Goal: Contribute content: Contribute content

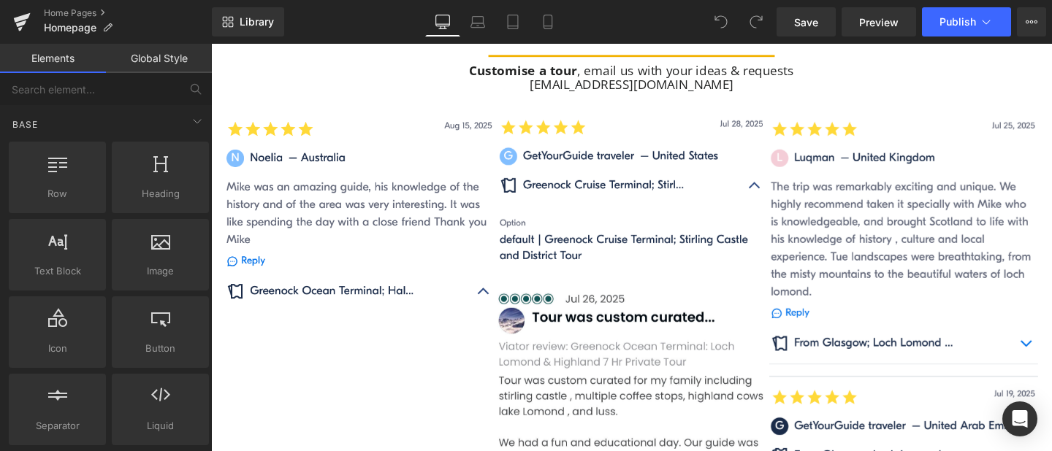
scroll to position [1260, 0]
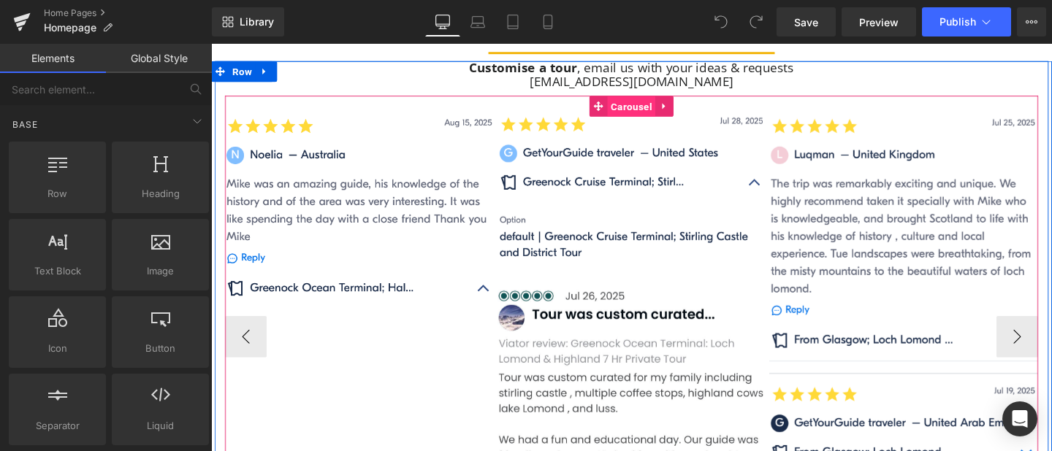
click at [657, 109] on span "Carousel" at bounding box center [652, 110] width 50 height 22
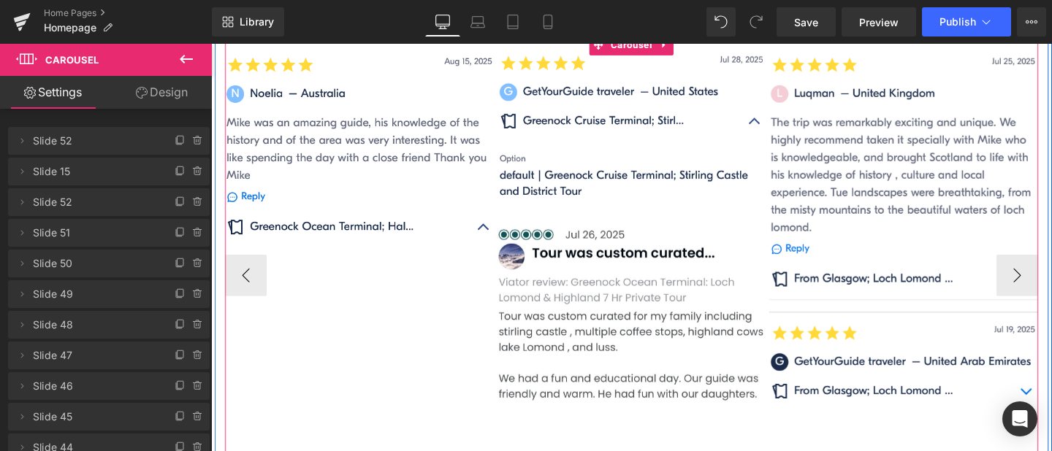
scroll to position [1307, 0]
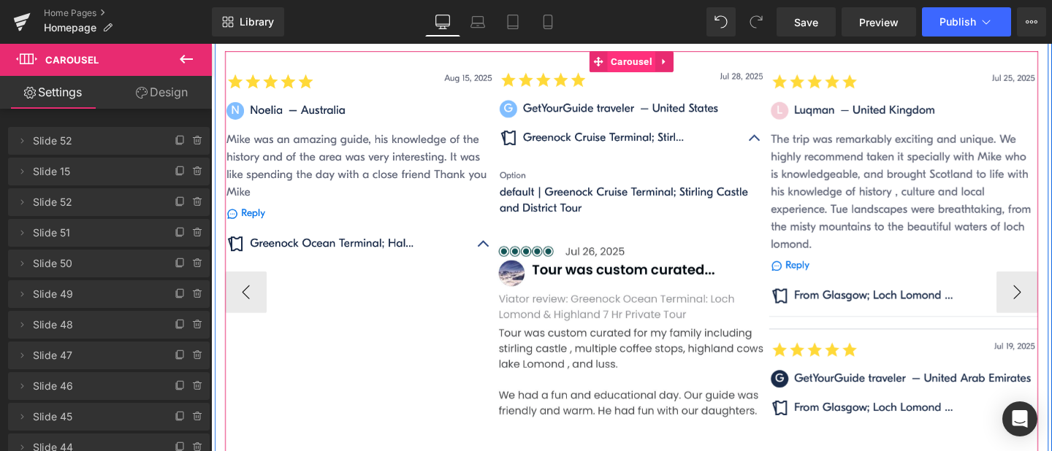
click at [652, 56] on span "Carousel" at bounding box center [652, 63] width 50 height 22
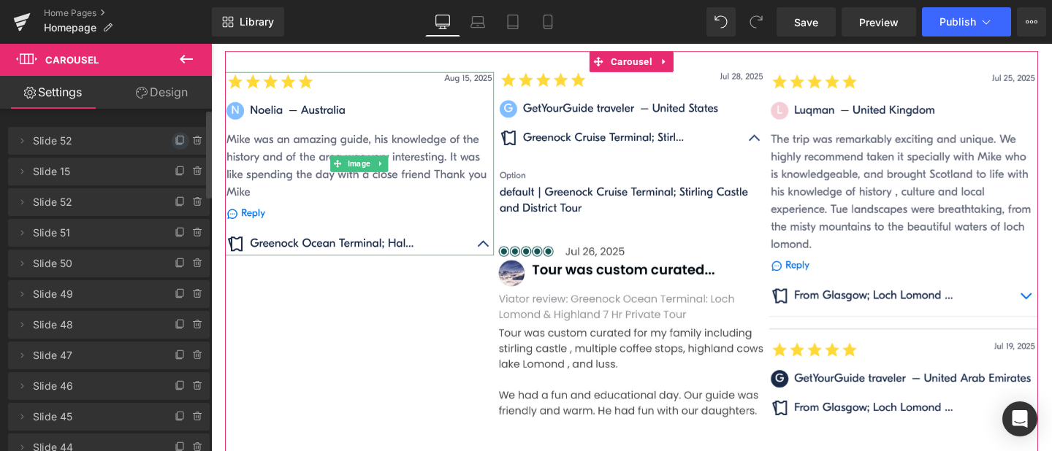
click at [176, 142] on icon at bounding box center [181, 141] width 12 height 12
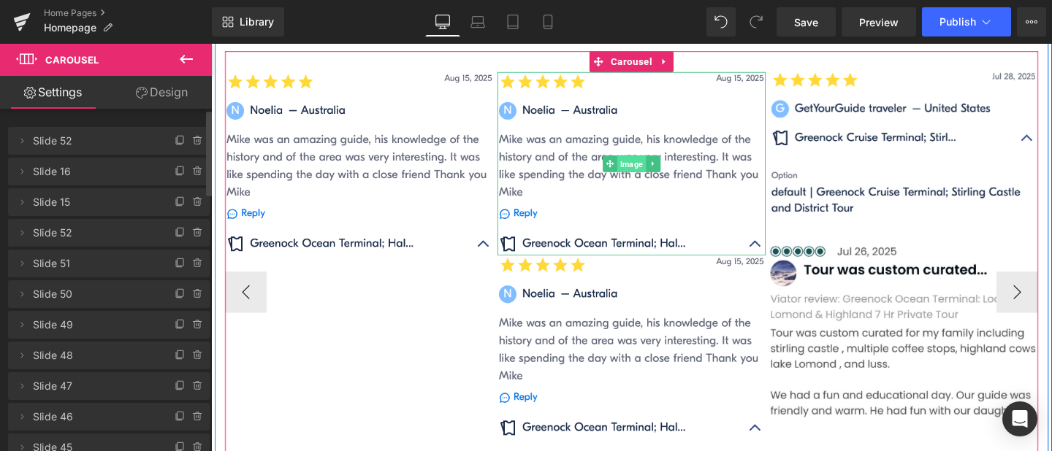
click at [652, 167] on span "Image" at bounding box center [653, 171] width 30 height 18
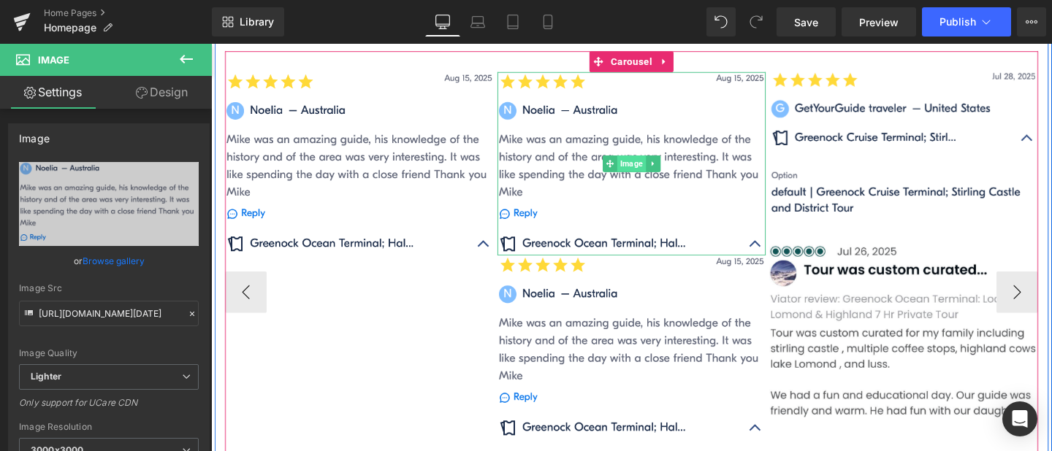
click at [660, 166] on div "Image" at bounding box center [653, 170] width 283 height 193
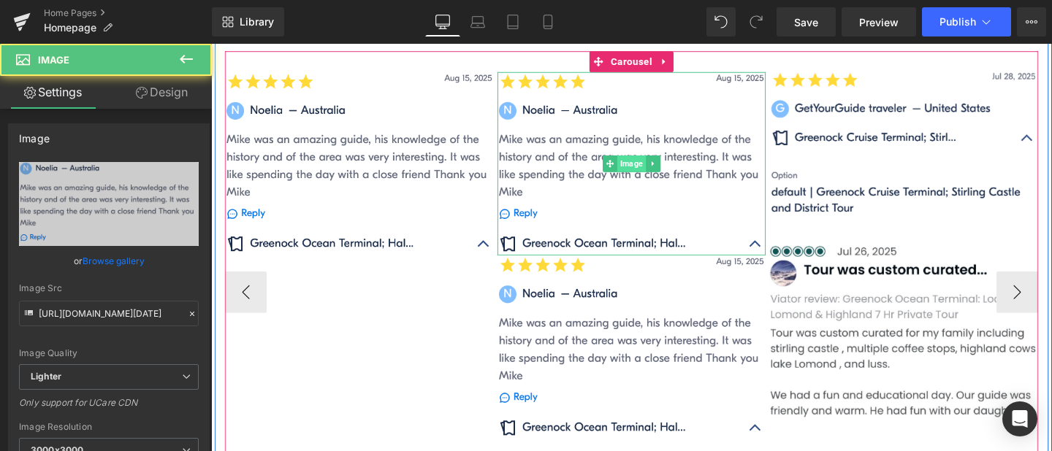
click at [660, 166] on span "Image" at bounding box center [653, 170] width 30 height 18
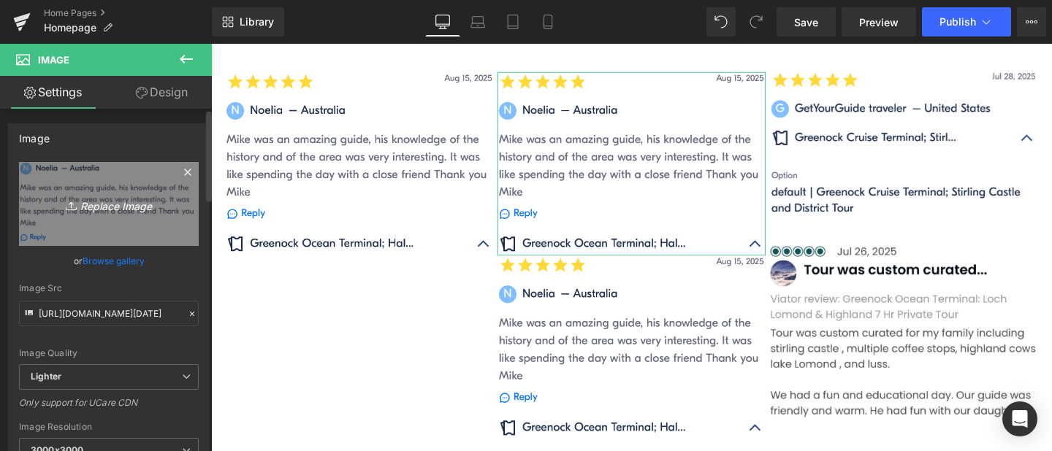
click at [143, 203] on icon "Replace Image" at bounding box center [108, 204] width 117 height 18
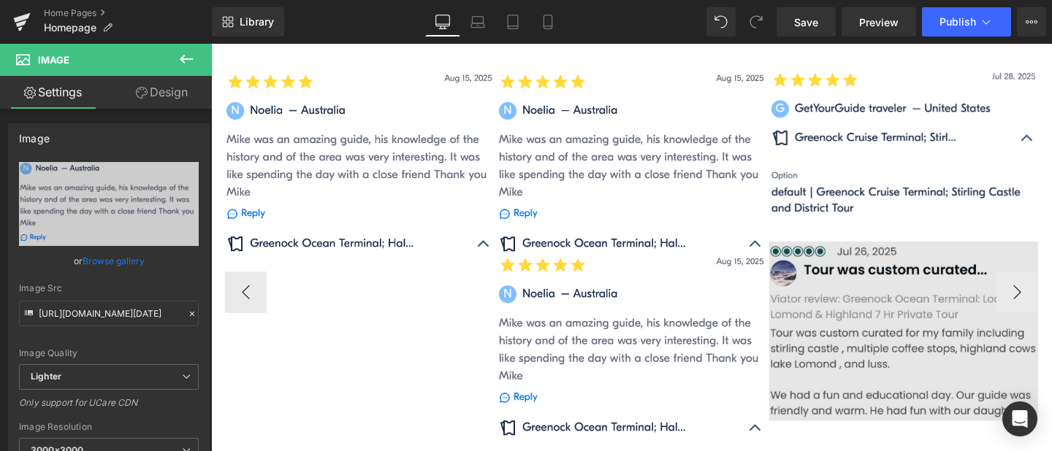
type input "C:\fakepath\[DATE].jpg"
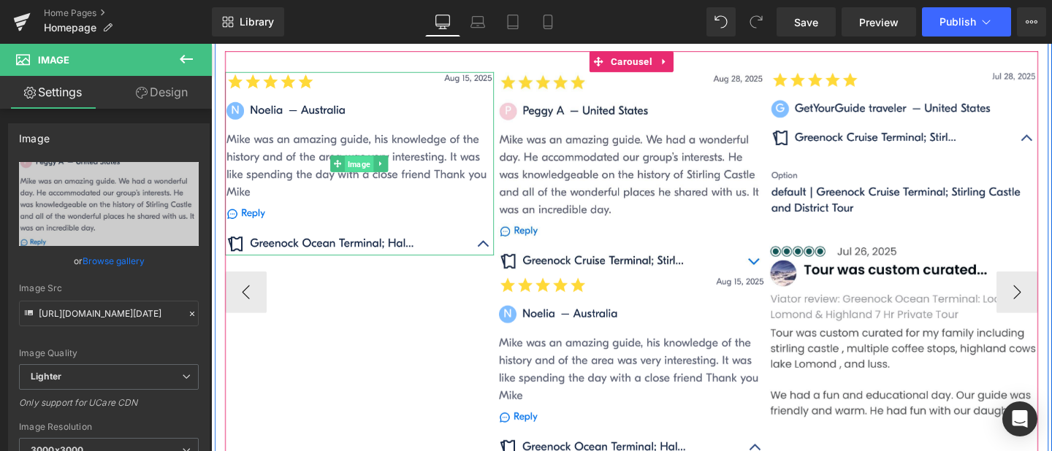
click at [372, 175] on span "Image" at bounding box center [367, 171] width 30 height 18
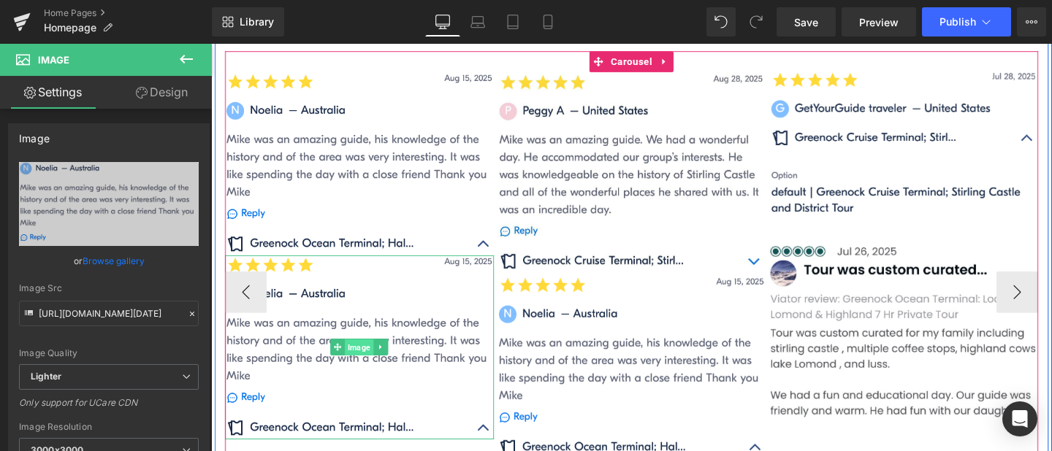
click at [367, 359] on span "Image" at bounding box center [367, 364] width 30 height 18
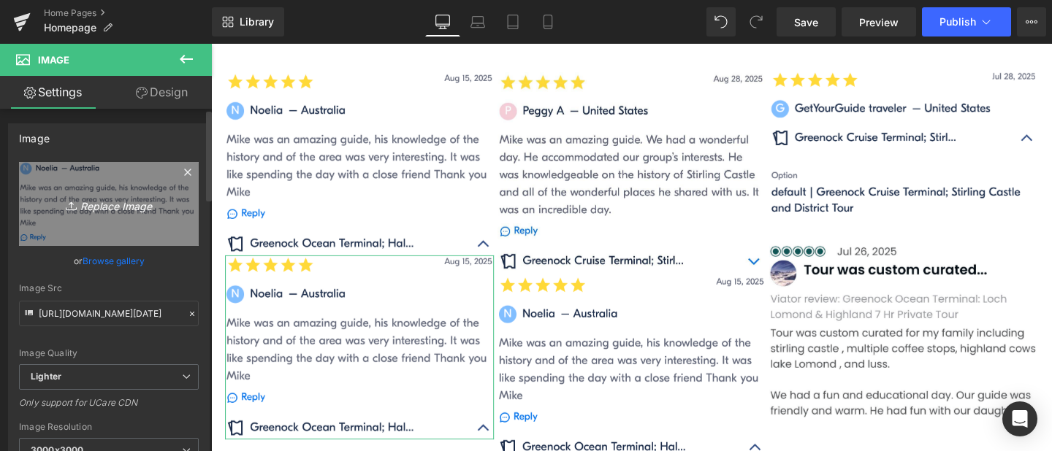
click at [128, 205] on icon "Replace Image" at bounding box center [108, 204] width 117 height 18
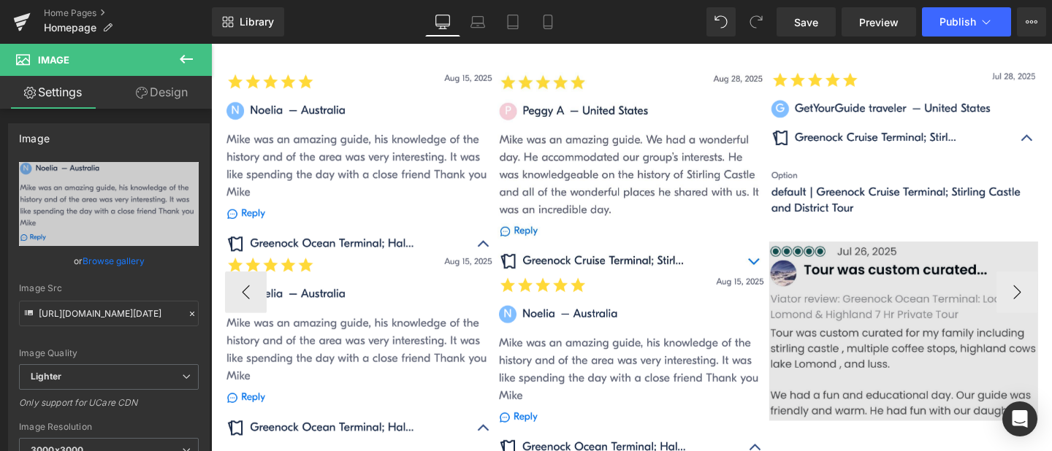
type input "C:\fakepath\[DATE].PNG"
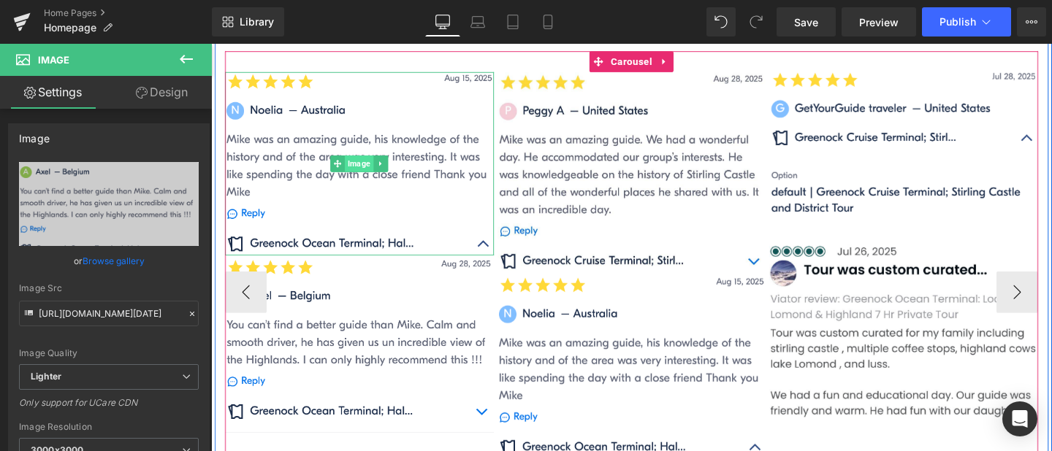
click at [370, 169] on span "Image" at bounding box center [367, 170] width 30 height 18
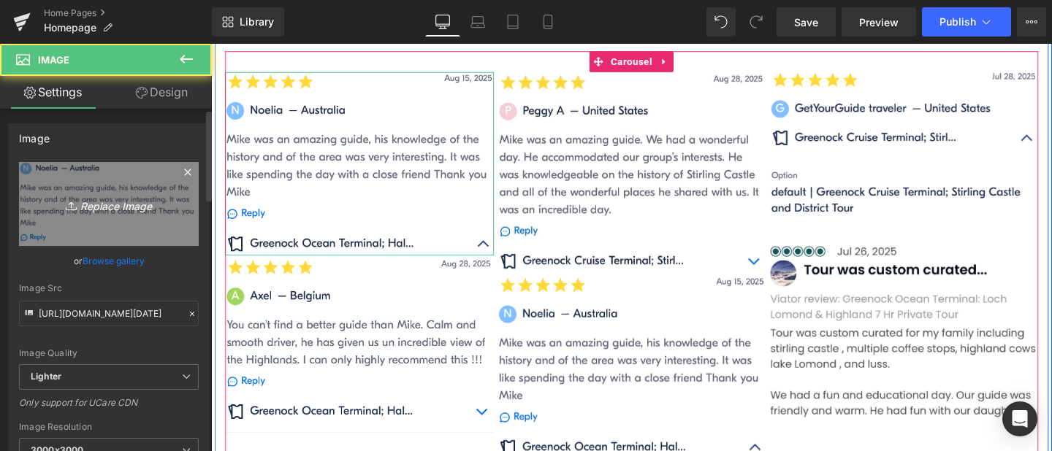
click at [144, 206] on icon "Replace Image" at bounding box center [108, 204] width 117 height 18
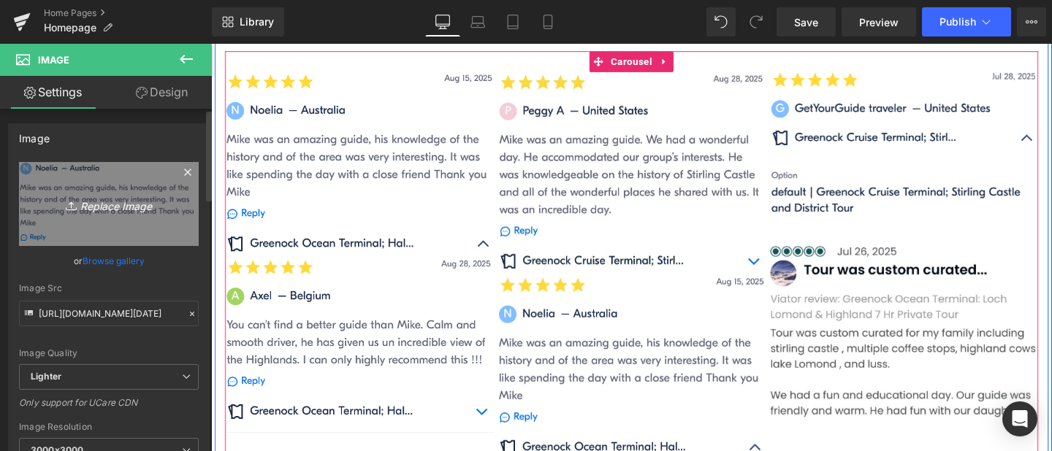
type input "C:\fakepath\[DATE].PNG"
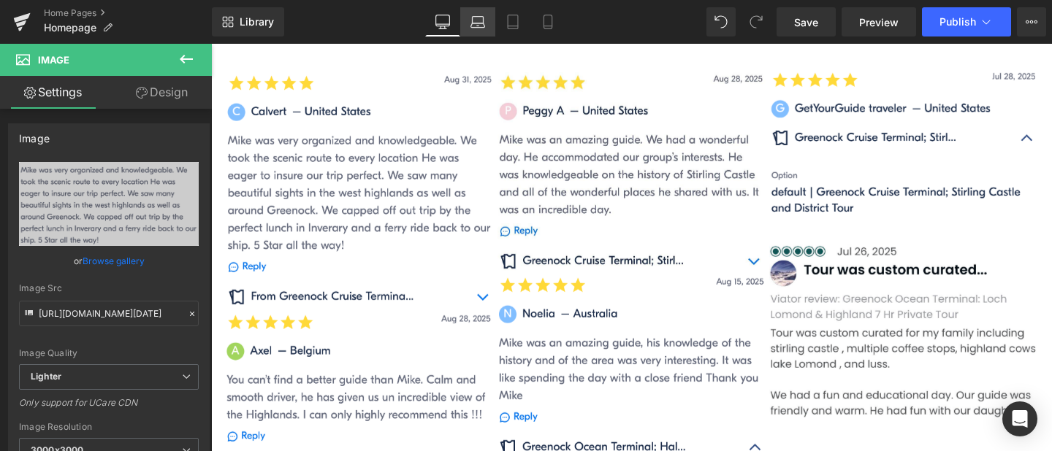
click at [477, 12] on link "Laptop" at bounding box center [477, 21] width 35 height 29
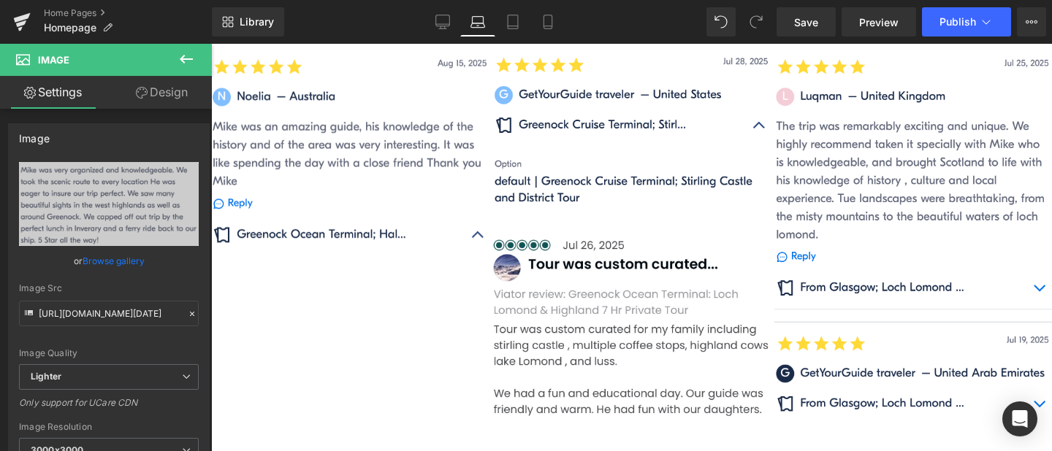
scroll to position [1348, 0]
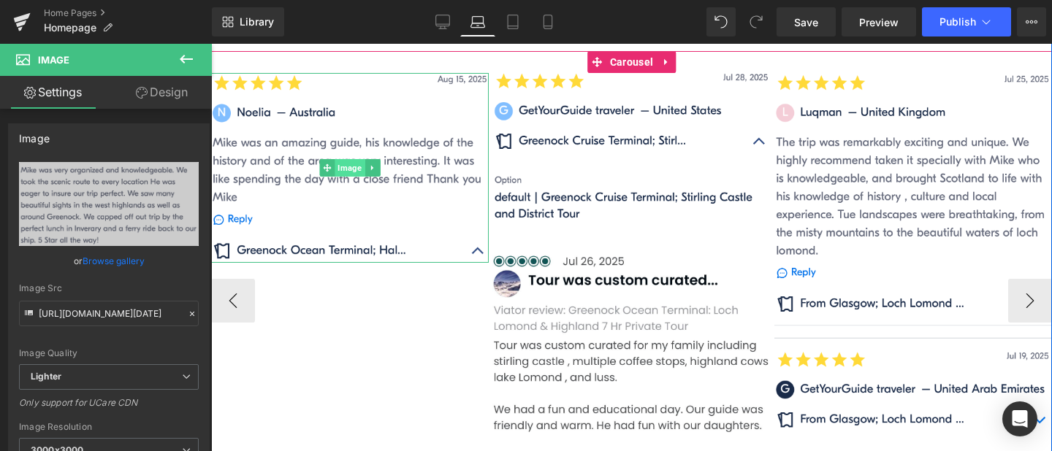
click at [348, 162] on span "Image" at bounding box center [350, 168] width 30 height 18
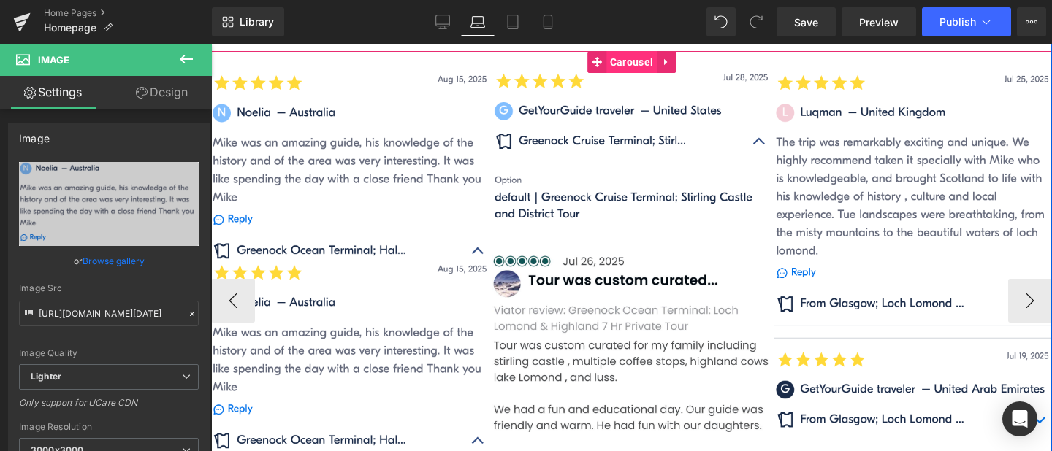
click at [622, 66] on span "Carousel" at bounding box center [631, 62] width 50 height 22
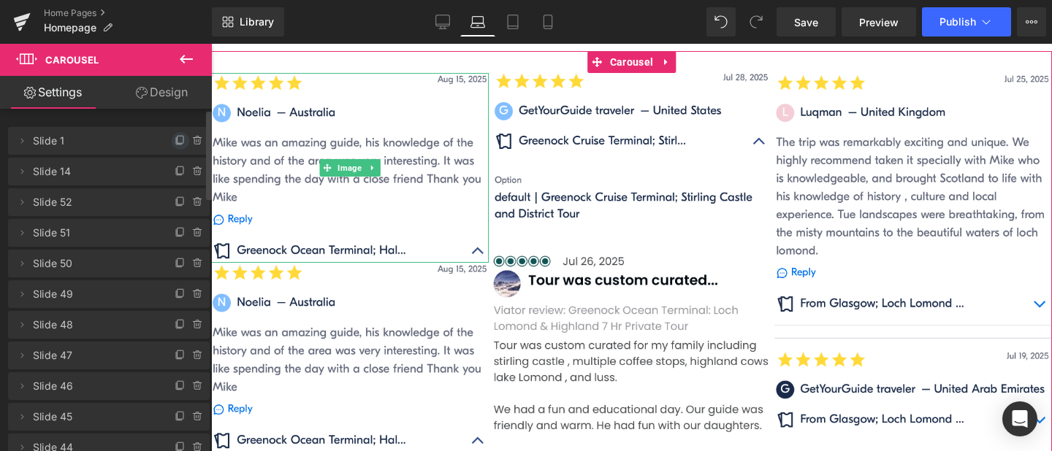
click at [175, 139] on icon at bounding box center [181, 141] width 12 height 12
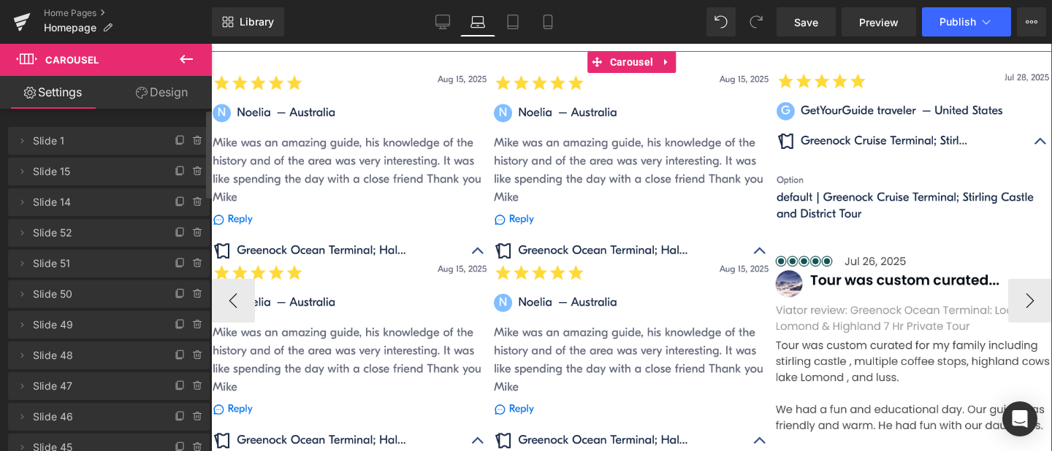
click at [640, 162] on span "Image" at bounding box center [631, 169] width 30 height 18
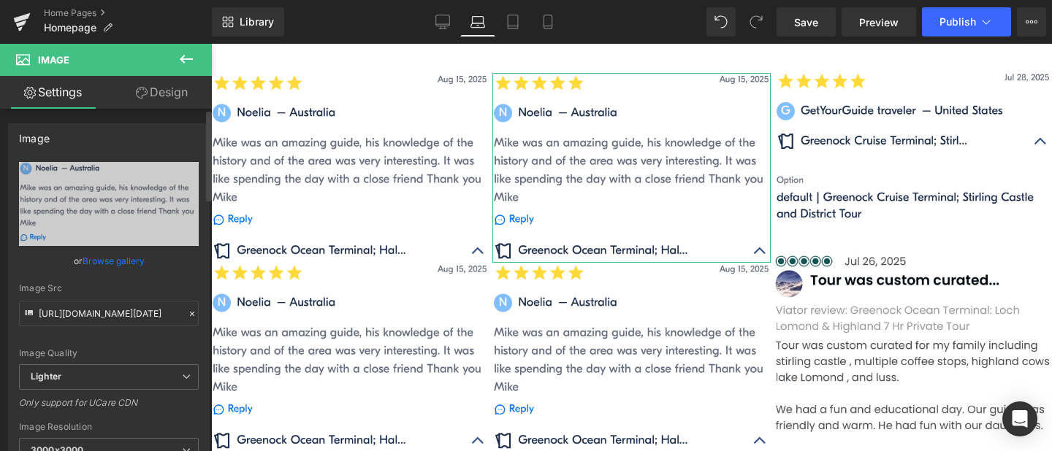
click at [110, 262] on link "Browse gallery" at bounding box center [114, 261] width 62 height 26
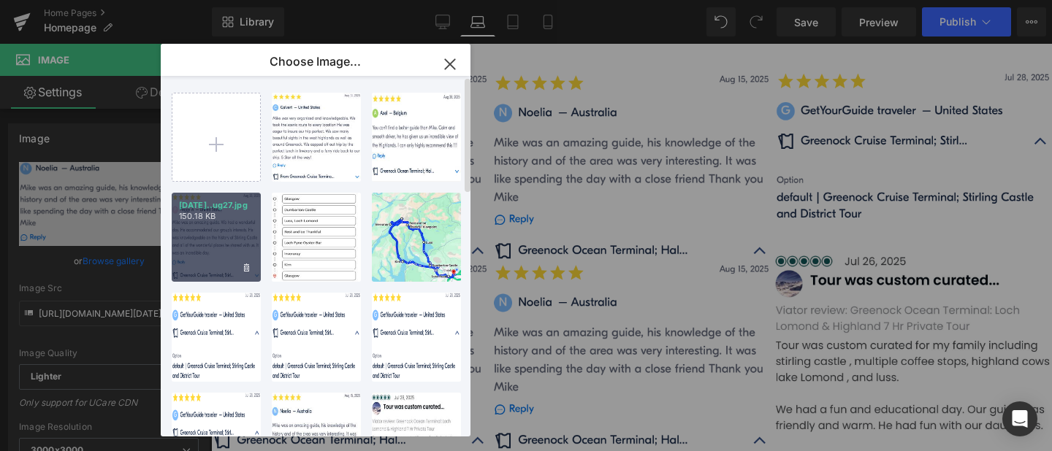
click at [197, 239] on div "[DATE]..ug27.jpg 150.18 KB" at bounding box center [216, 237] width 89 height 89
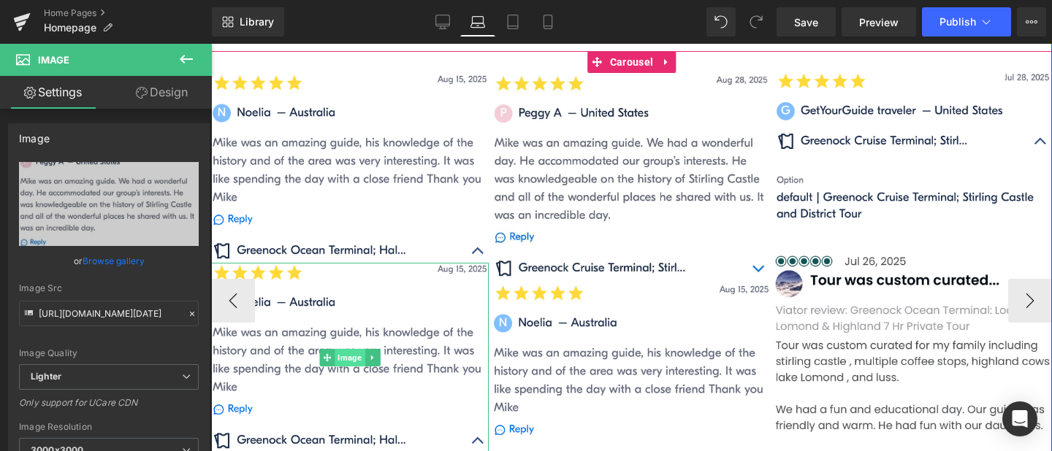
click at [351, 355] on span "Image" at bounding box center [350, 358] width 30 height 18
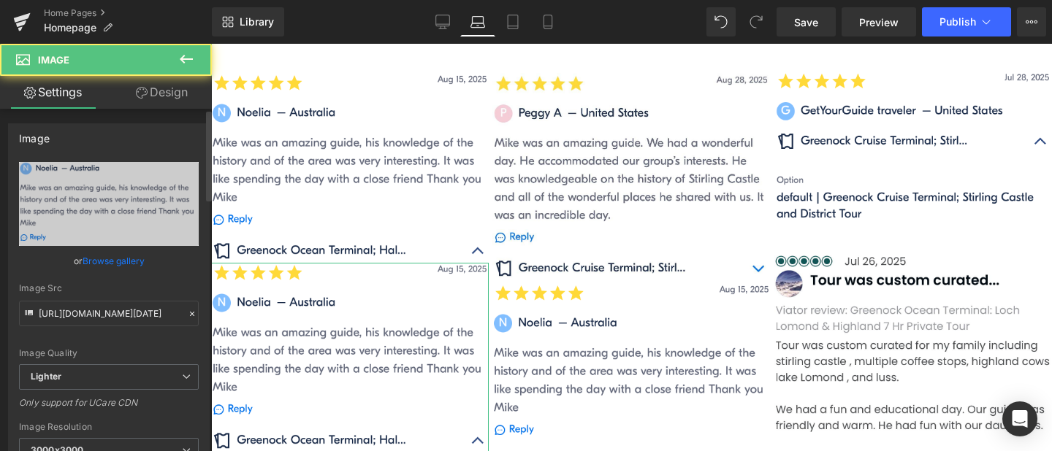
click at [120, 262] on link "Browse gallery" at bounding box center [114, 261] width 62 height 26
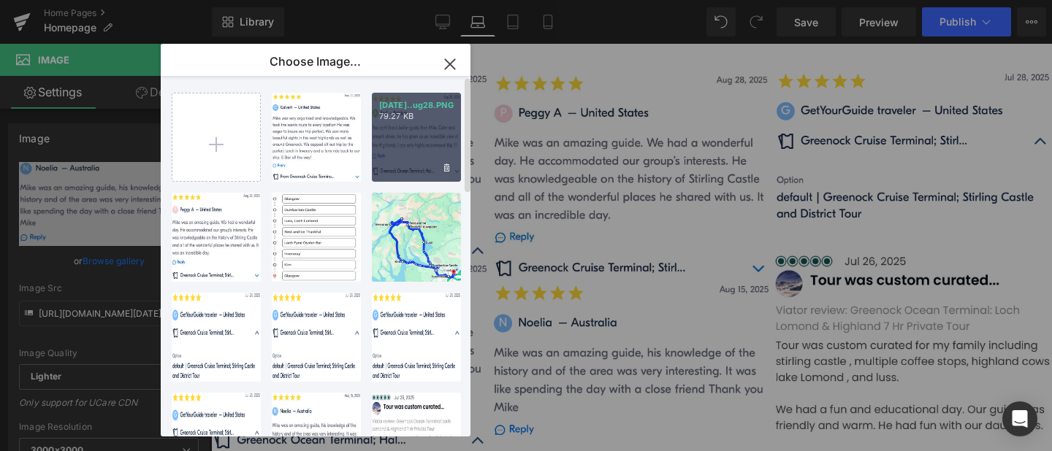
click at [403, 161] on div "[DATE]..ug28.PNG 79.27 KB" at bounding box center [416, 137] width 89 height 89
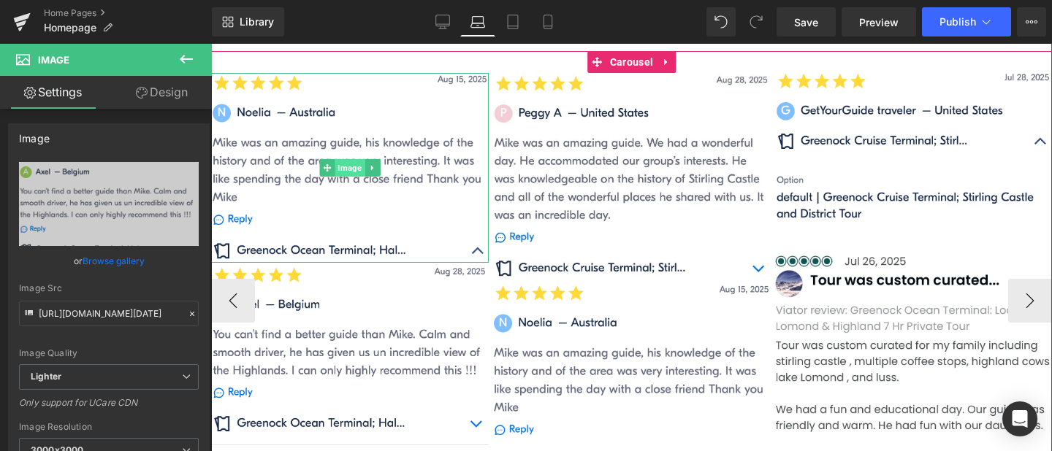
click at [346, 163] on span "Image" at bounding box center [350, 168] width 30 height 18
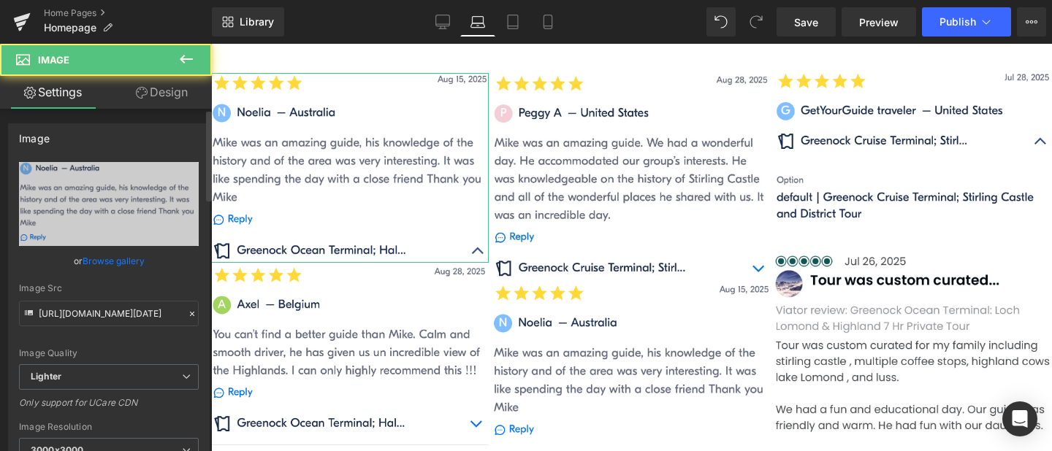
click at [118, 264] on link "Browse gallery" at bounding box center [114, 261] width 62 height 26
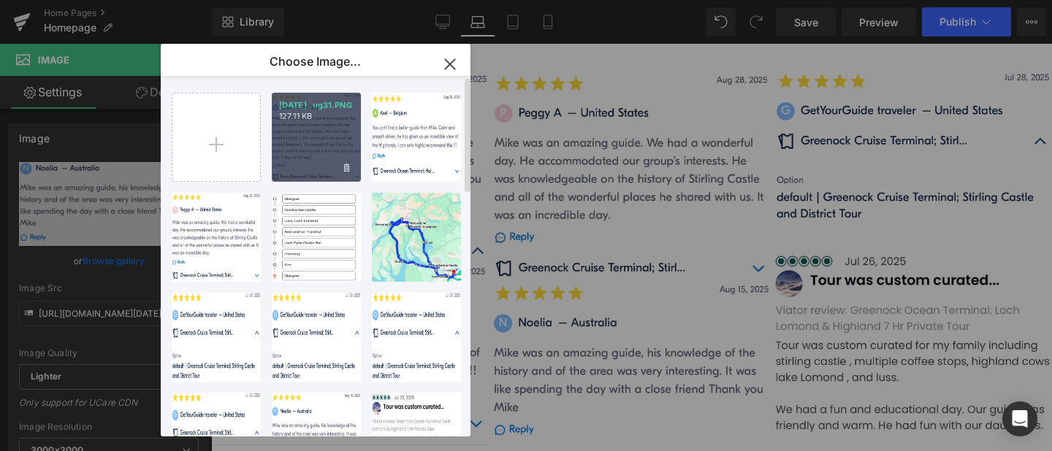
click at [310, 137] on div "[DATE]..ug31.PNG 127.11 KB" at bounding box center [316, 137] width 89 height 89
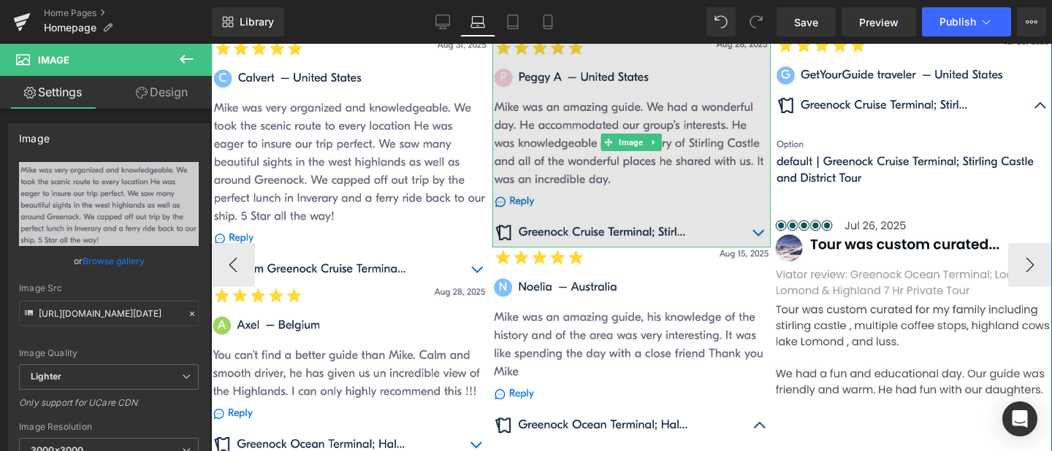
scroll to position [1385, 0]
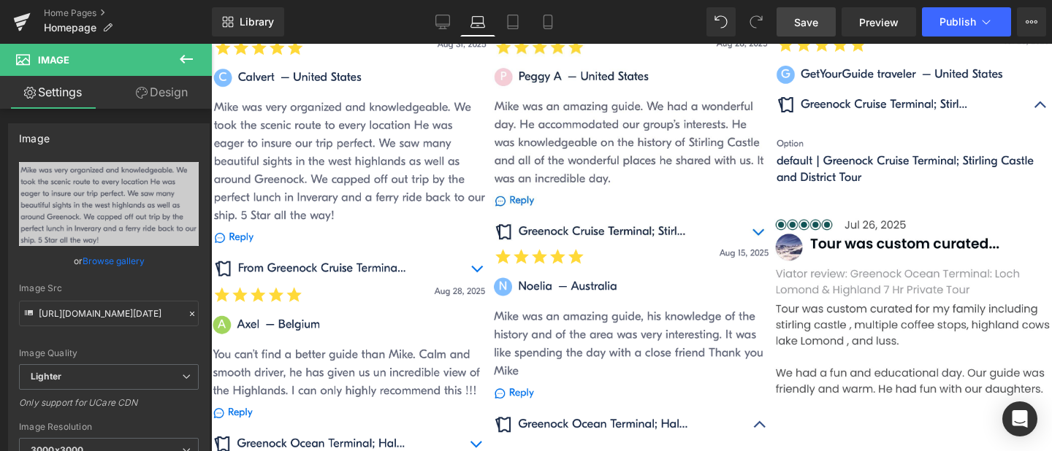
click at [814, 11] on link "Save" at bounding box center [805, 21] width 59 height 29
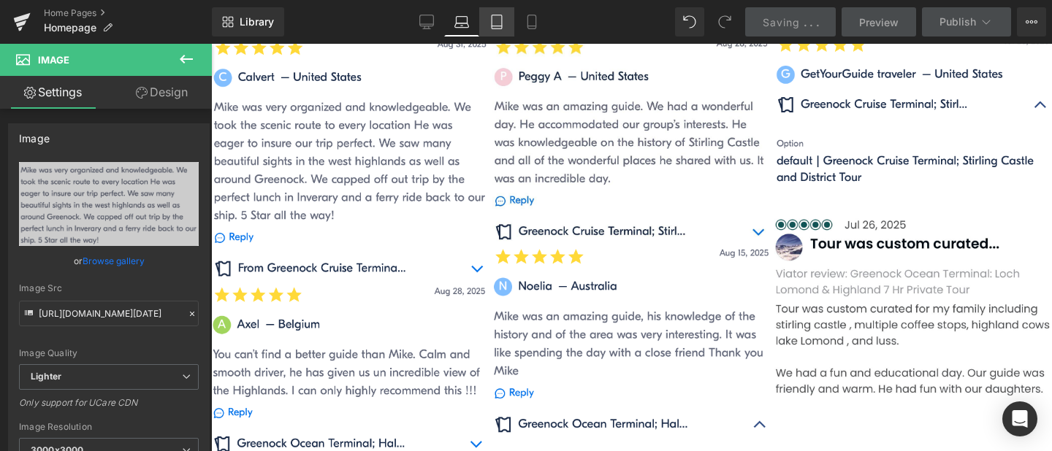
click at [501, 27] on icon at bounding box center [496, 22] width 15 height 15
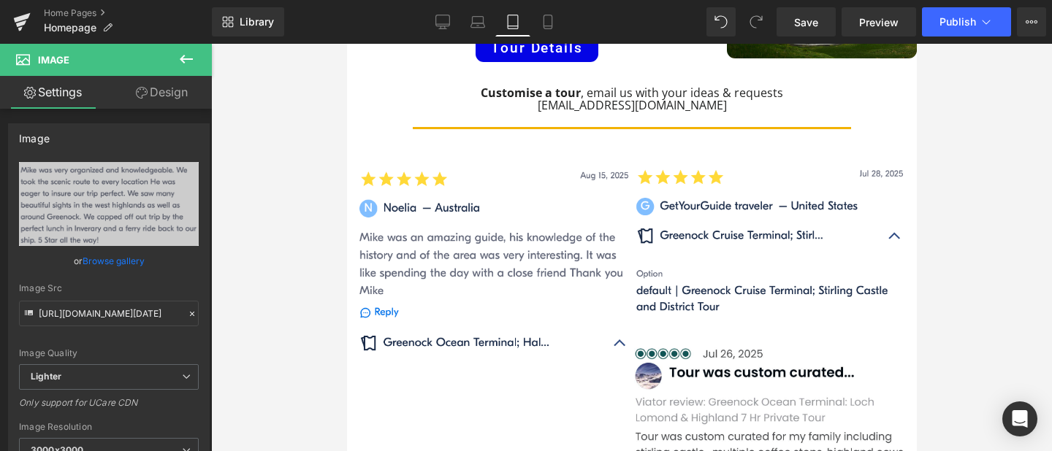
scroll to position [1091, 0]
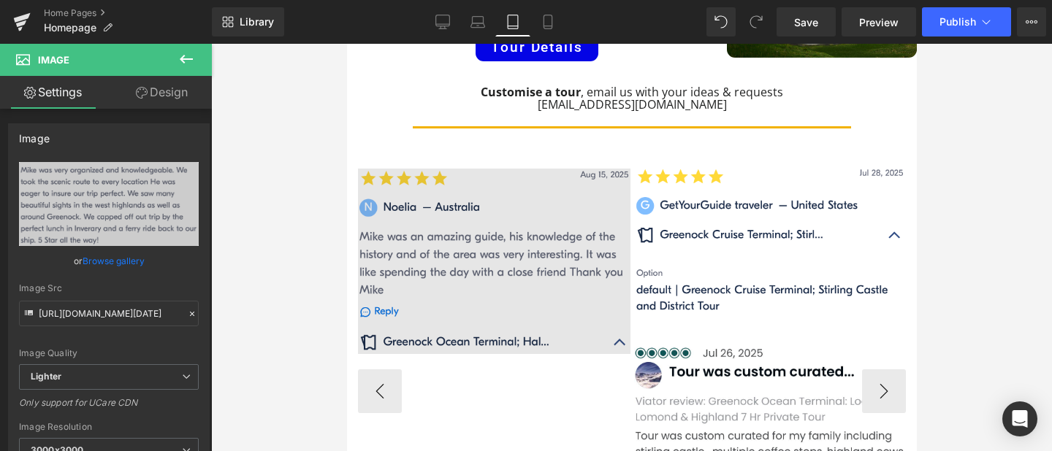
click at [520, 174] on img at bounding box center [493, 262] width 272 height 186
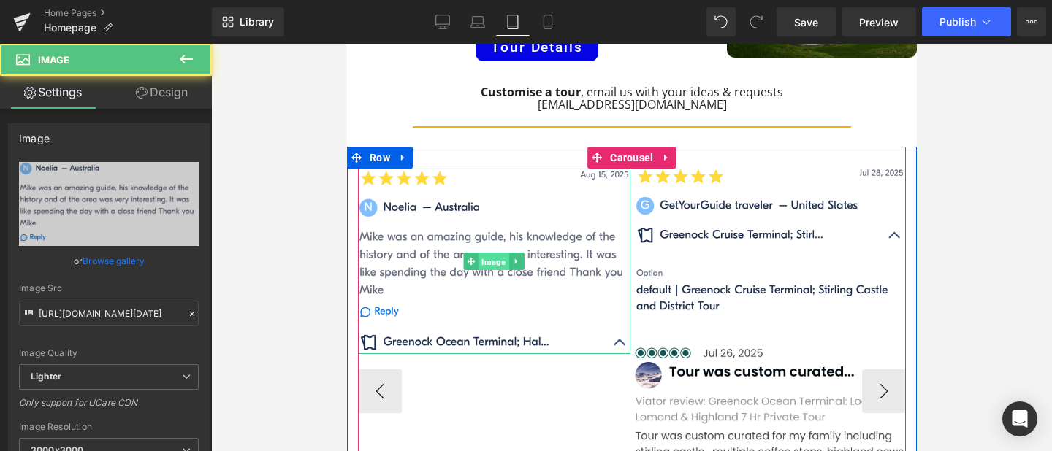
click at [487, 253] on span "Image" at bounding box center [493, 262] width 30 height 18
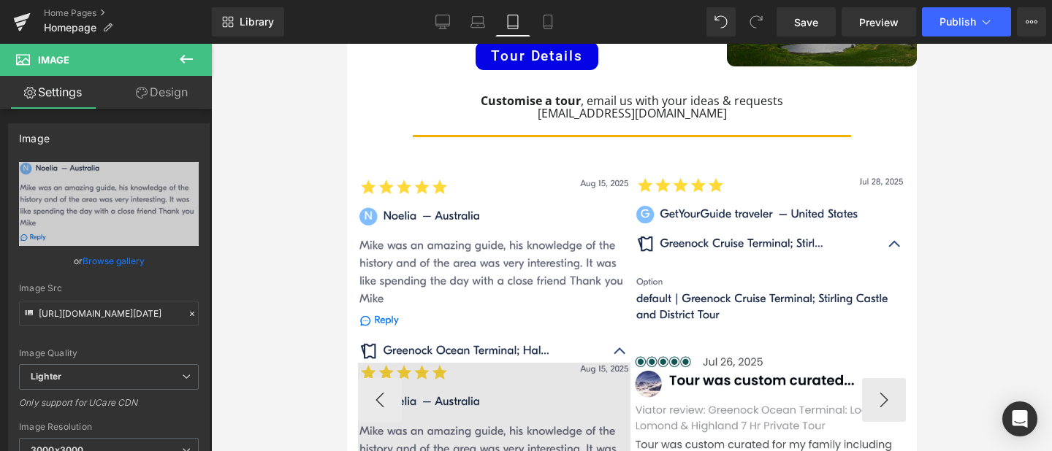
scroll to position [1053, 0]
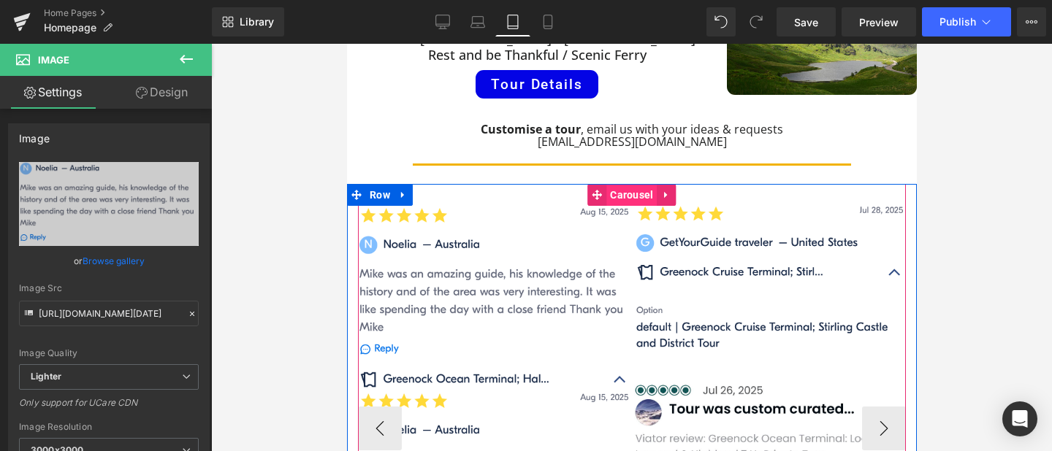
click at [638, 184] on span "Carousel" at bounding box center [631, 195] width 50 height 22
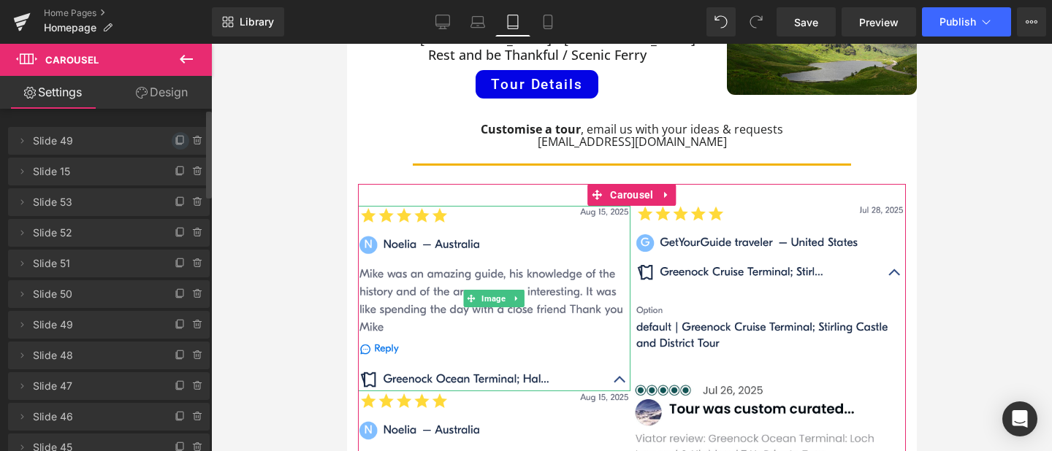
click at [177, 136] on icon at bounding box center [180, 139] width 6 height 7
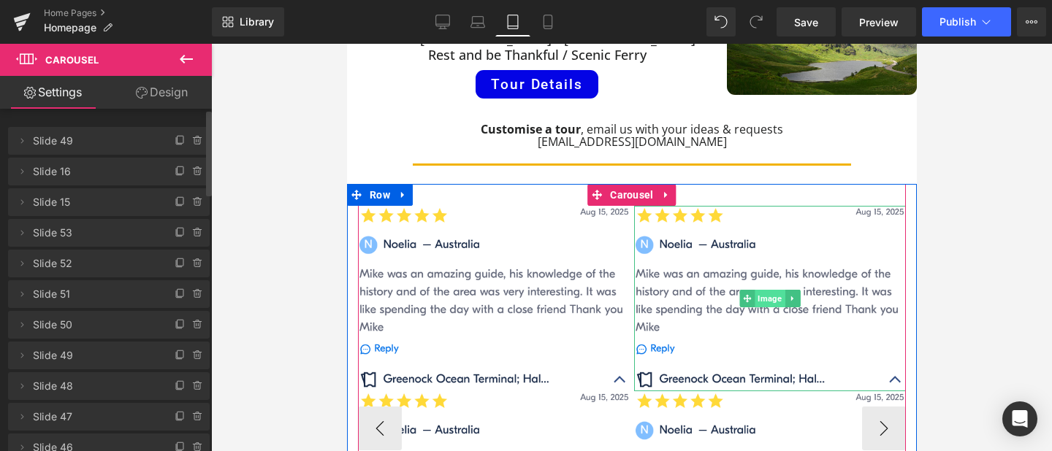
click at [773, 290] on span "Image" at bounding box center [769, 299] width 30 height 18
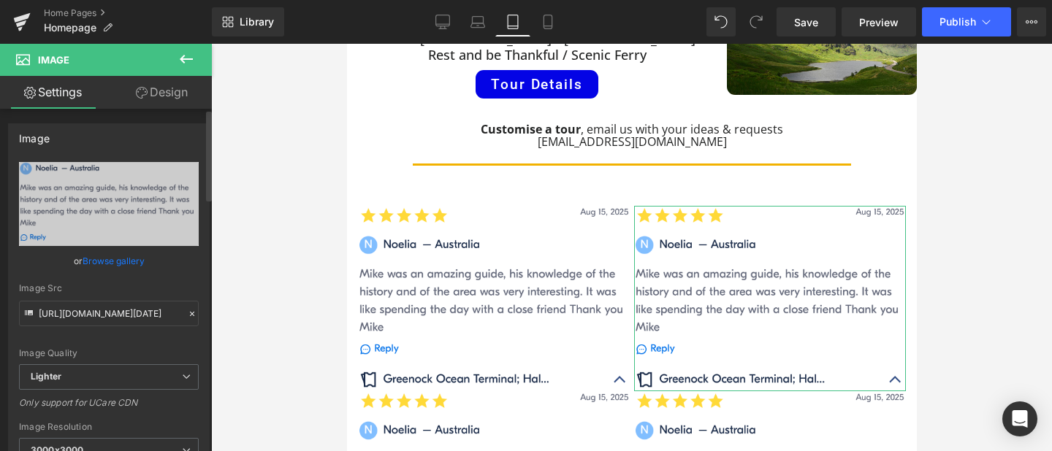
click at [140, 257] on link "Browse gallery" at bounding box center [114, 261] width 62 height 26
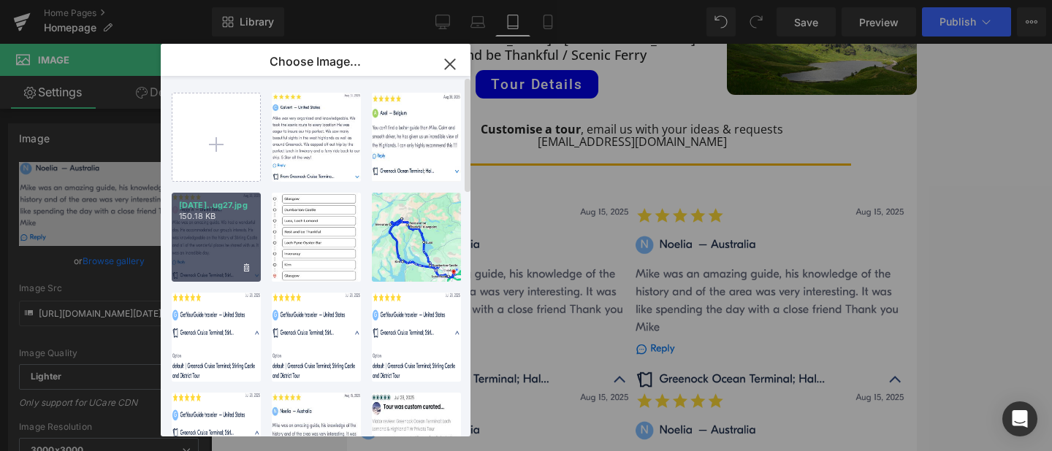
click at [224, 224] on div "[DATE]..ug27.jpg 150.18 KB" at bounding box center [216, 237] width 89 height 89
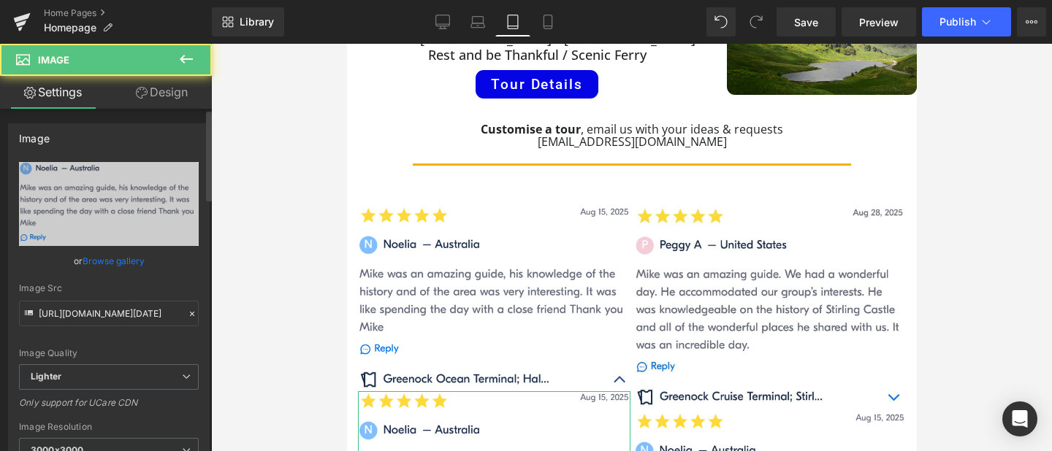
click at [118, 254] on link "Browse gallery" at bounding box center [114, 261] width 62 height 26
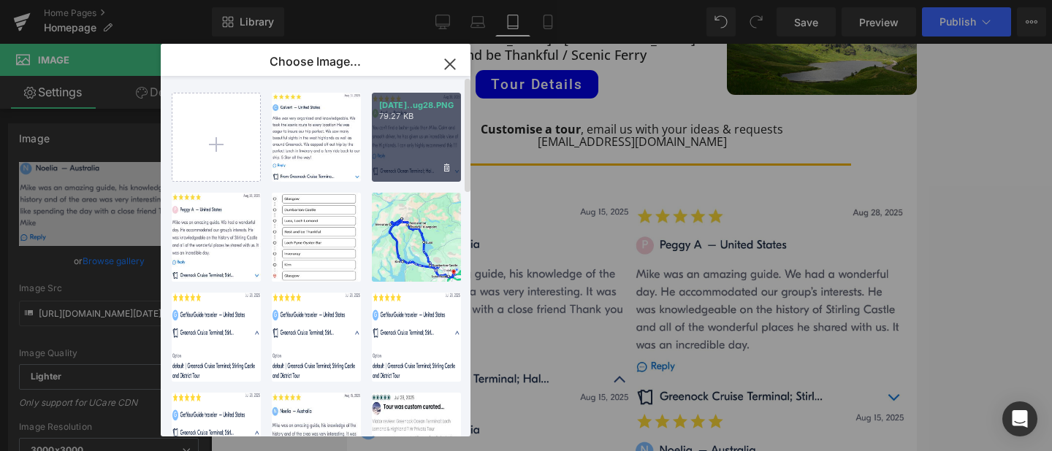
click at [393, 123] on div "[DATE]..ug28.PNG 79.27 KB" at bounding box center [416, 137] width 89 height 89
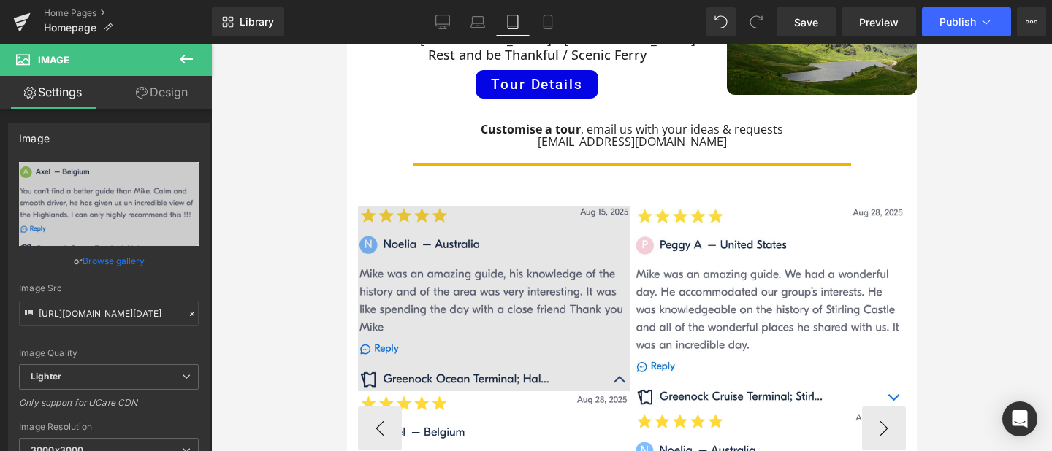
click at [462, 206] on img at bounding box center [493, 299] width 272 height 186
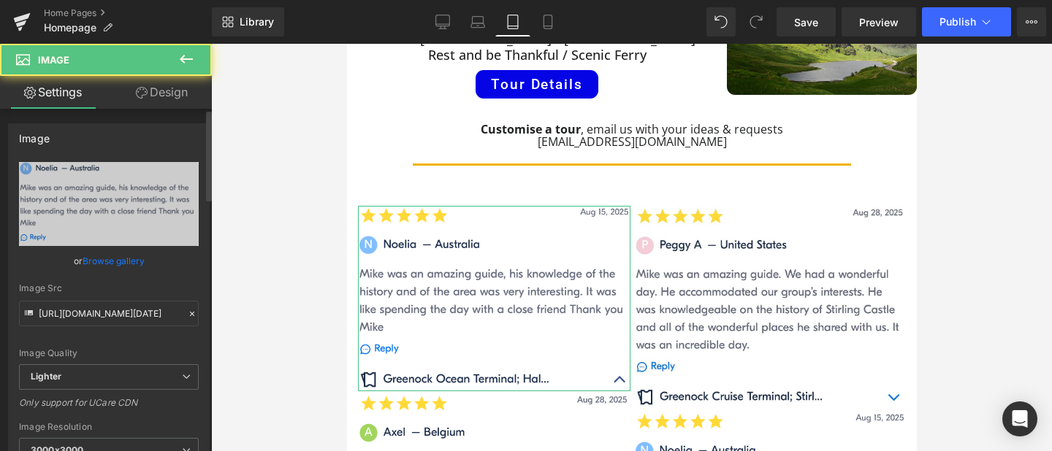
click at [131, 262] on link "Browse gallery" at bounding box center [114, 261] width 62 height 26
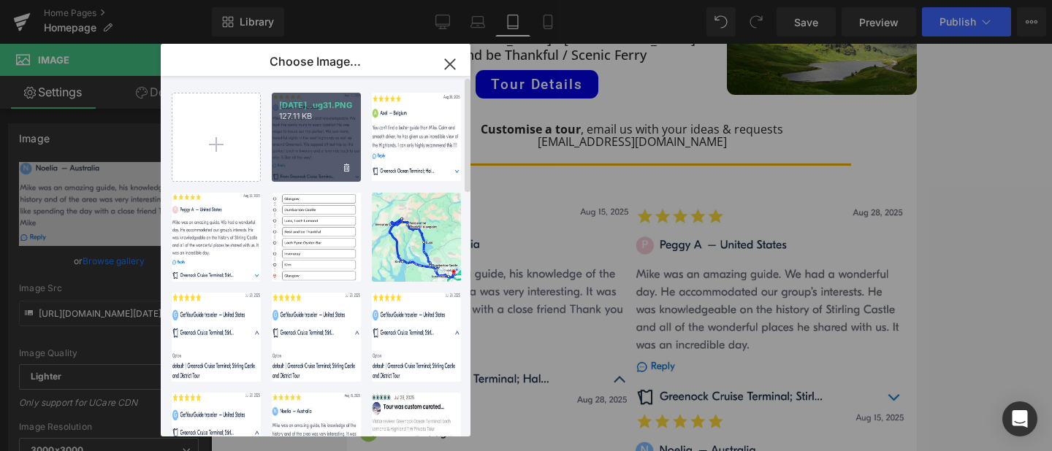
click at [297, 131] on div "[DATE]..ug31.PNG 127.11 KB" at bounding box center [316, 137] width 89 height 89
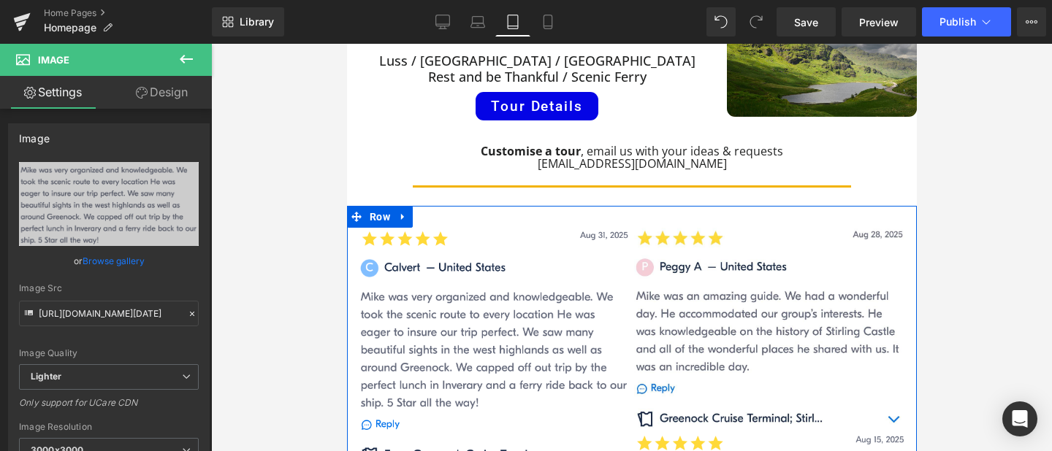
scroll to position [1029, 0]
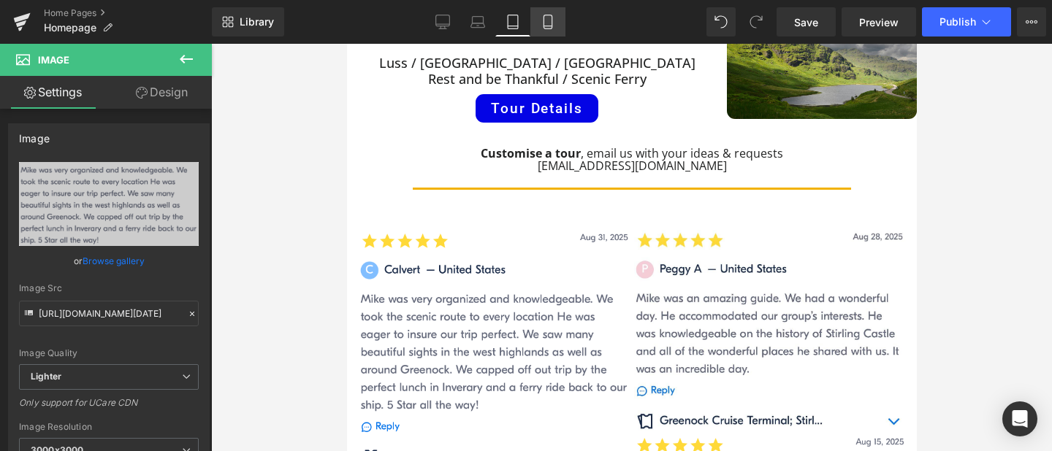
click at [551, 21] on icon at bounding box center [548, 22] width 15 height 15
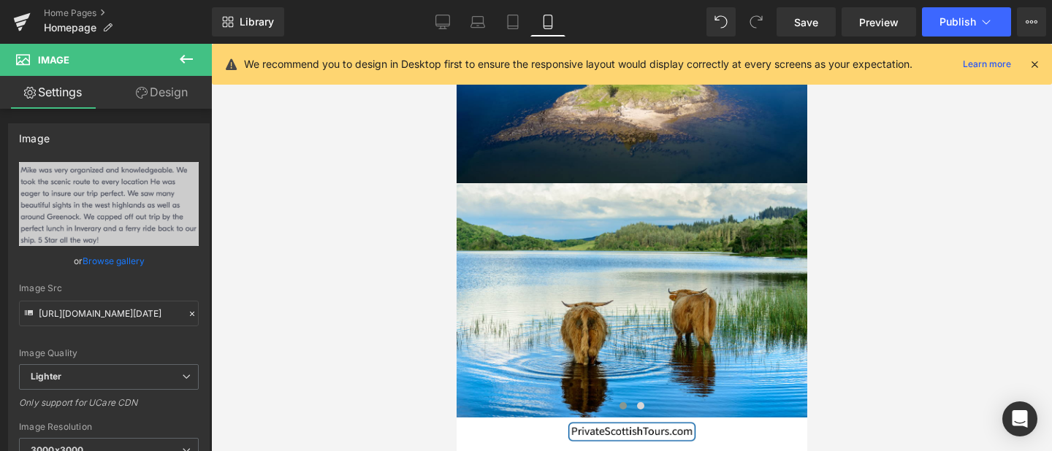
scroll to position [0, 0]
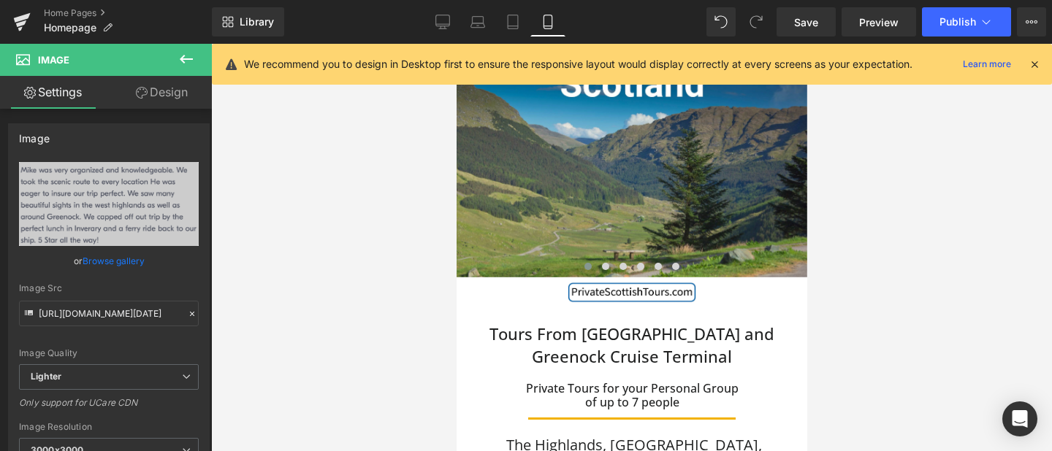
click at [1035, 66] on icon at bounding box center [1034, 64] width 13 height 13
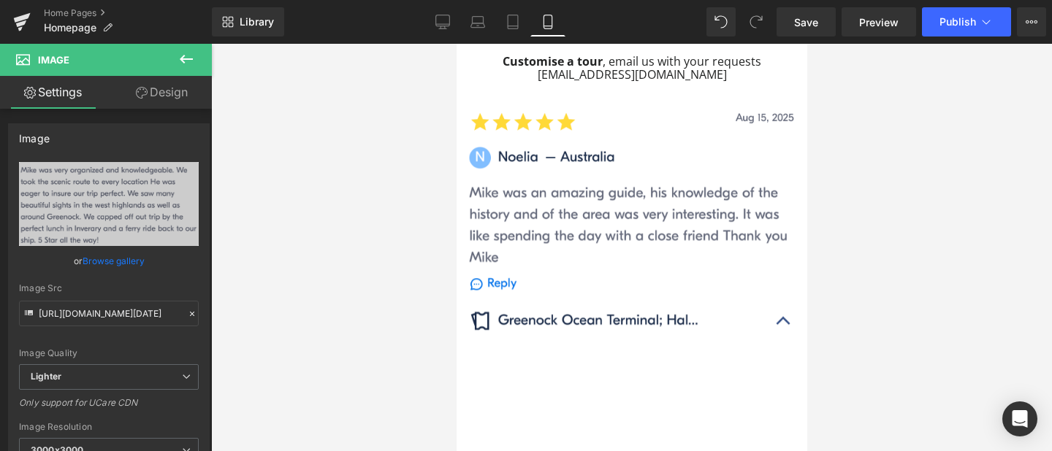
scroll to position [1479, 0]
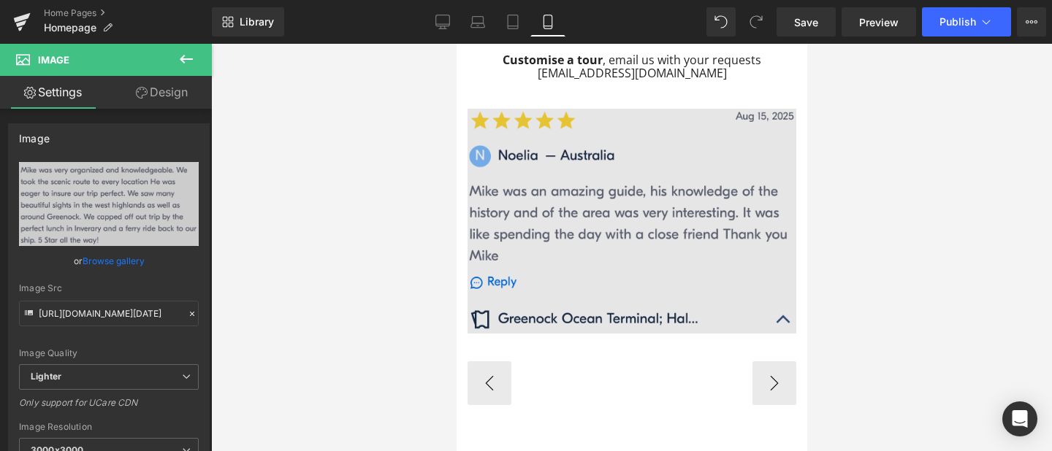
click at [634, 169] on div "Image" at bounding box center [631, 221] width 329 height 225
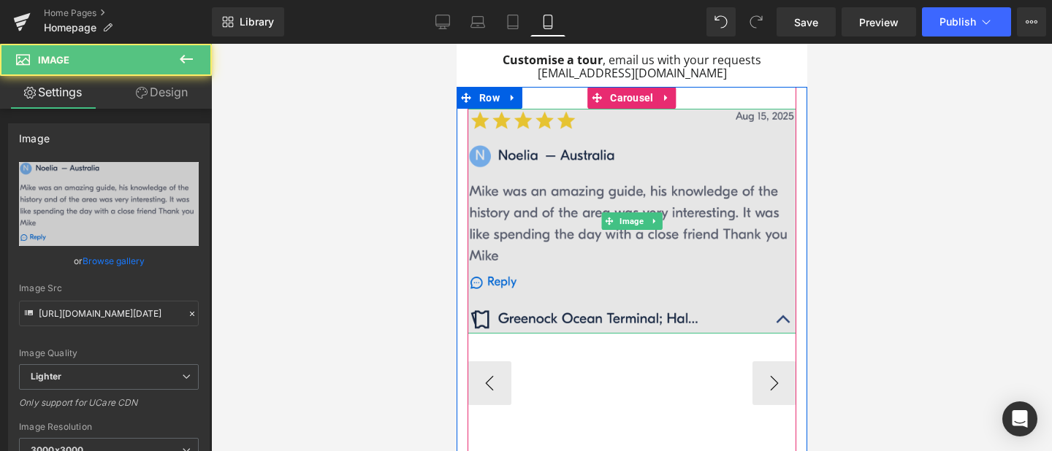
click at [634, 213] on span "Image" at bounding box center [631, 222] width 30 height 18
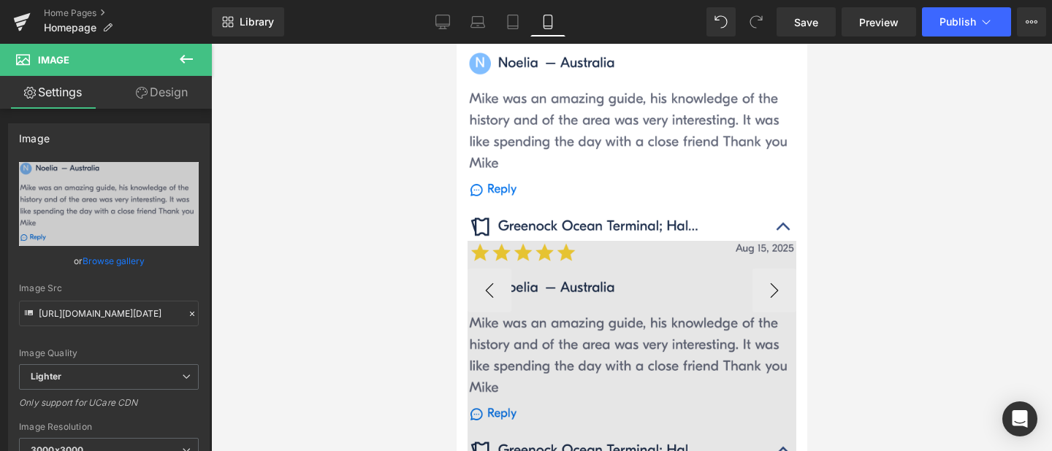
scroll to position [1508, 0]
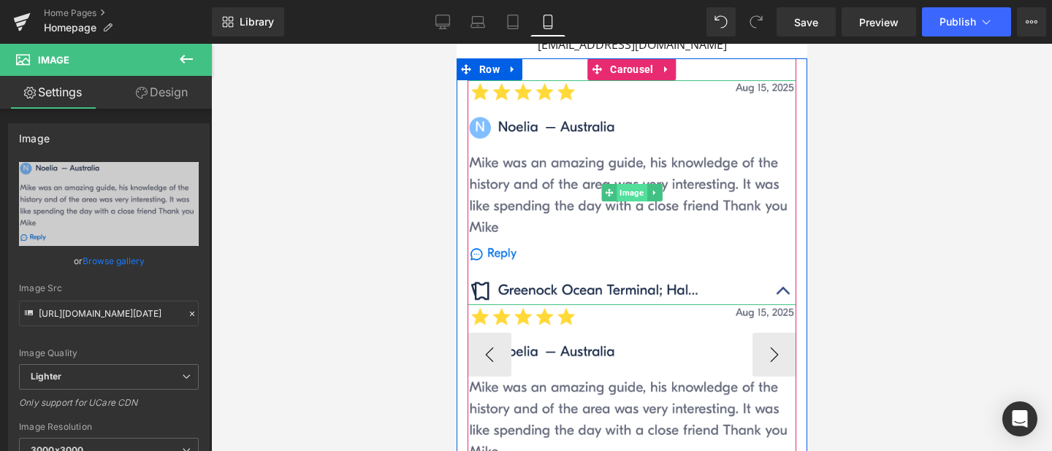
click at [630, 184] on span "Image" at bounding box center [631, 193] width 30 height 18
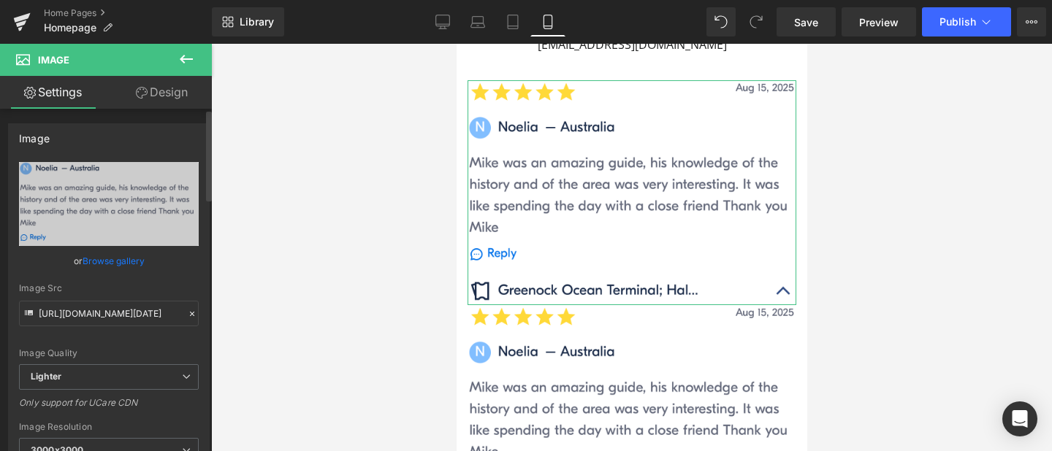
click at [124, 256] on link "Browse gallery" at bounding box center [114, 261] width 62 height 26
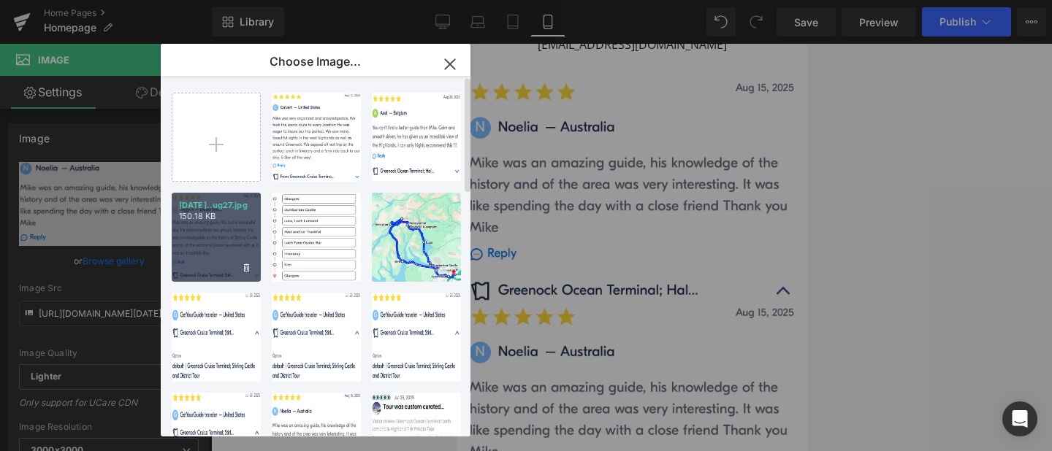
click at [197, 235] on div "[DATE]..ug27.jpg 150.18 KB" at bounding box center [216, 237] width 89 height 89
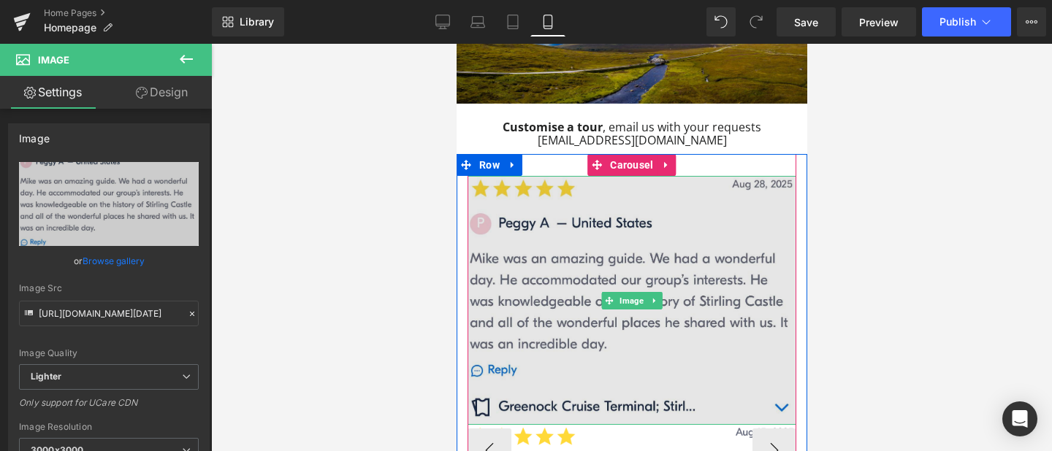
scroll to position [1391, 0]
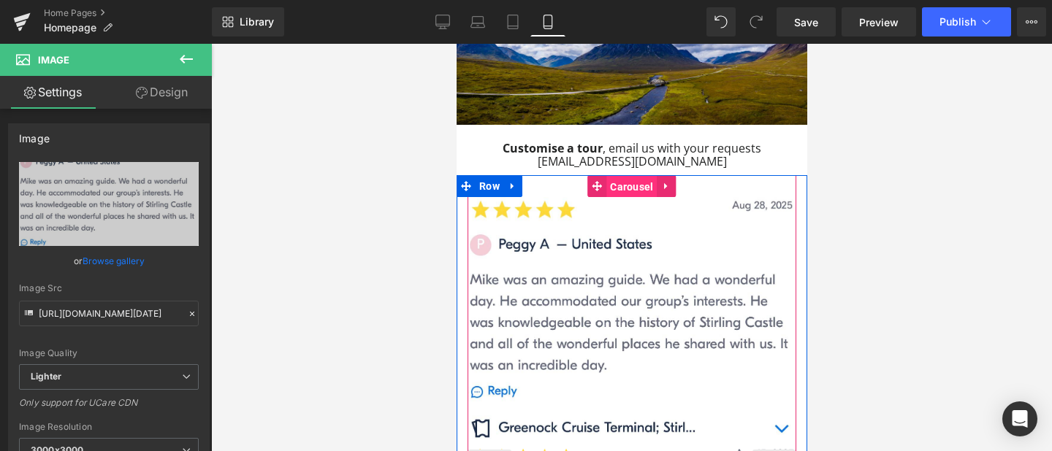
click at [629, 176] on span "Carousel" at bounding box center [631, 187] width 50 height 22
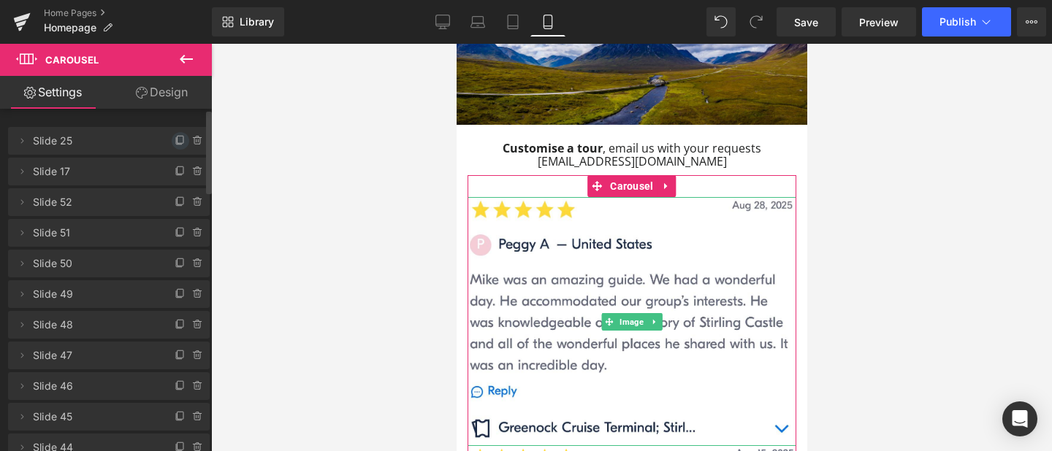
click at [175, 142] on icon at bounding box center [181, 141] width 12 height 12
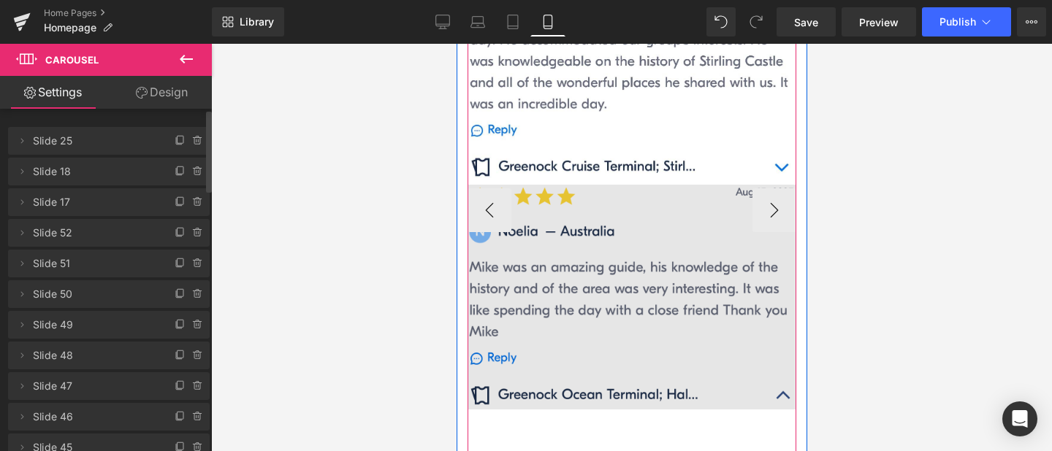
scroll to position [1652, 0]
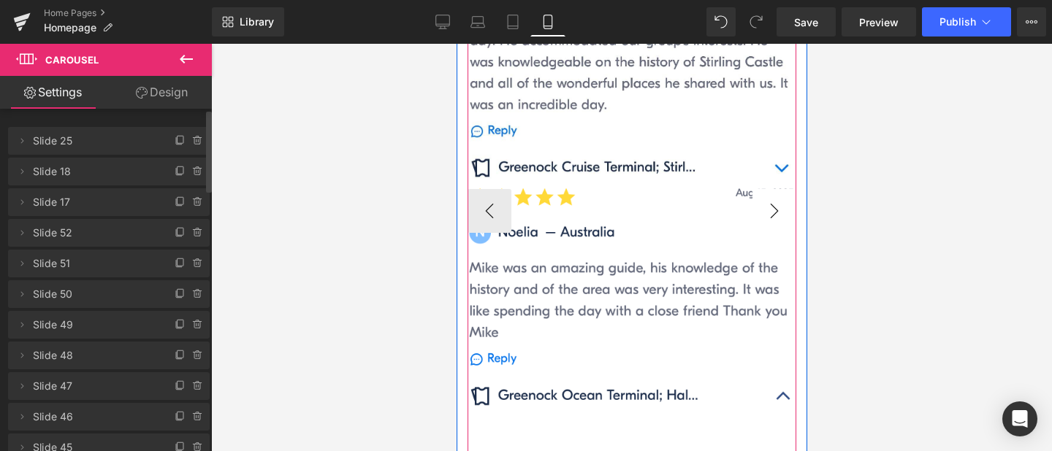
click at [771, 189] on button "›" at bounding box center [774, 211] width 44 height 44
click at [492, 189] on button "‹" at bounding box center [489, 211] width 44 height 44
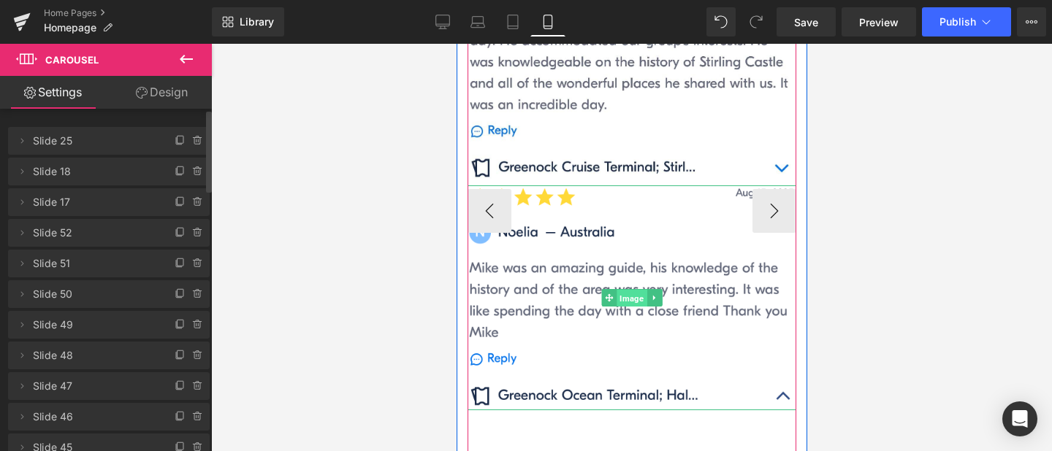
click at [633, 290] on span "Image" at bounding box center [631, 299] width 30 height 18
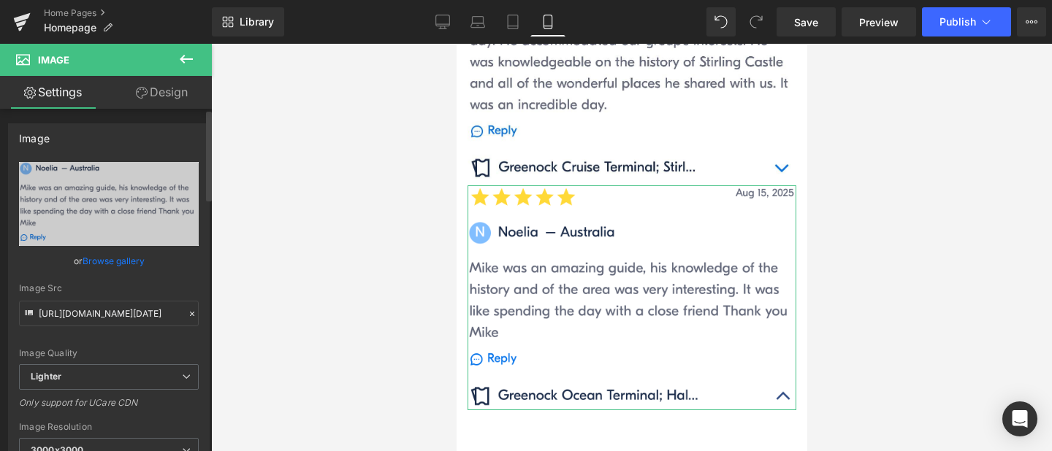
click at [93, 262] on link "Browse gallery" at bounding box center [114, 261] width 62 height 26
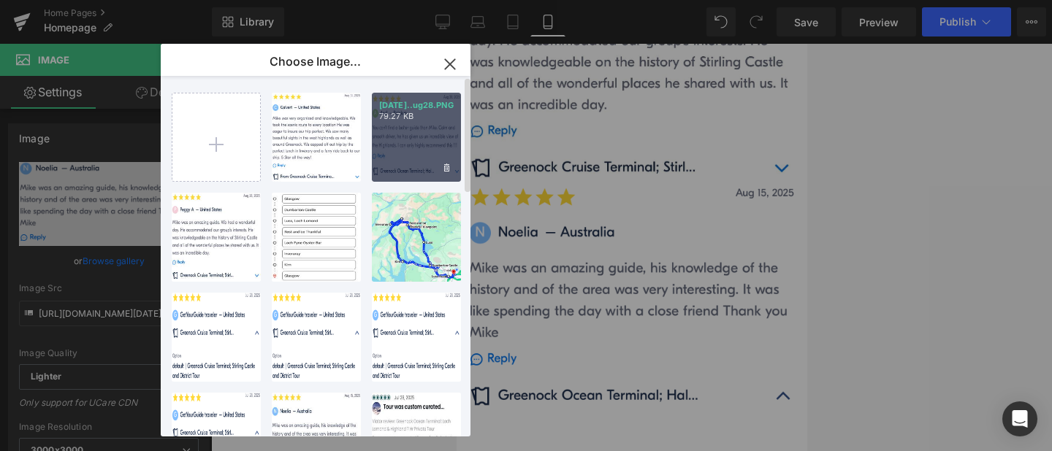
click at [413, 125] on div "[DATE]..ug28.PNG 79.27 KB" at bounding box center [416, 137] width 89 height 89
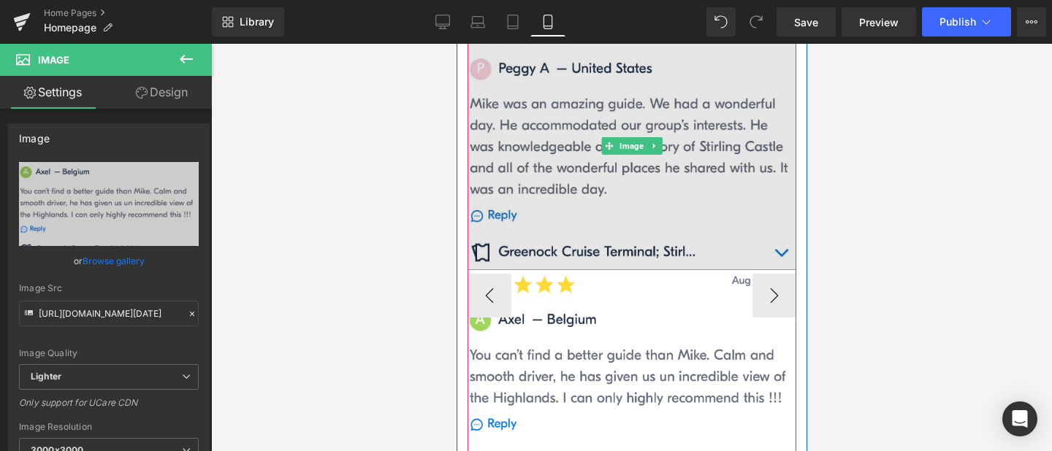
scroll to position [1560, 0]
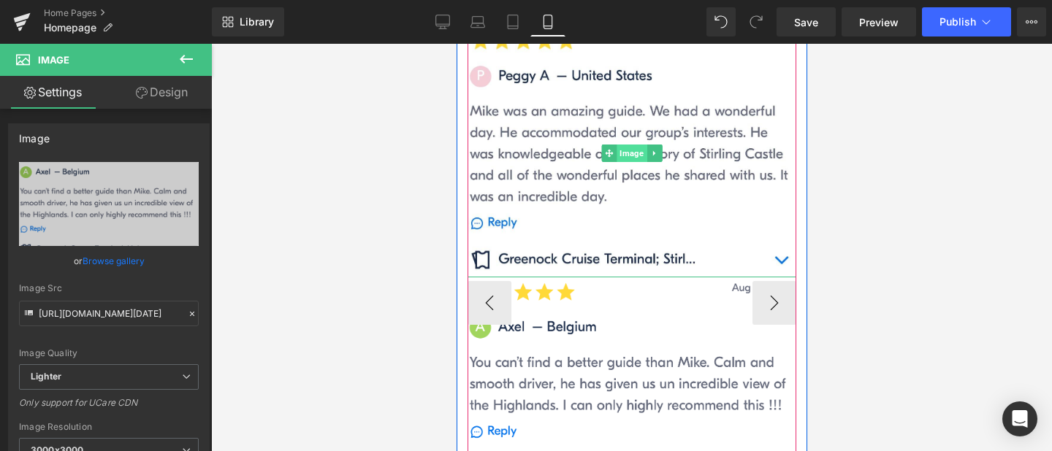
click at [629, 145] on span "Image" at bounding box center [631, 154] width 30 height 18
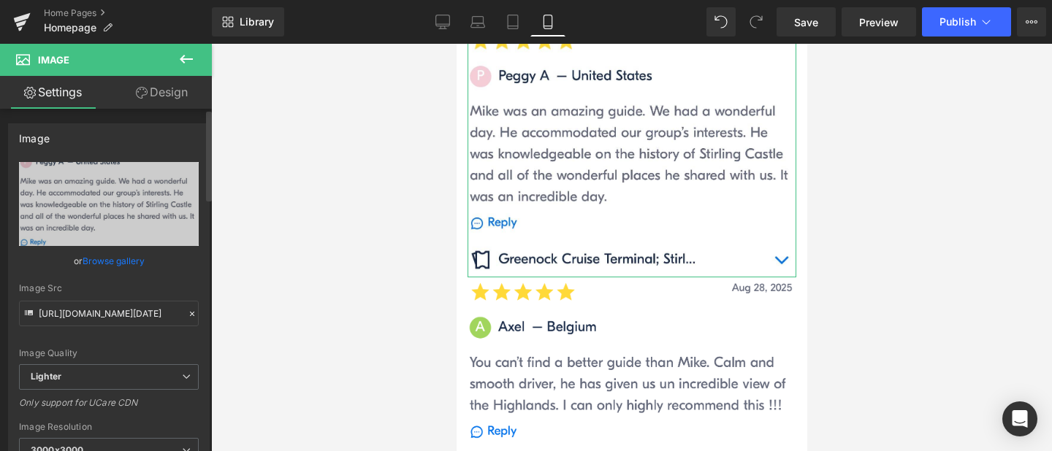
click at [109, 256] on link "Browse gallery" at bounding box center [114, 261] width 62 height 26
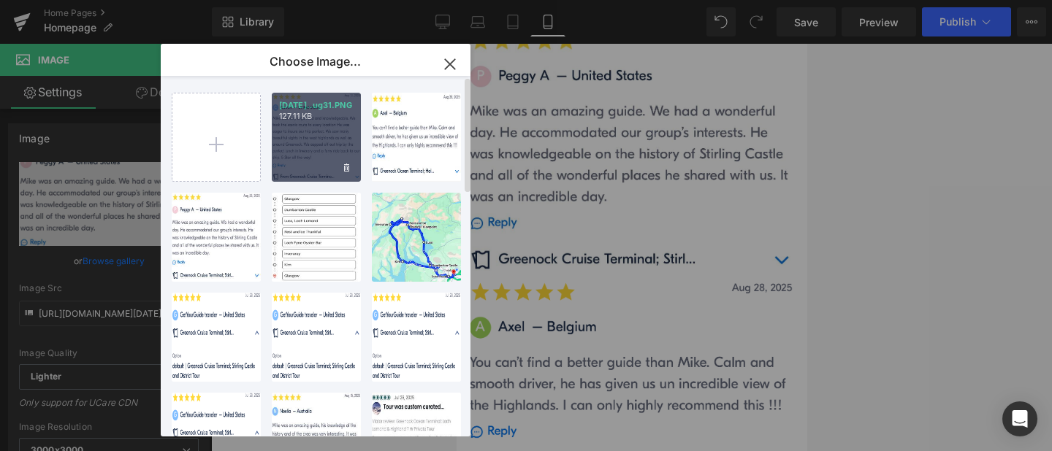
click at [326, 131] on div "[DATE]..ug31.PNG 127.11 KB" at bounding box center [316, 137] width 89 height 89
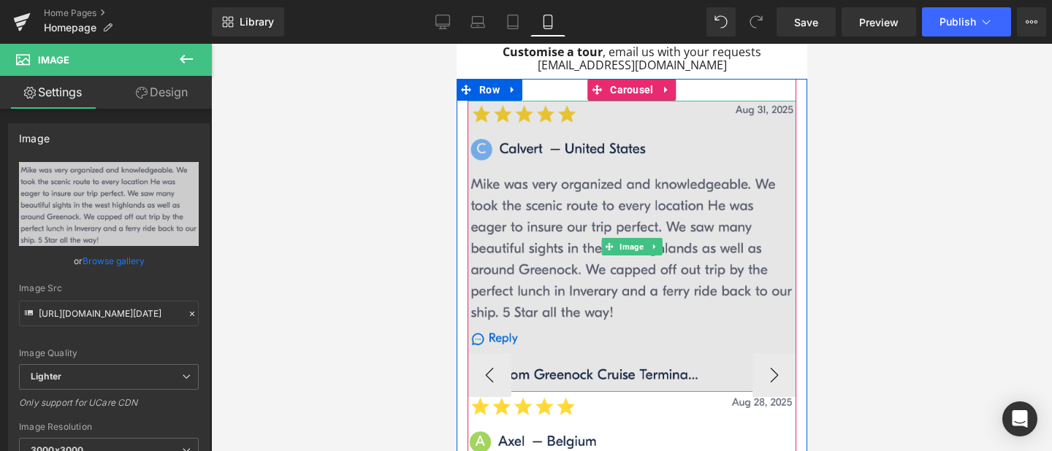
scroll to position [1483, 0]
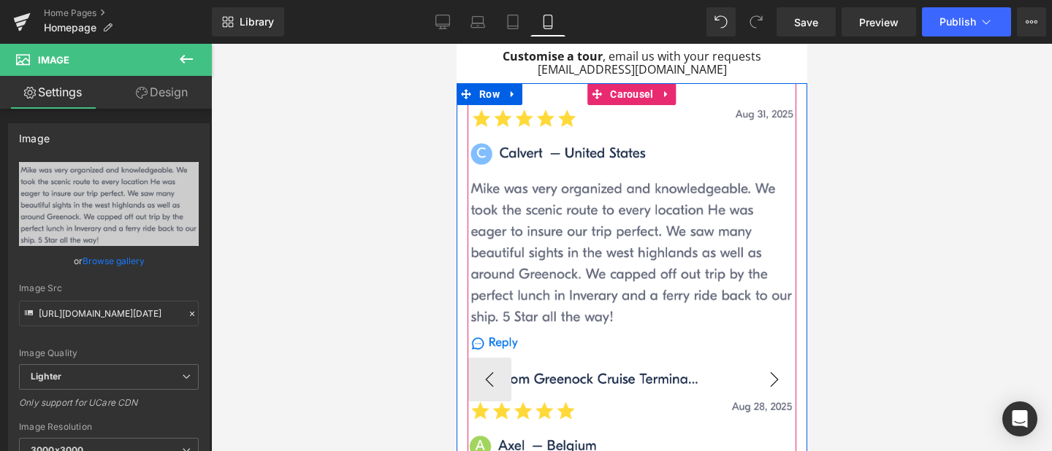
click at [779, 358] on button "›" at bounding box center [774, 380] width 44 height 44
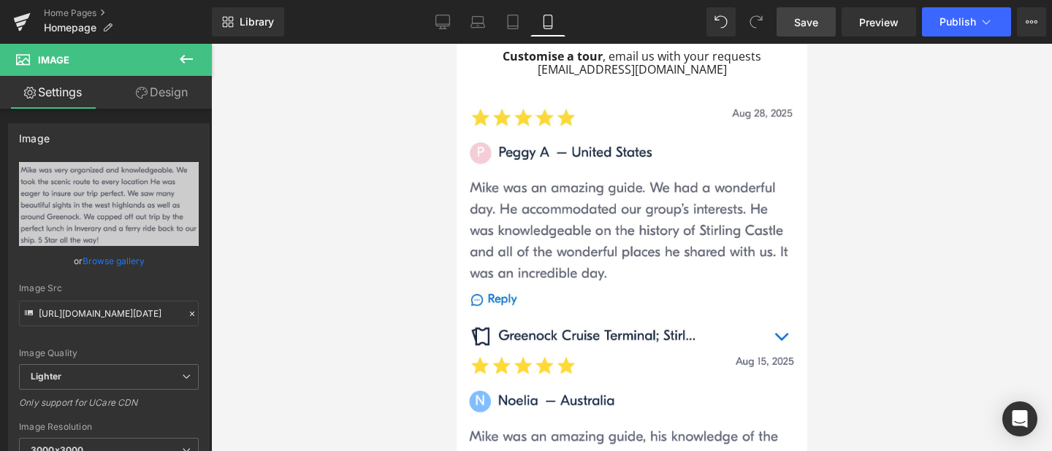
click at [806, 21] on span "Save" at bounding box center [806, 22] width 24 height 15
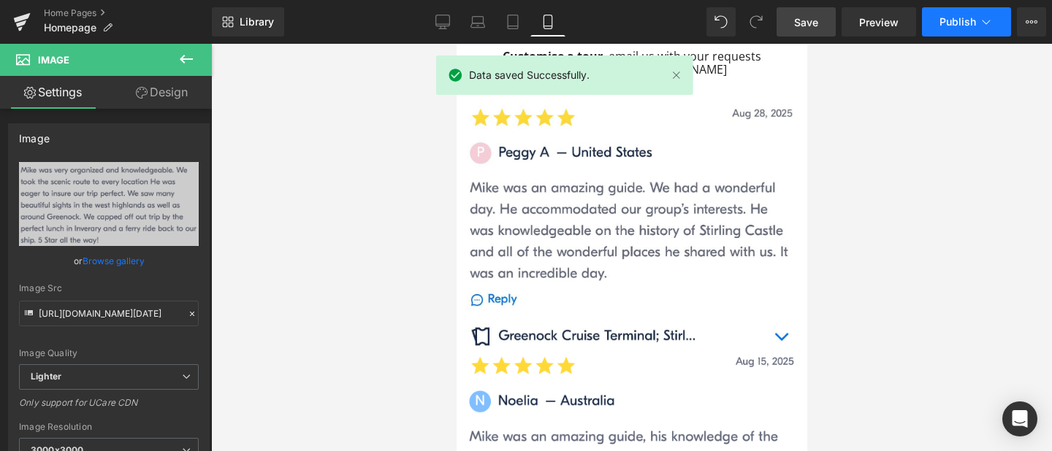
click at [972, 21] on span "Publish" at bounding box center [957, 22] width 37 height 12
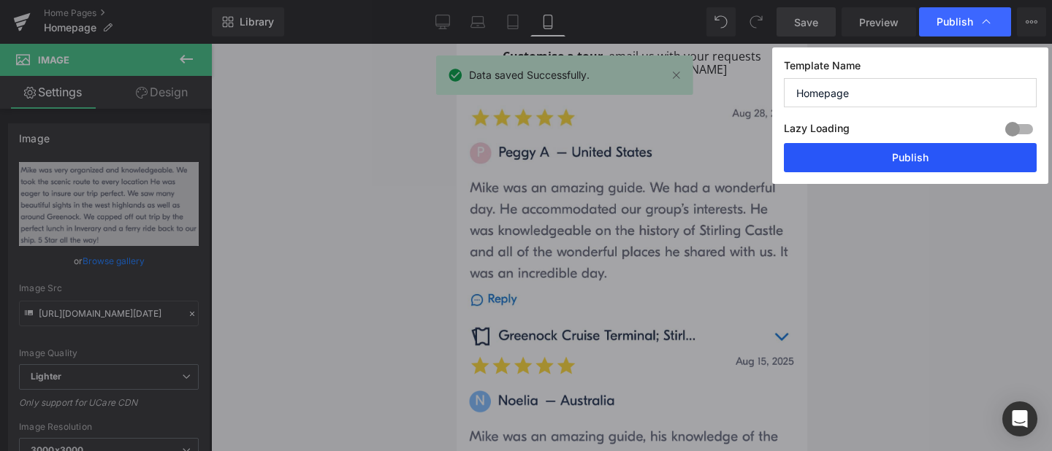
click at [887, 150] on button "Publish" at bounding box center [910, 157] width 253 height 29
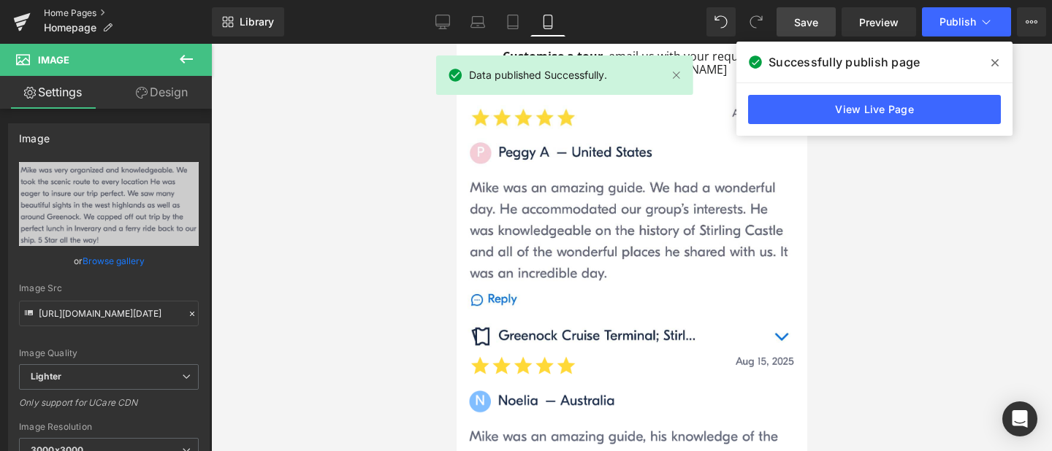
click at [91, 11] on link "Home Pages" at bounding box center [128, 13] width 168 height 12
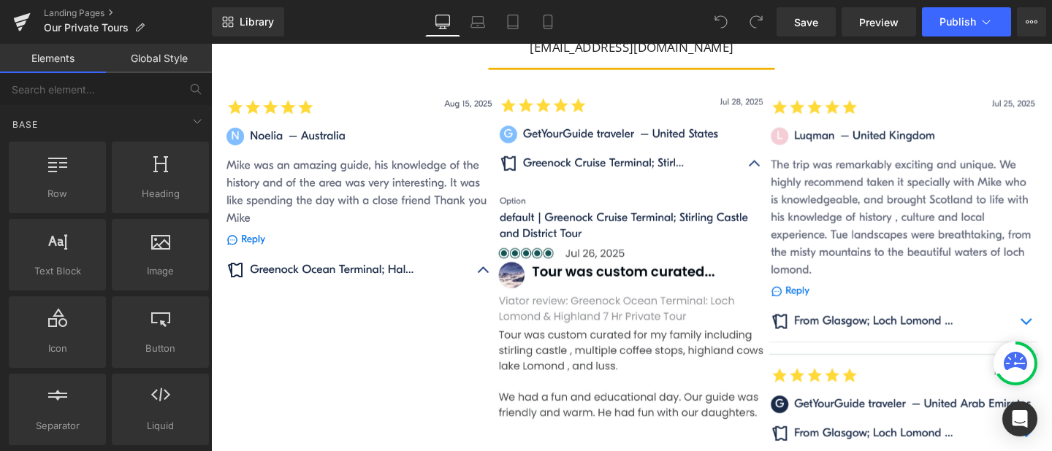
scroll to position [1339, 0]
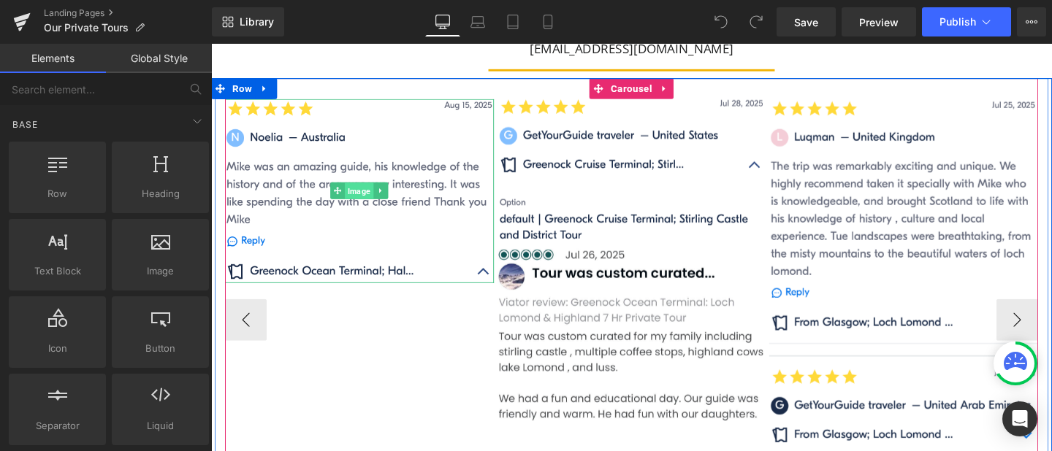
click at [373, 196] on span "Image" at bounding box center [367, 200] width 30 height 18
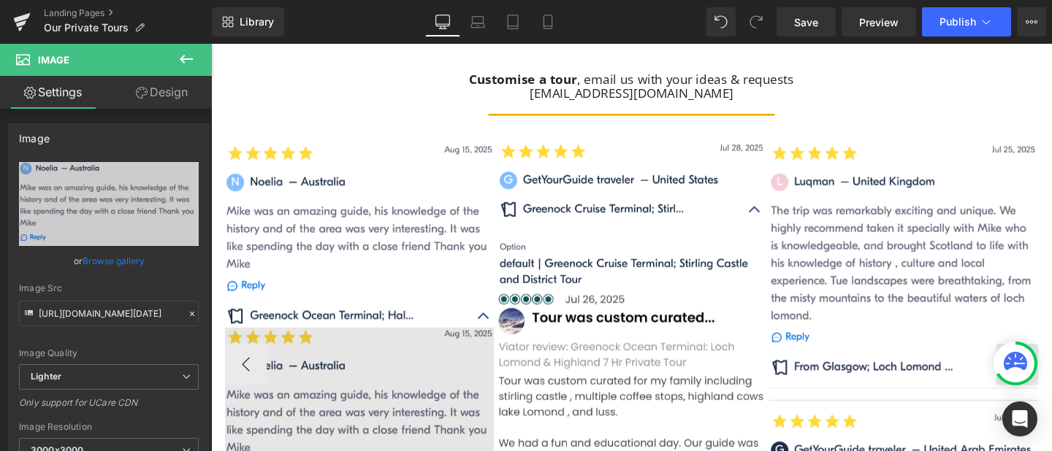
scroll to position [1291, 0]
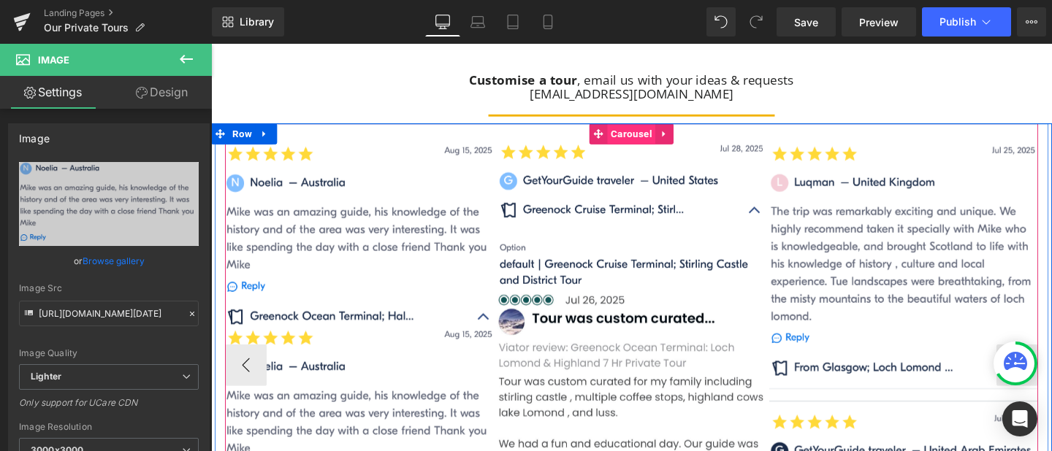
click at [649, 138] on span "Carousel" at bounding box center [652, 139] width 50 height 22
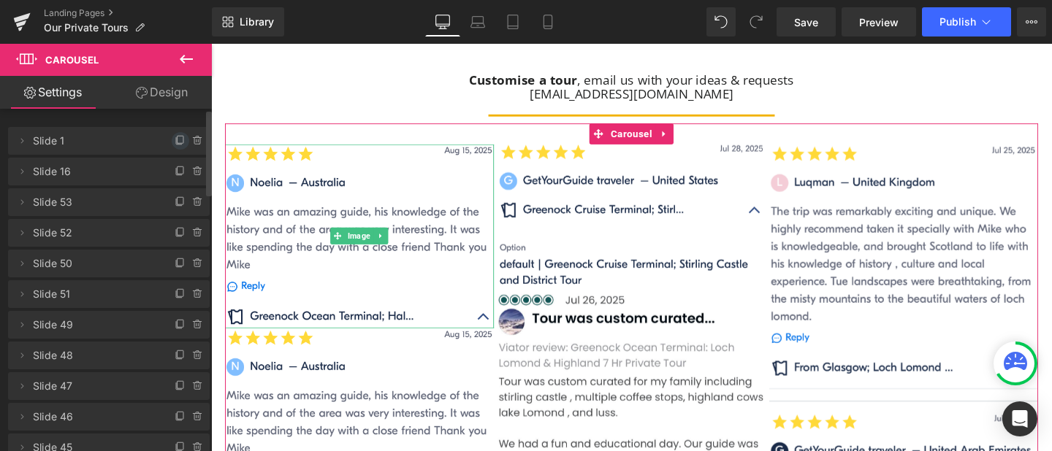
click at [177, 143] on icon at bounding box center [180, 139] width 6 height 7
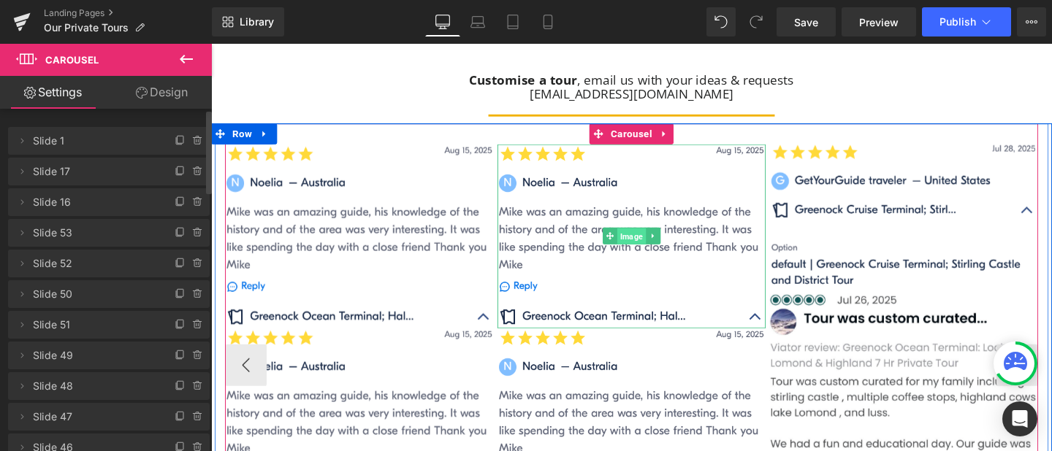
click at [654, 240] on span "Image" at bounding box center [653, 247] width 30 height 18
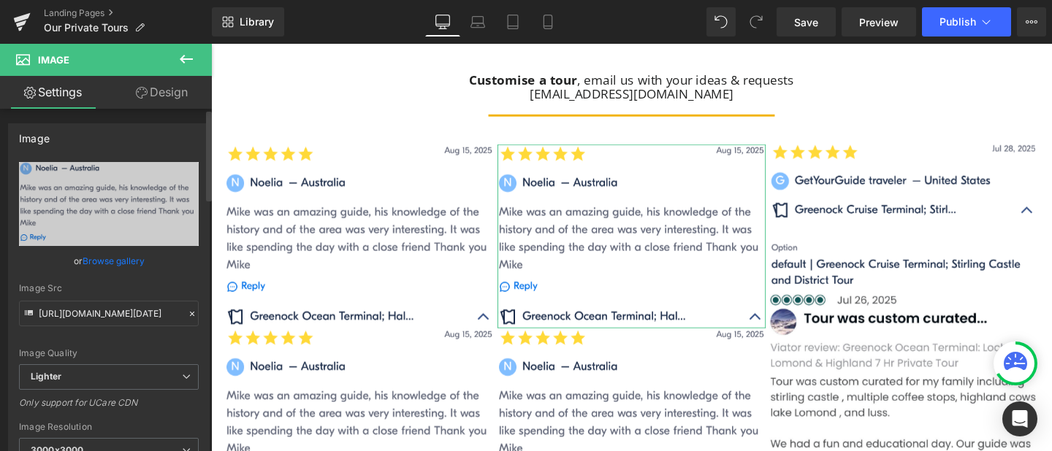
click at [109, 264] on link "Browse gallery" at bounding box center [114, 261] width 62 height 26
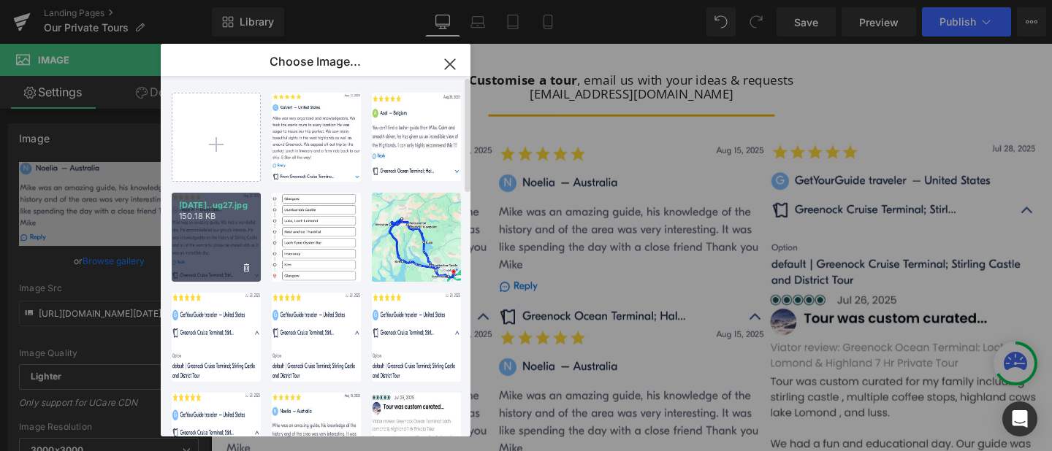
click at [192, 233] on div "[DATE]..ug27.jpg 150.18 KB" at bounding box center [216, 237] width 89 height 89
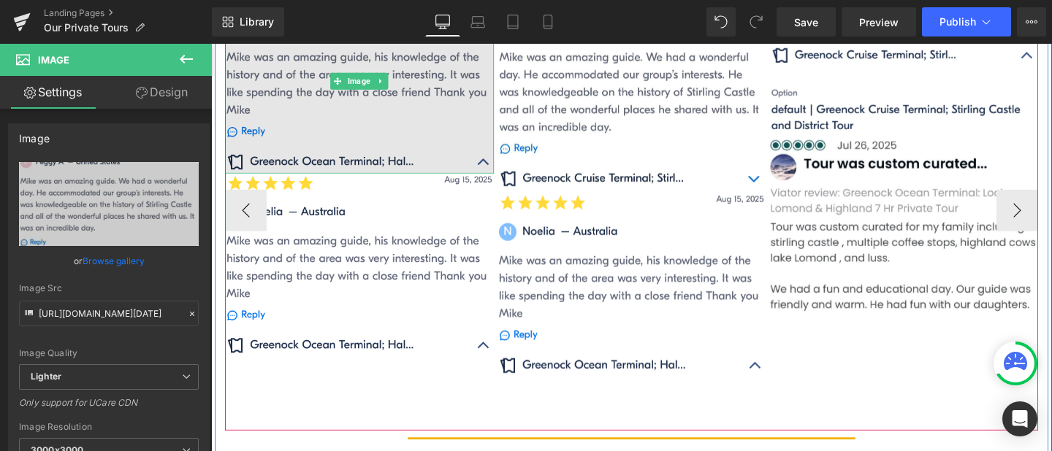
scroll to position [1456, 0]
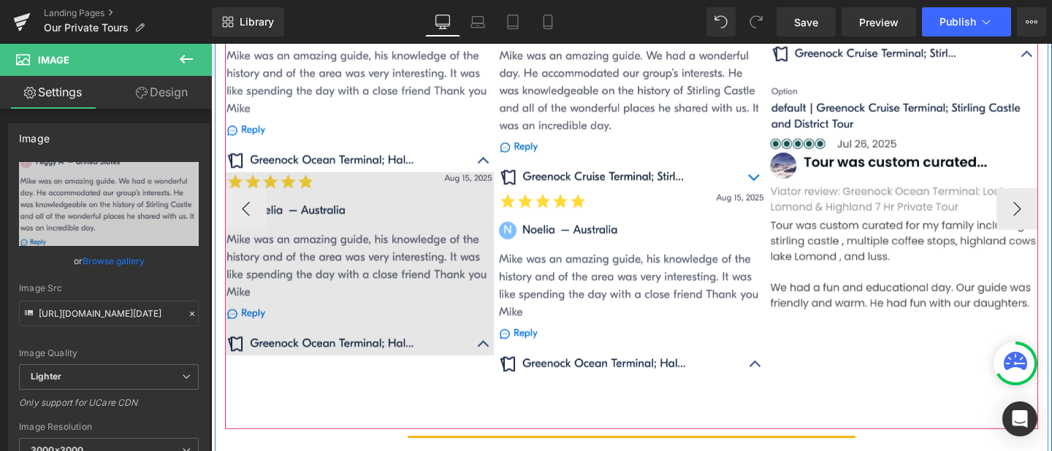
click at [355, 272] on div "Image" at bounding box center [367, 275] width 283 height 193
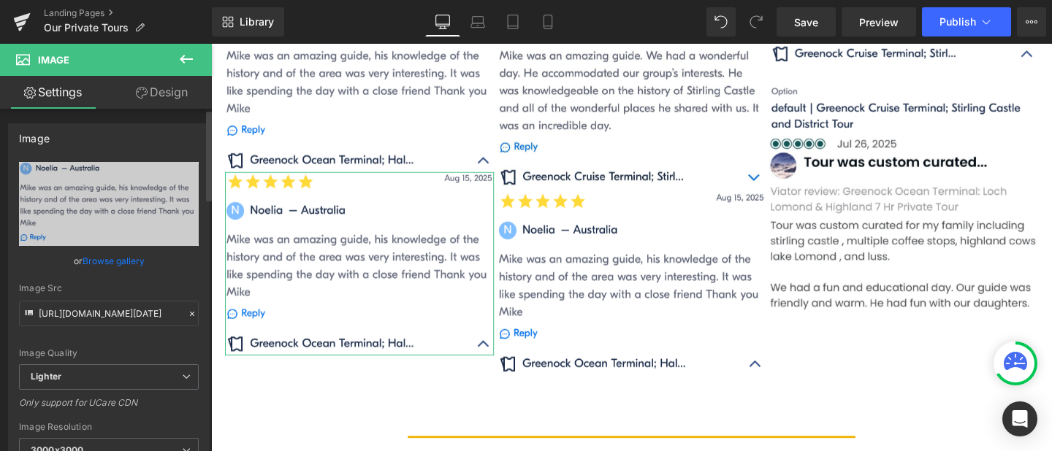
click at [112, 258] on link "Browse gallery" at bounding box center [114, 261] width 62 height 26
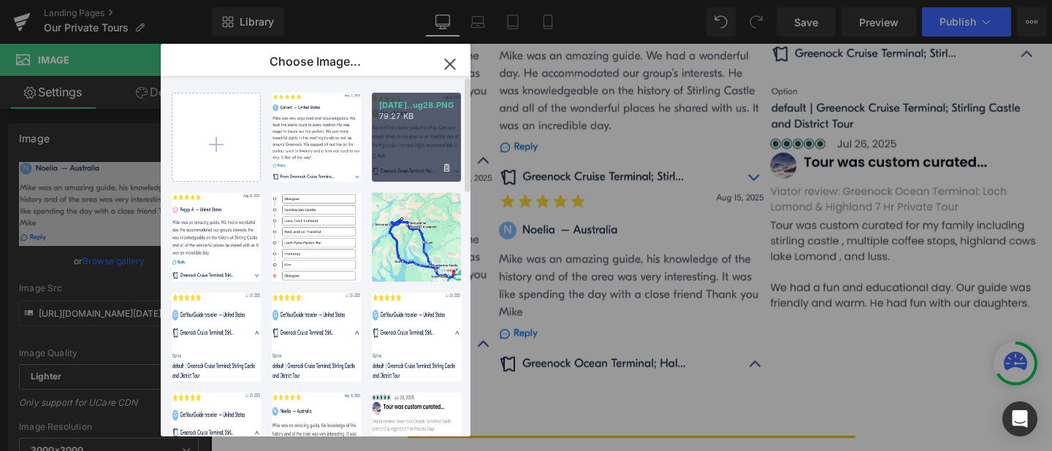
click at [400, 159] on div "[DATE]..ug28.PNG 79.27 KB" at bounding box center [416, 137] width 89 height 89
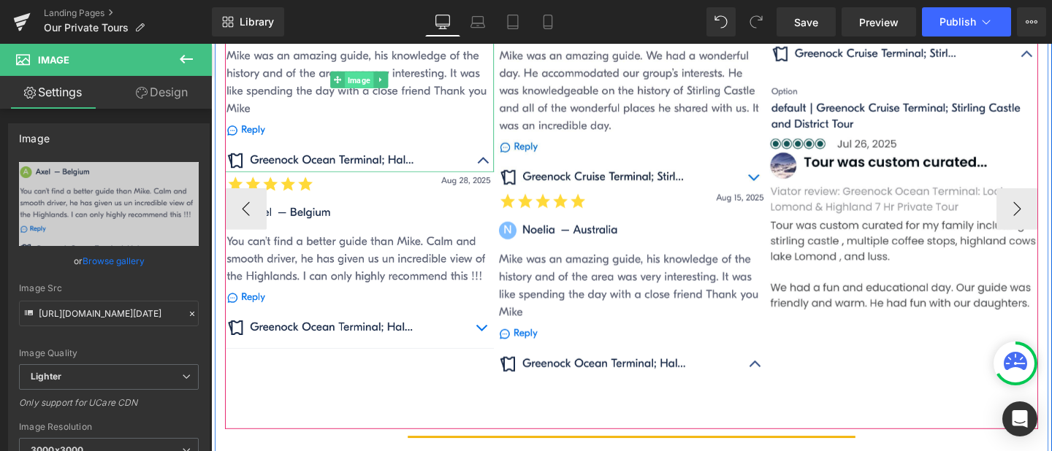
click at [370, 74] on span "Image" at bounding box center [367, 83] width 30 height 18
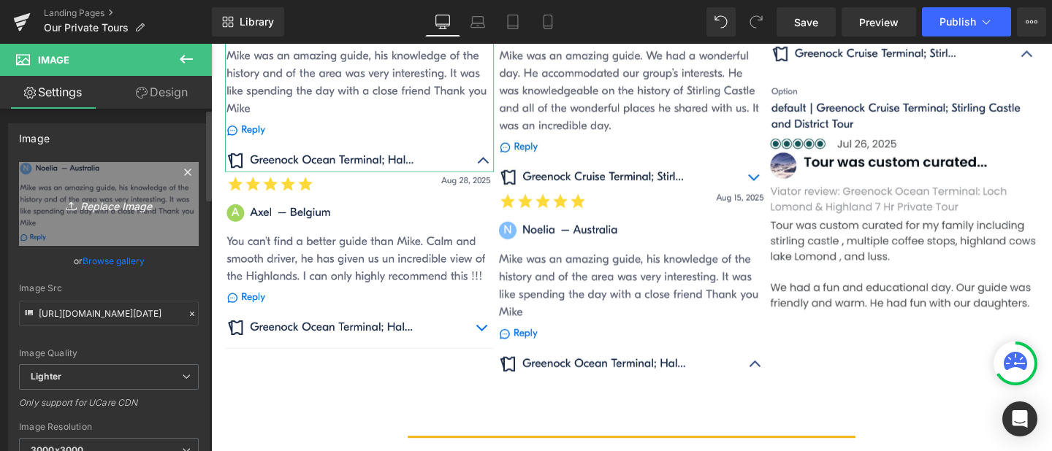
click at [128, 201] on icon "Replace Image" at bounding box center [108, 204] width 117 height 18
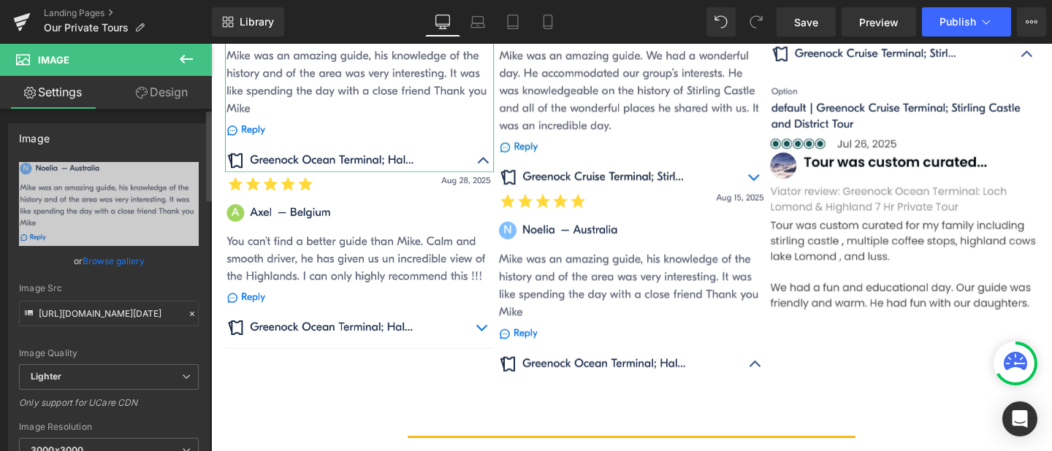
click at [121, 262] on link "Browse gallery" at bounding box center [114, 261] width 62 height 26
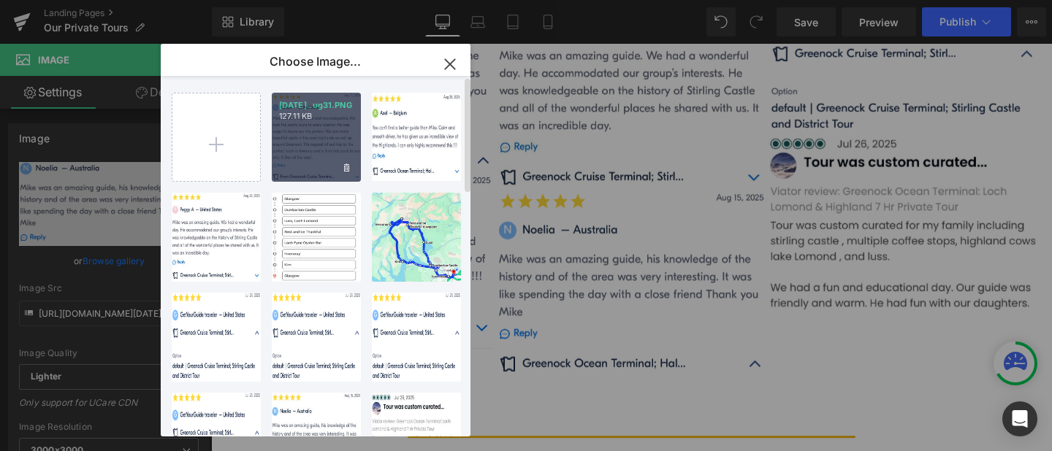
click at [317, 146] on div "[DATE]..ug31.PNG 127.11 KB" at bounding box center [316, 137] width 89 height 89
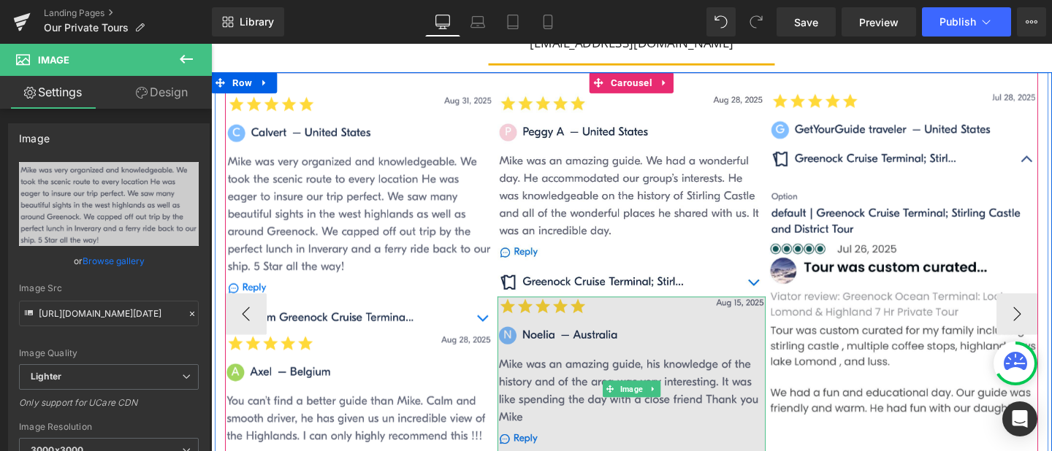
scroll to position [1343, 0]
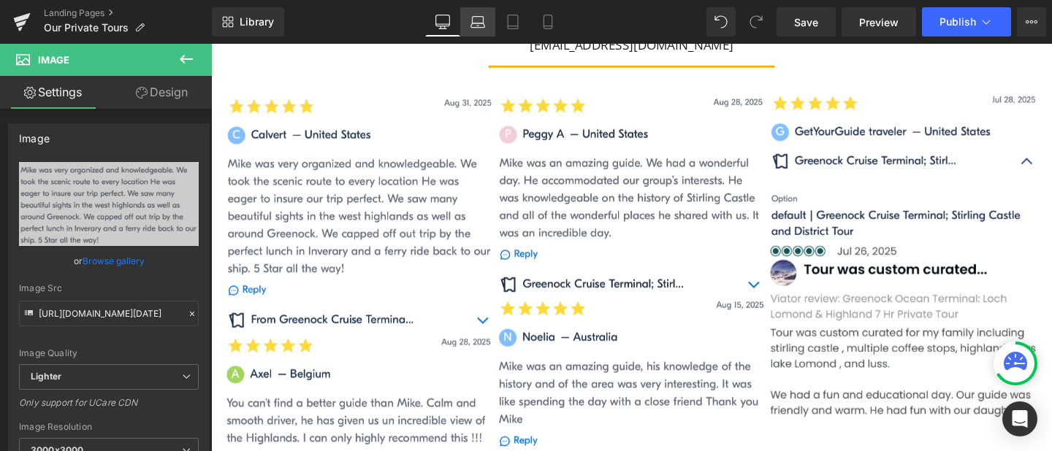
click at [478, 28] on icon at bounding box center [477, 22] width 15 height 15
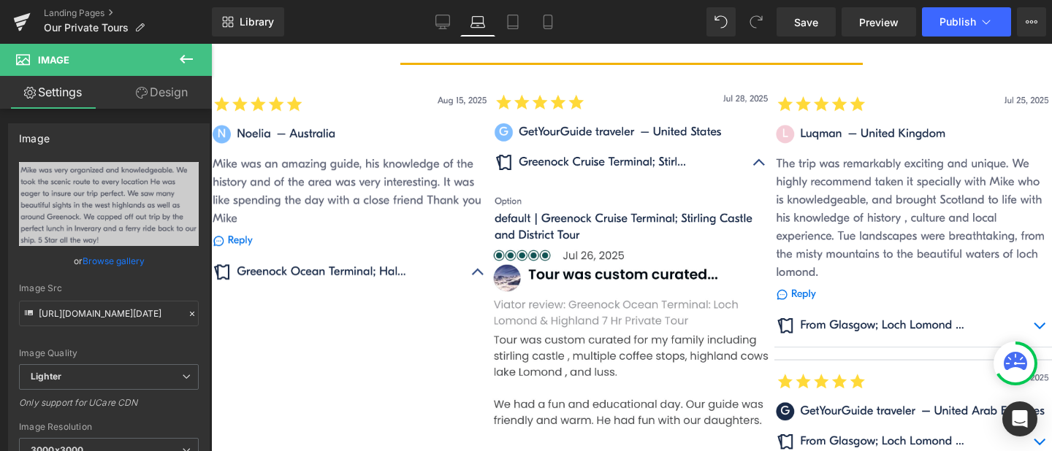
scroll to position [1333, 0]
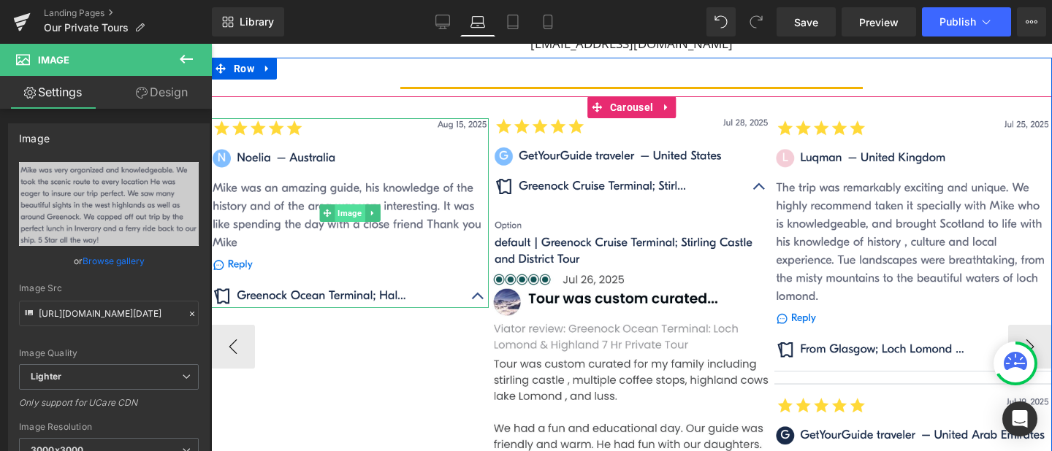
click at [344, 211] on span "Image" at bounding box center [350, 214] width 30 height 18
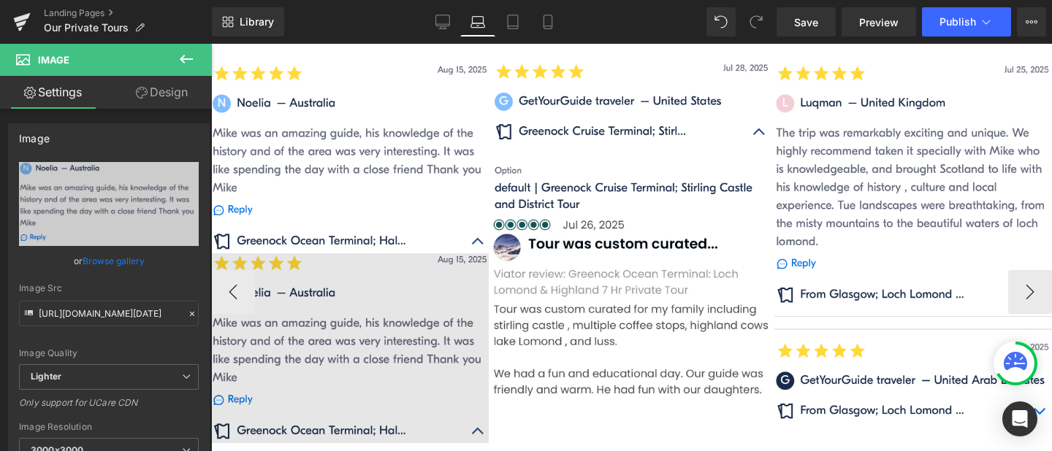
scroll to position [1353, 0]
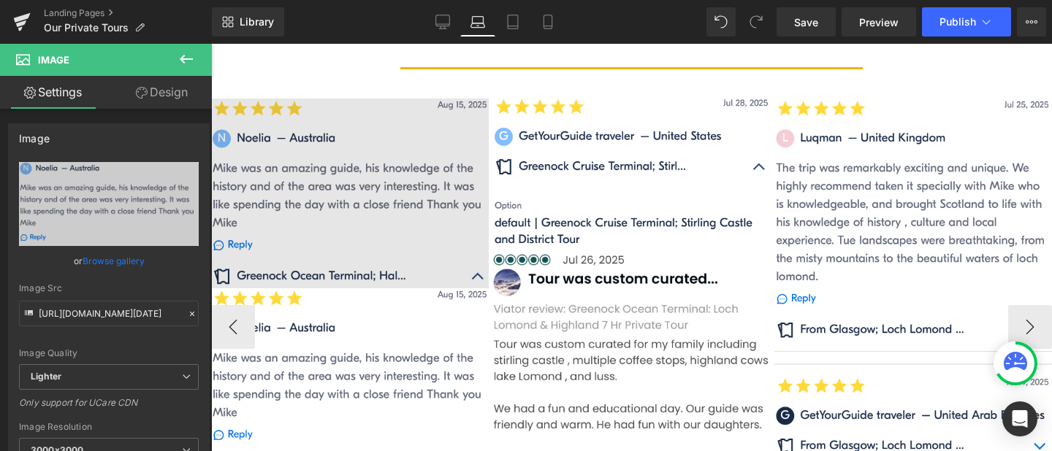
click at [346, 183] on img at bounding box center [350, 194] width 278 height 190
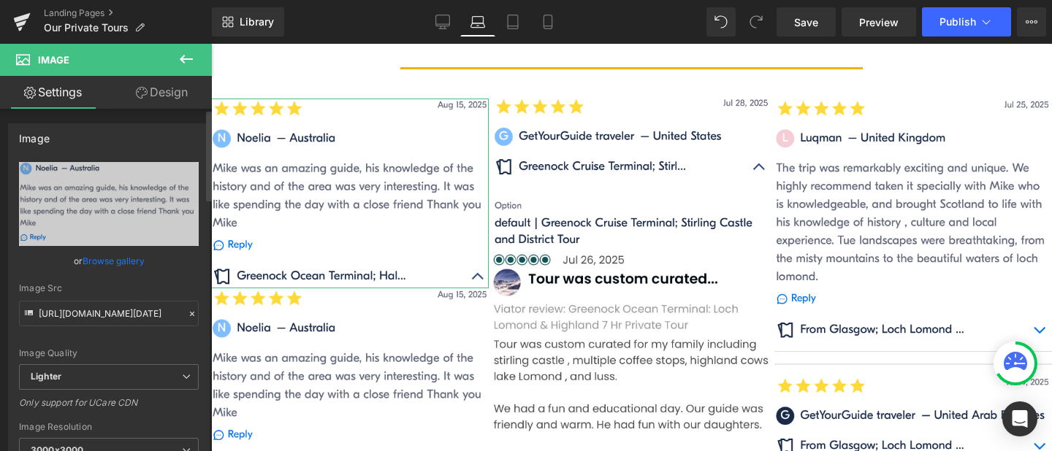
click at [119, 258] on link "Browse gallery" at bounding box center [114, 261] width 62 height 26
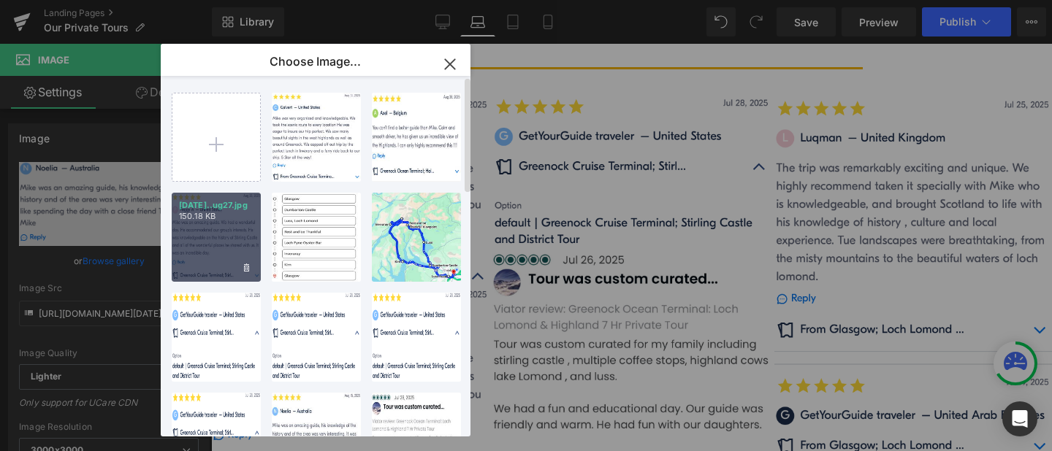
click at [227, 224] on div "[DATE]..ug27.jpg 150.18 KB" at bounding box center [216, 237] width 89 height 89
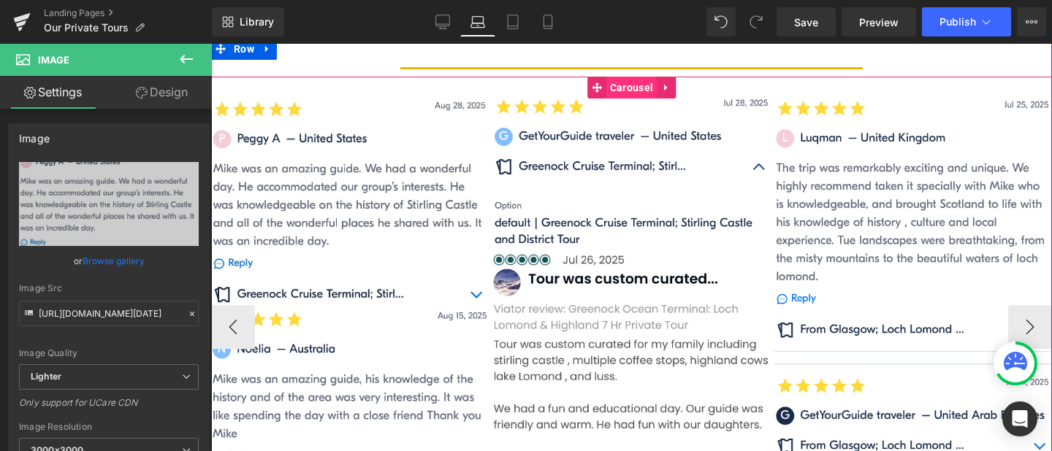
click at [627, 85] on span "Carousel" at bounding box center [631, 88] width 50 height 22
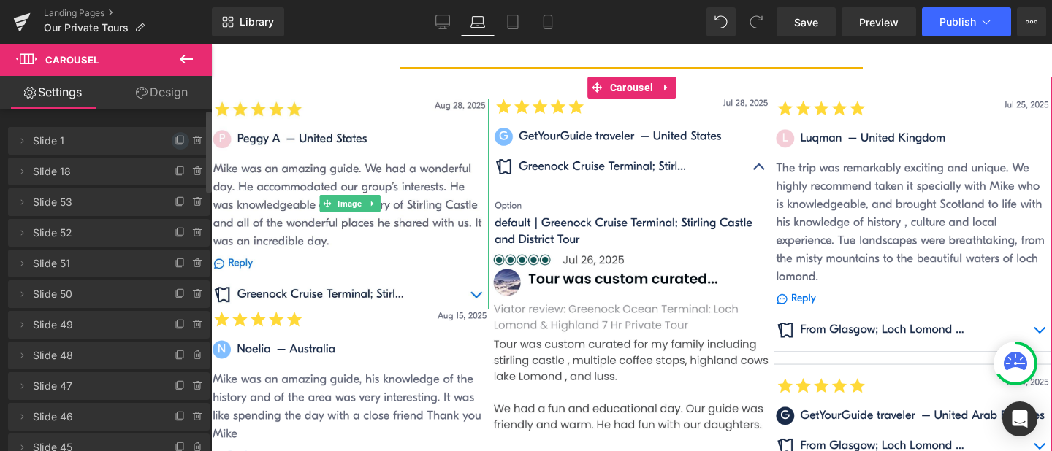
click at [175, 137] on icon at bounding box center [181, 141] width 12 height 12
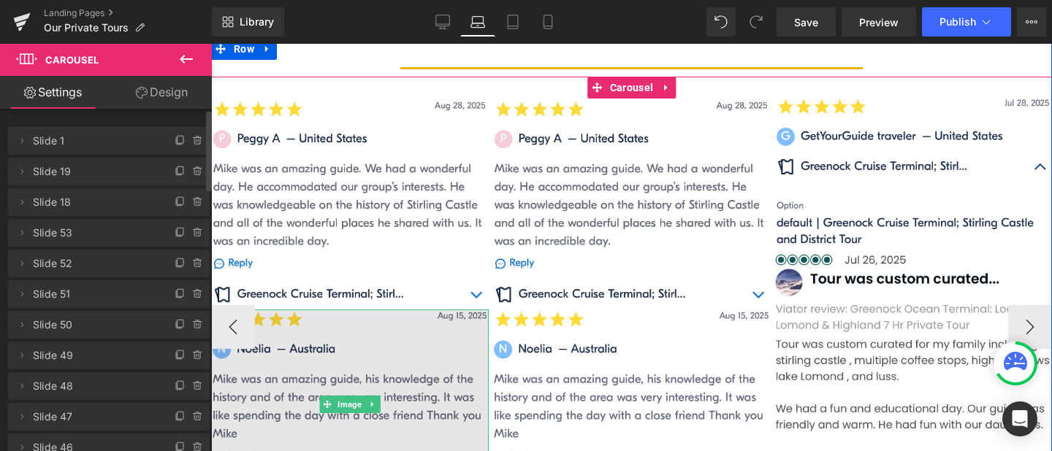
click at [345, 377] on img at bounding box center [350, 405] width 278 height 190
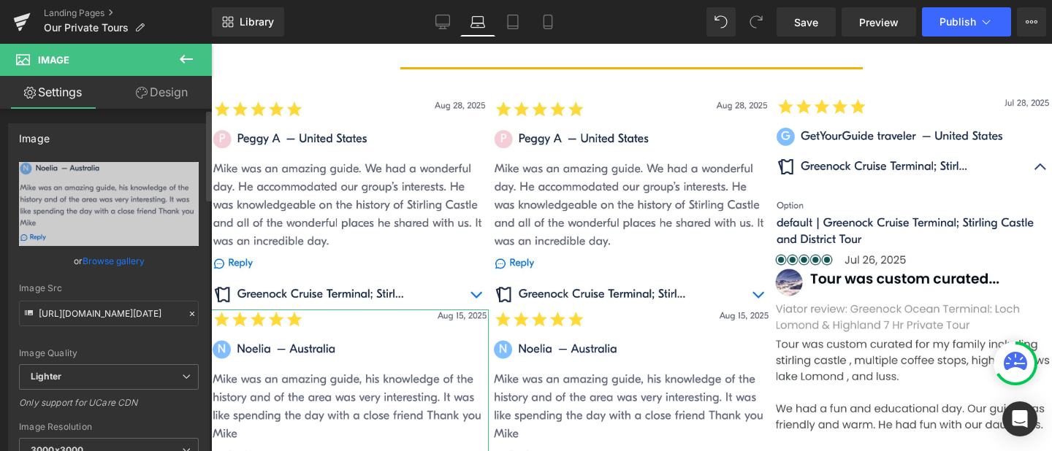
click at [123, 262] on link "Browse gallery" at bounding box center [114, 261] width 62 height 26
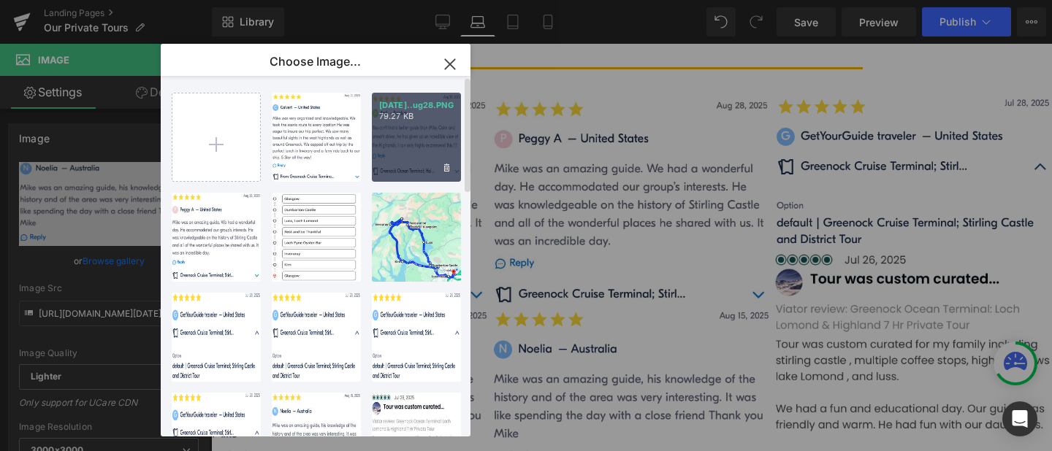
click at [395, 148] on div "[DATE]..ug28.PNG 79.27 KB" at bounding box center [416, 137] width 89 height 89
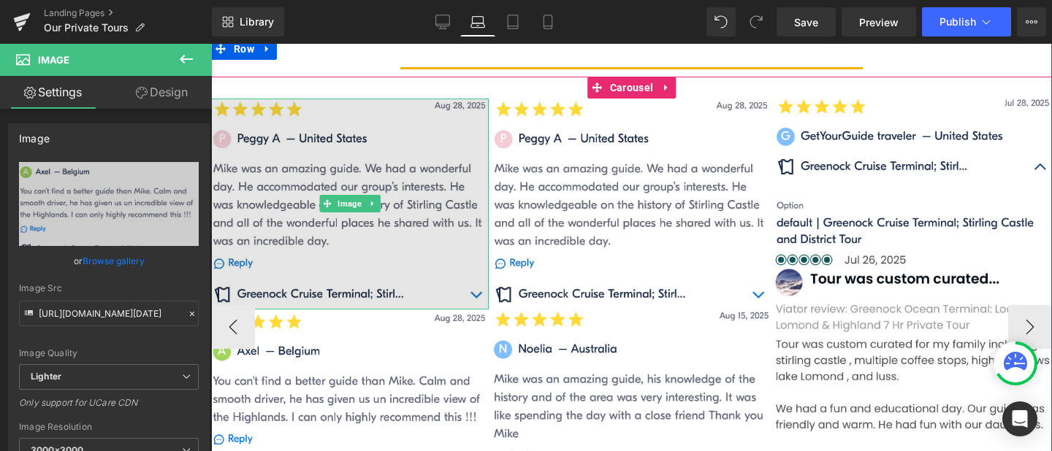
click at [356, 161] on img at bounding box center [350, 204] width 278 height 210
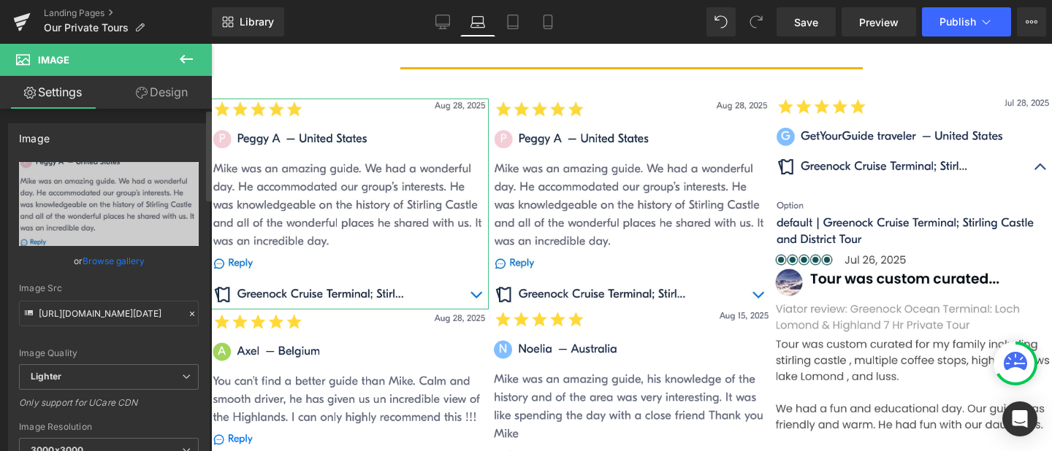
click at [83, 259] on link "Browse gallery" at bounding box center [114, 261] width 62 height 26
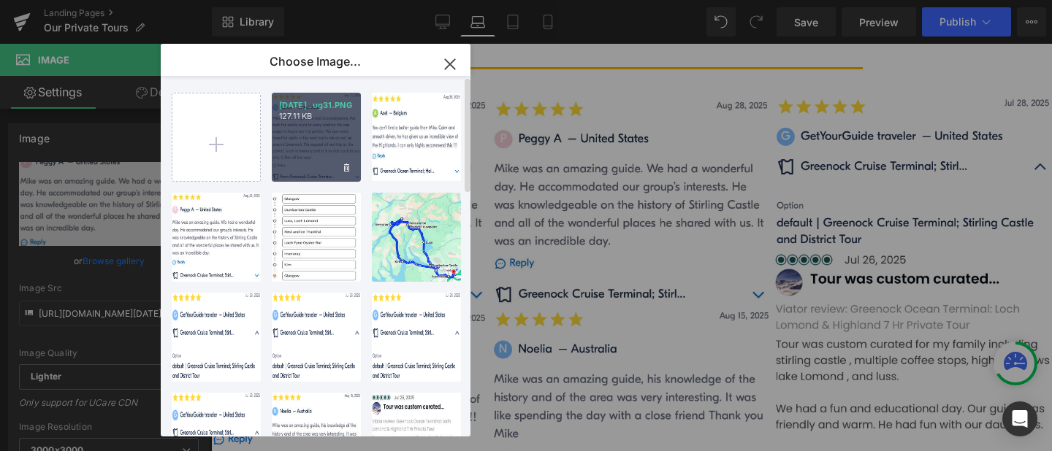
click at [326, 145] on div "[DATE]..ug31.PNG 127.11 KB" at bounding box center [316, 137] width 89 height 89
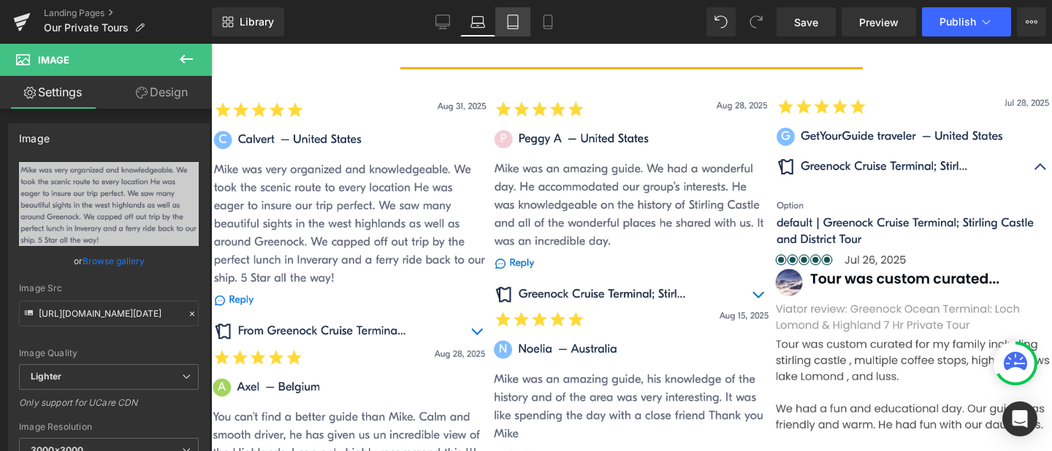
click at [510, 18] on icon at bounding box center [512, 22] width 15 height 15
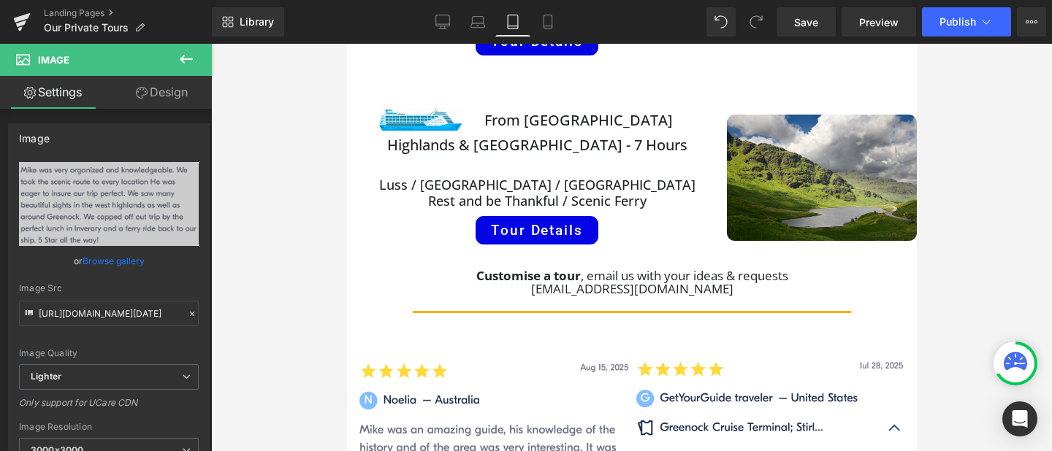
scroll to position [1009, 0]
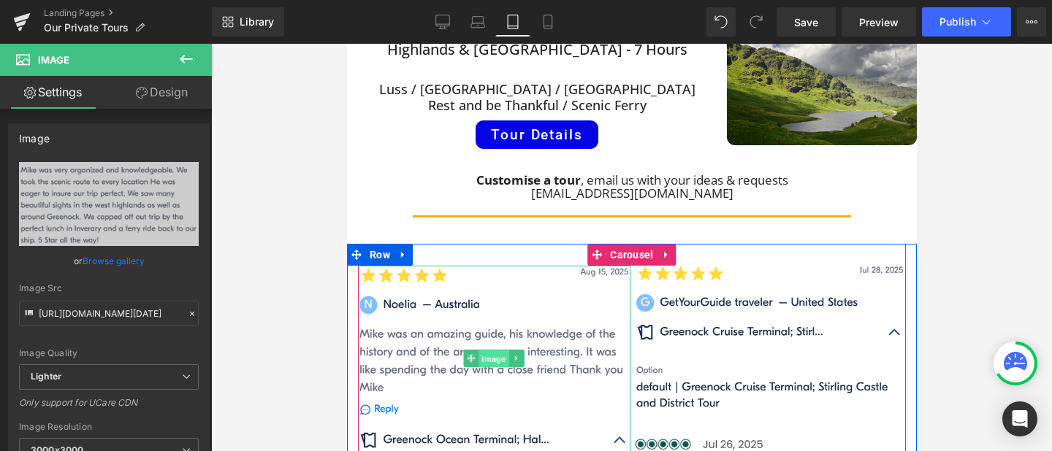
click at [490, 351] on span "Image" at bounding box center [493, 360] width 30 height 18
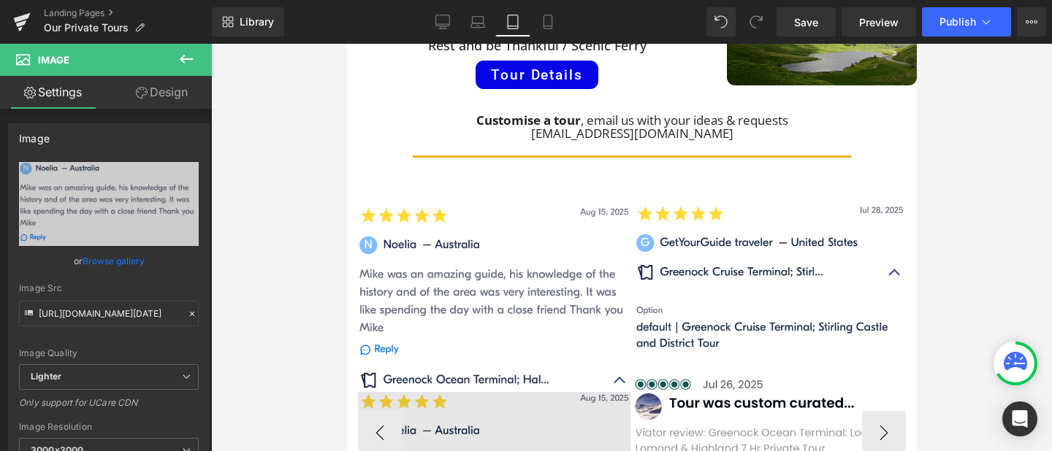
scroll to position [1063, 0]
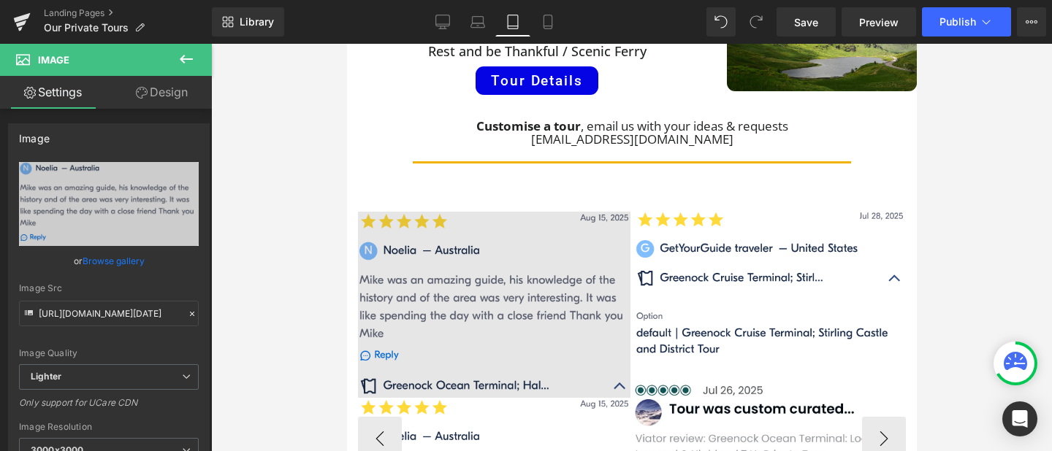
click at [500, 229] on div "Image" at bounding box center [493, 305] width 272 height 186
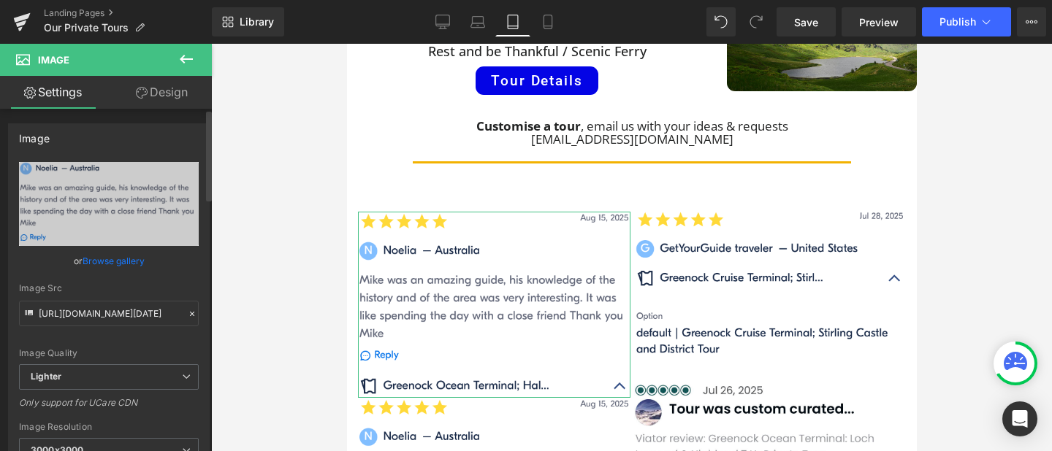
click at [135, 259] on link "Browse gallery" at bounding box center [114, 261] width 62 height 26
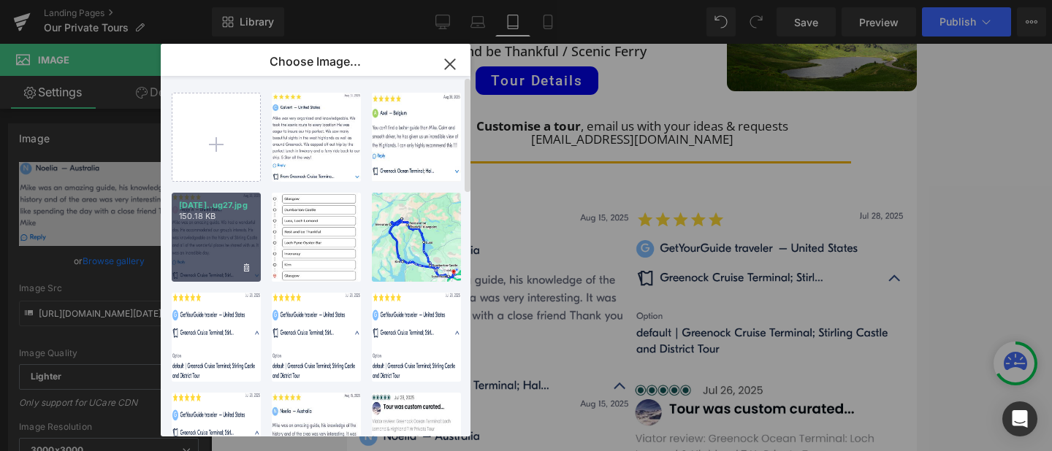
click at [199, 236] on div "[DATE]..ug27.jpg 150.18 KB" at bounding box center [216, 237] width 89 height 89
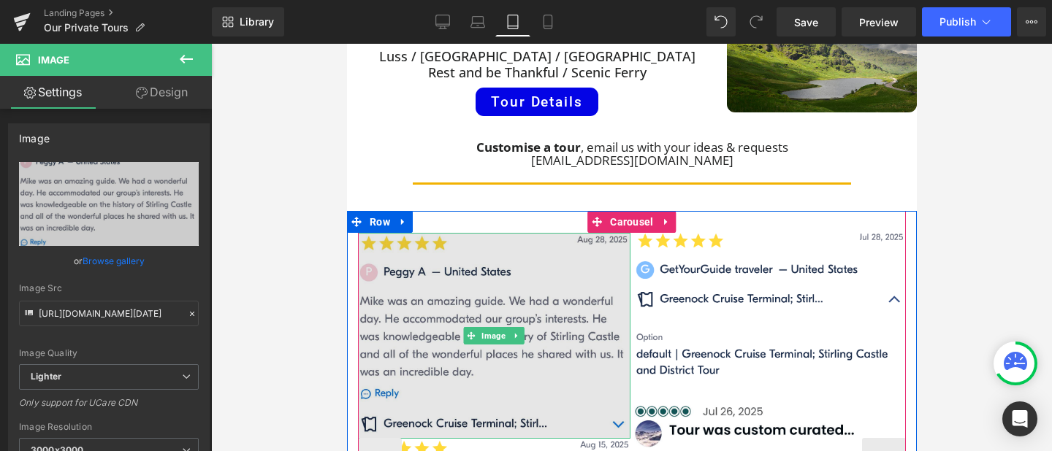
scroll to position [993, 0]
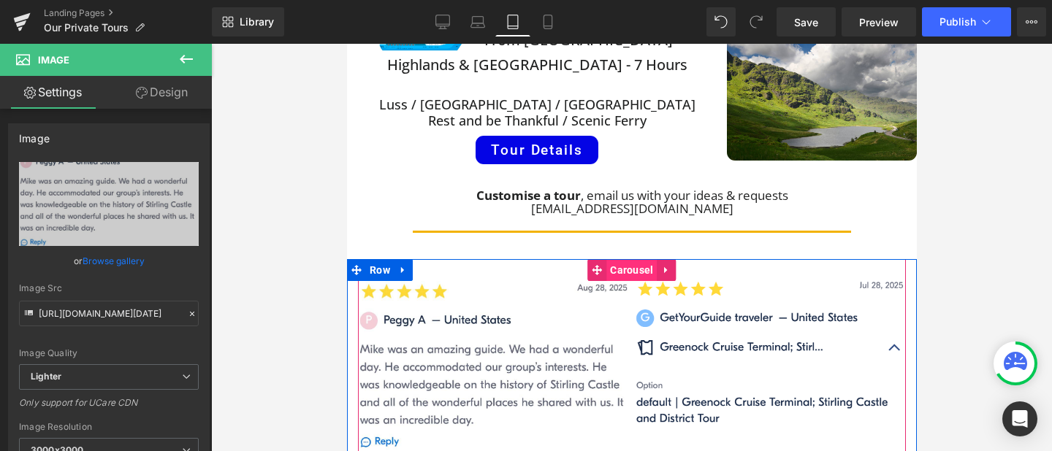
click at [634, 259] on span "Carousel" at bounding box center [631, 270] width 50 height 22
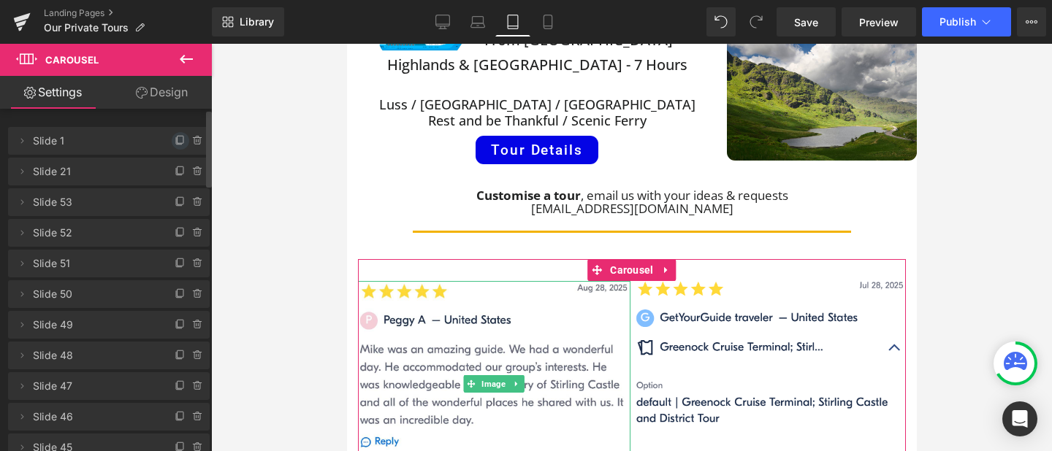
click at [175, 137] on icon at bounding box center [181, 141] width 12 height 12
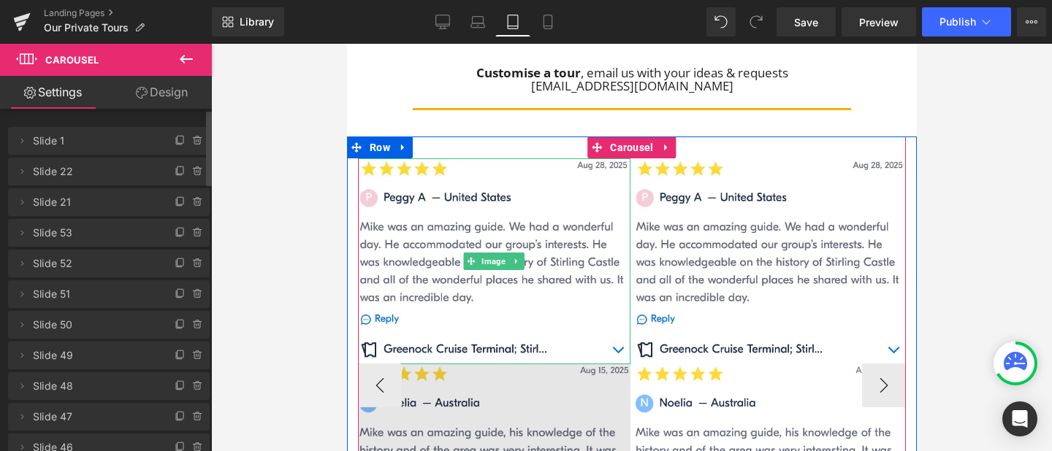
scroll to position [1115, 0]
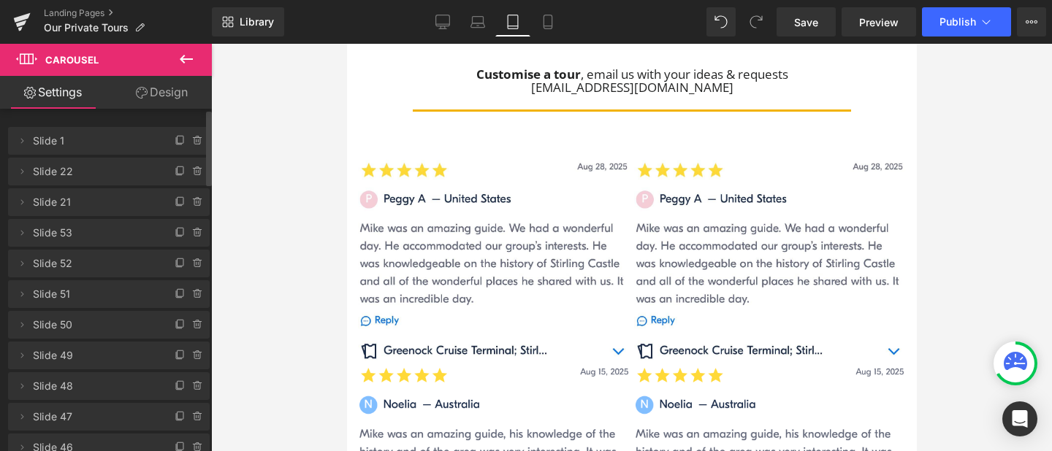
click at [514, 400] on div "Rendering Content" at bounding box center [526, 394] width 90 height 16
click at [508, 451] on link at bounding box center [515, 460] width 15 height 18
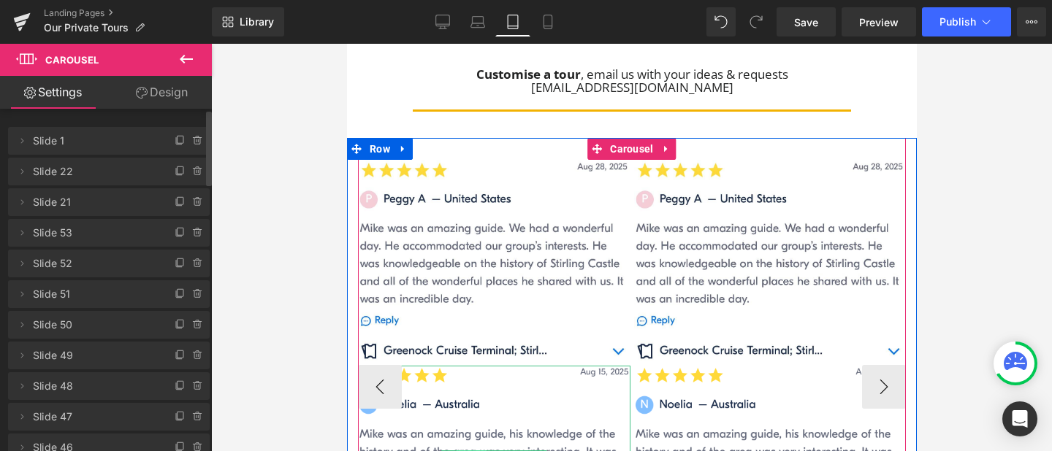
click at [464, 451] on link "Image" at bounding box center [462, 460] width 45 height 18
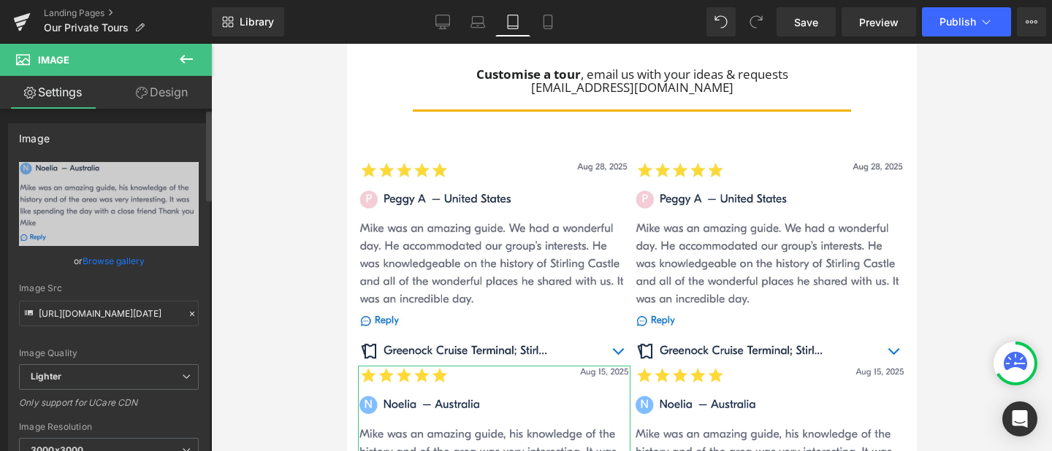
click at [122, 255] on link "Browse gallery" at bounding box center [114, 261] width 62 height 26
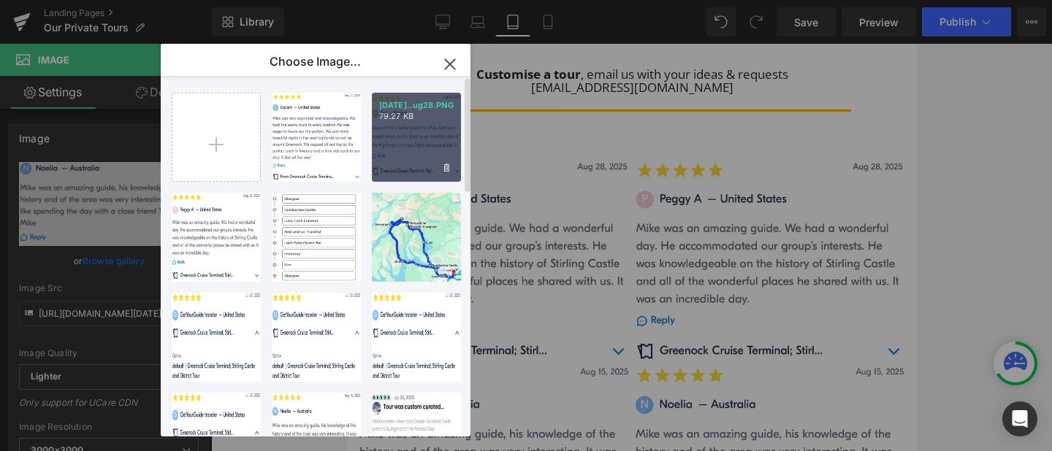
click at [432, 155] on div "[DATE]..ug28.PNG 79.27 KB" at bounding box center [416, 137] width 89 height 89
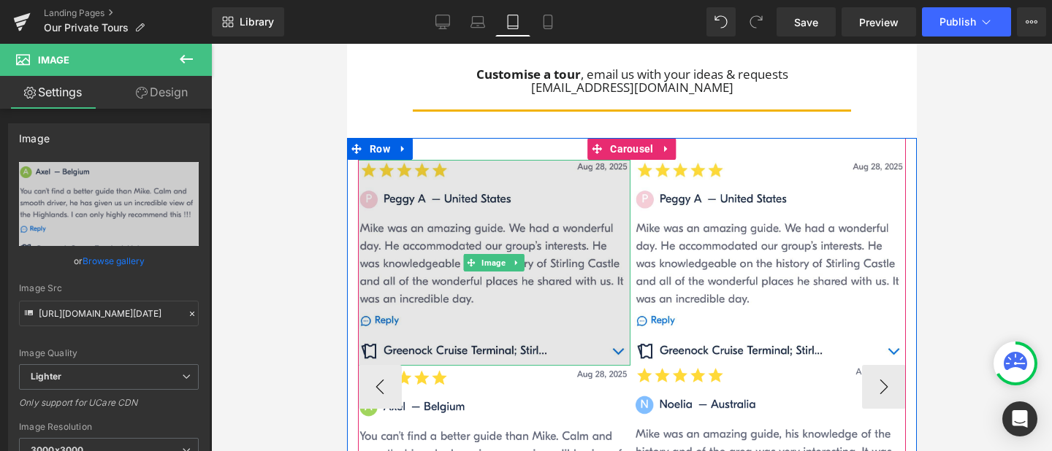
click at [454, 160] on img at bounding box center [493, 263] width 272 height 206
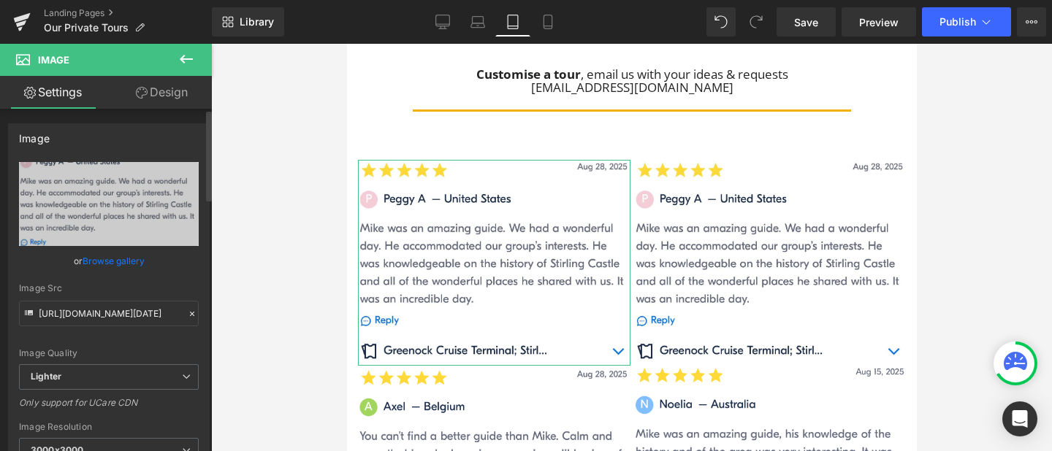
click at [115, 263] on link "Browse gallery" at bounding box center [114, 261] width 62 height 26
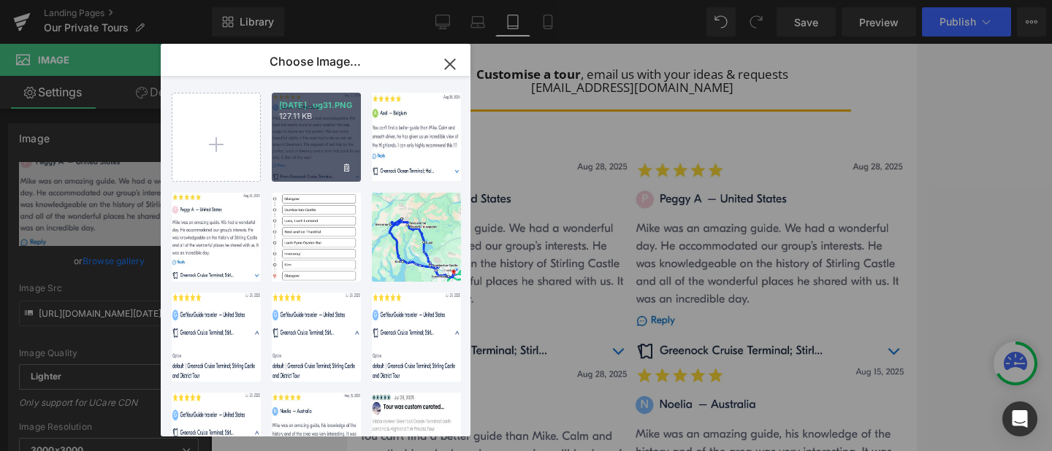
click at [291, 151] on div "[DATE]..ug31.PNG 127.11 KB" at bounding box center [316, 137] width 89 height 89
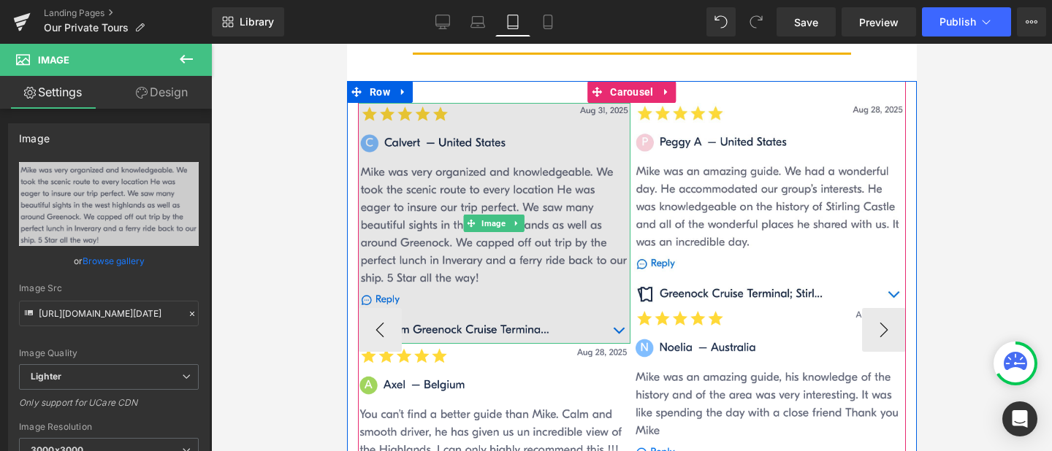
scroll to position [1114, 0]
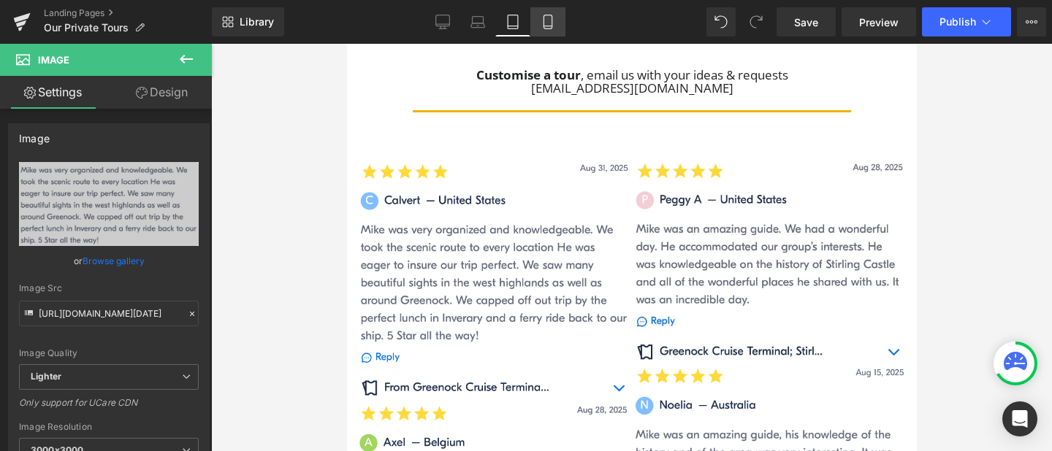
click at [548, 15] on icon at bounding box center [547, 22] width 8 height 14
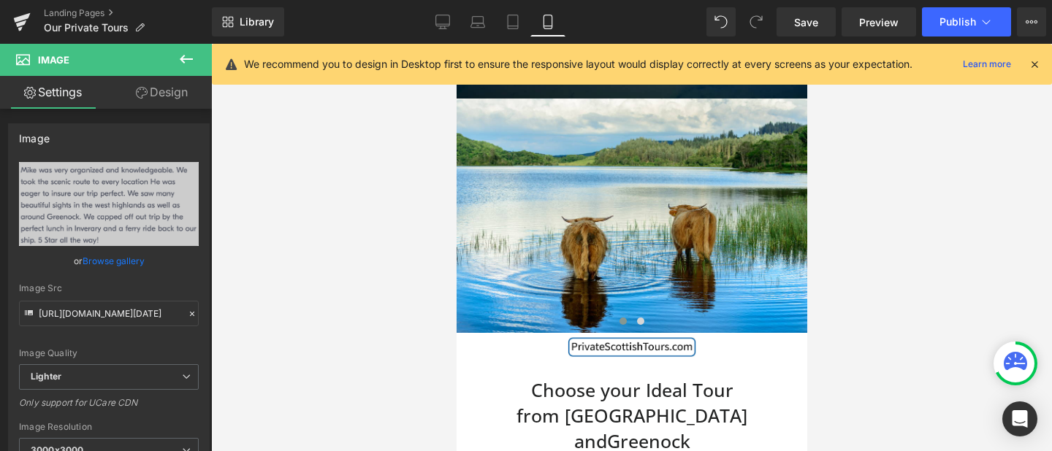
scroll to position [0, 0]
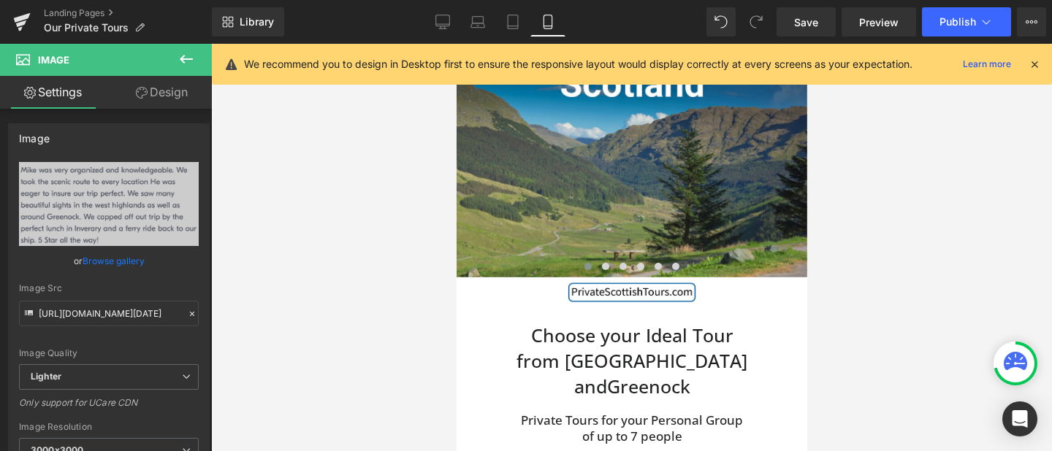
click at [1037, 63] on icon at bounding box center [1034, 64] width 13 height 13
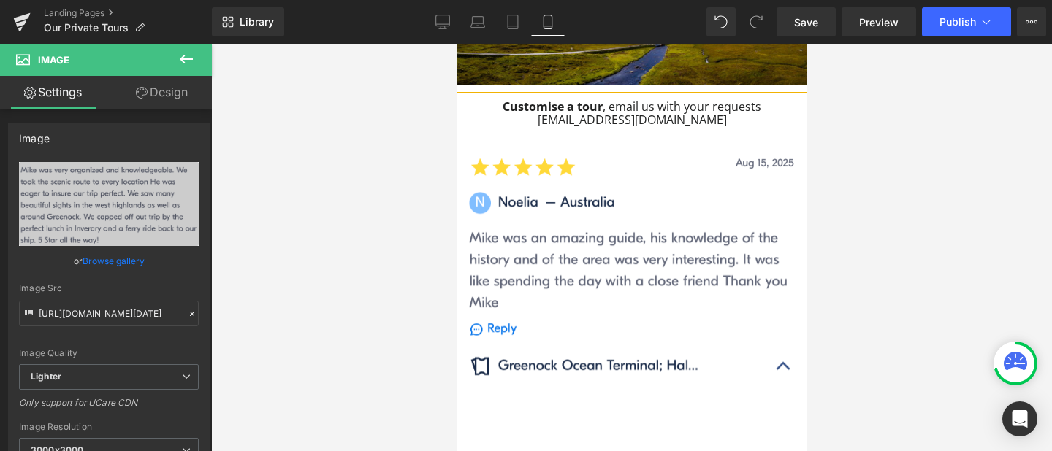
scroll to position [1402, 0]
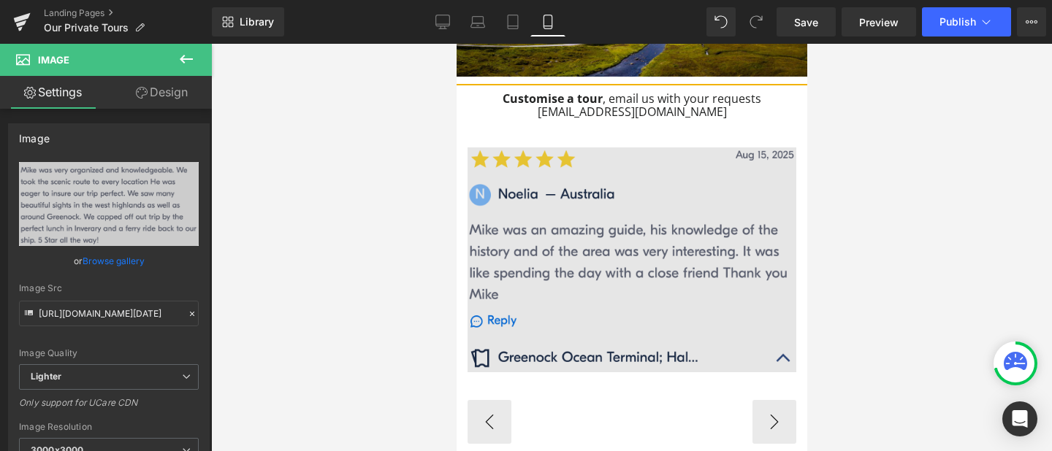
click at [619, 202] on img at bounding box center [631, 272] width 329 height 248
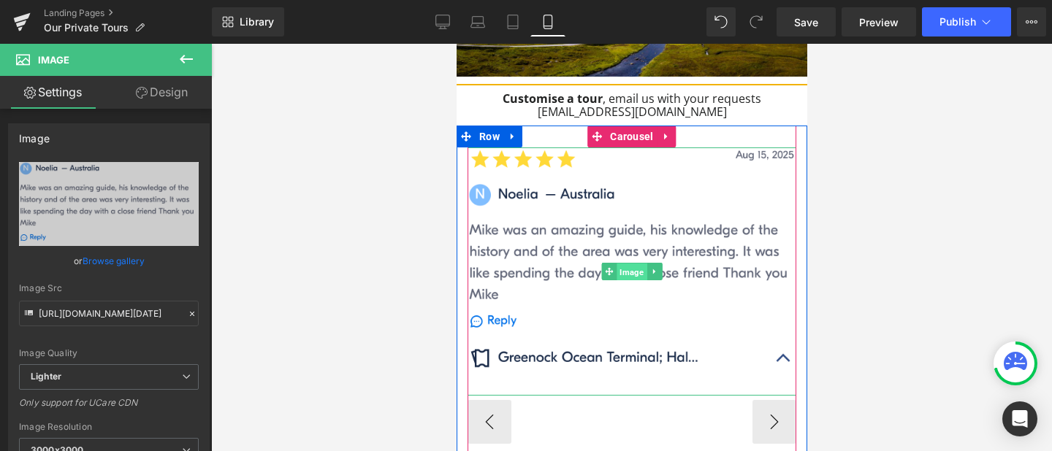
click at [625, 264] on span "Image" at bounding box center [631, 273] width 30 height 18
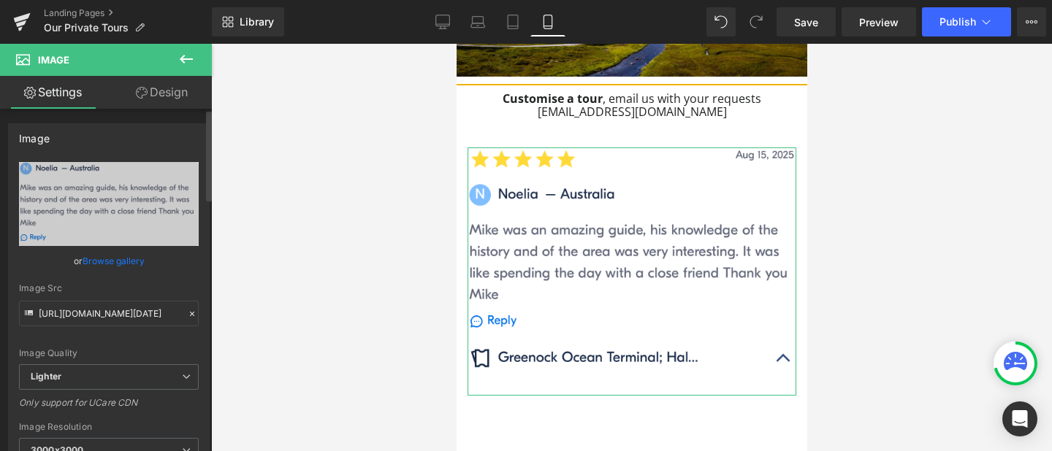
click at [111, 259] on link "Browse gallery" at bounding box center [114, 261] width 62 height 26
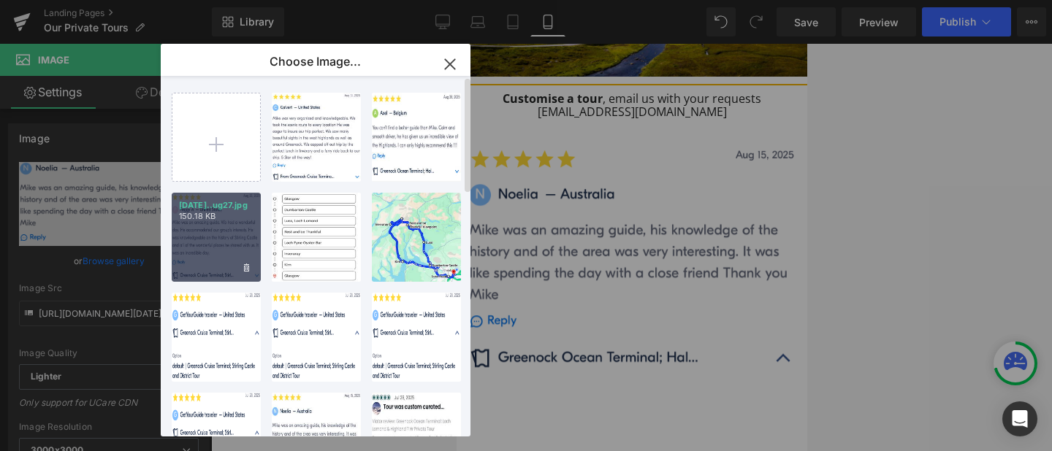
click at [233, 227] on div "[DATE]..ug27.jpg 150.18 KB" at bounding box center [216, 237] width 89 height 89
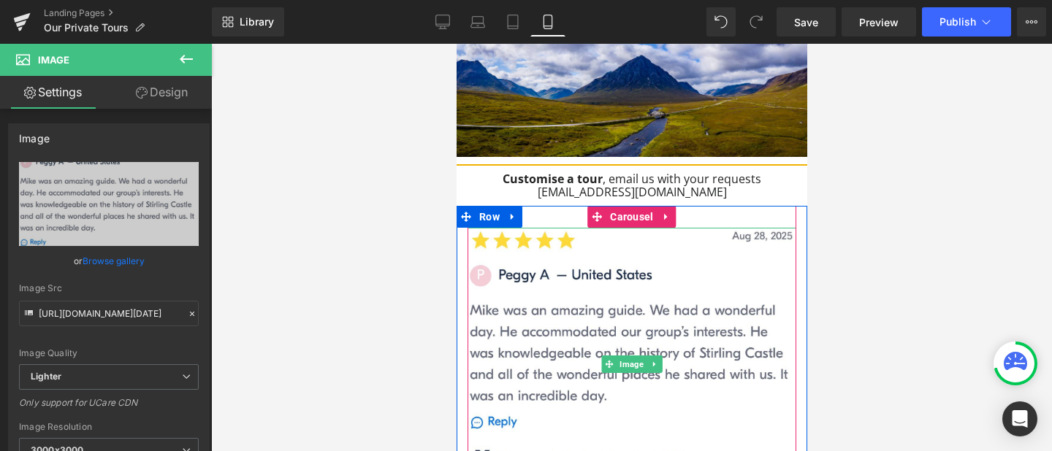
scroll to position [1322, 0]
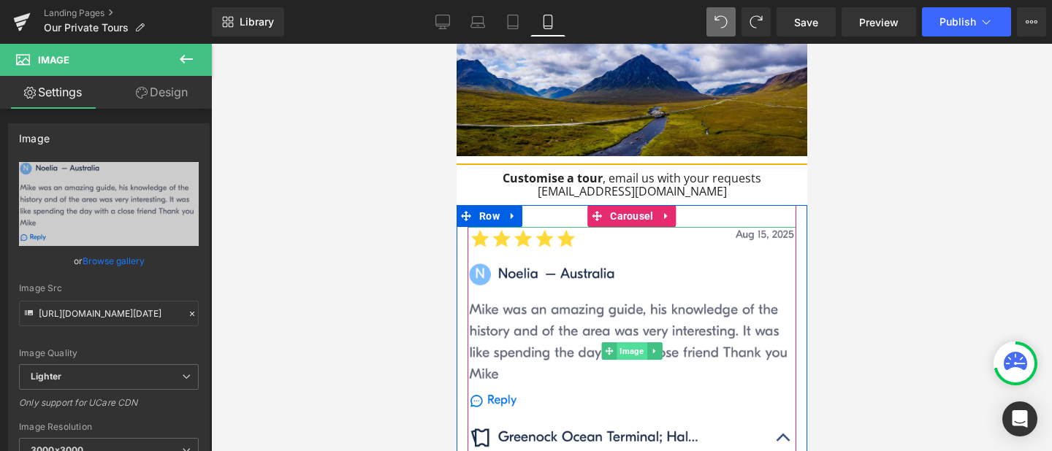
click at [628, 343] on span "Image" at bounding box center [631, 352] width 30 height 18
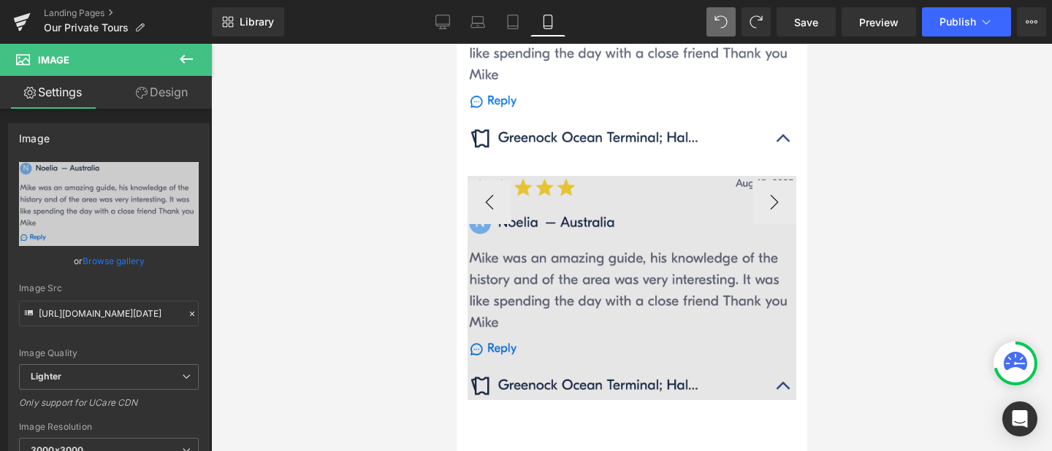
scroll to position [1640, 0]
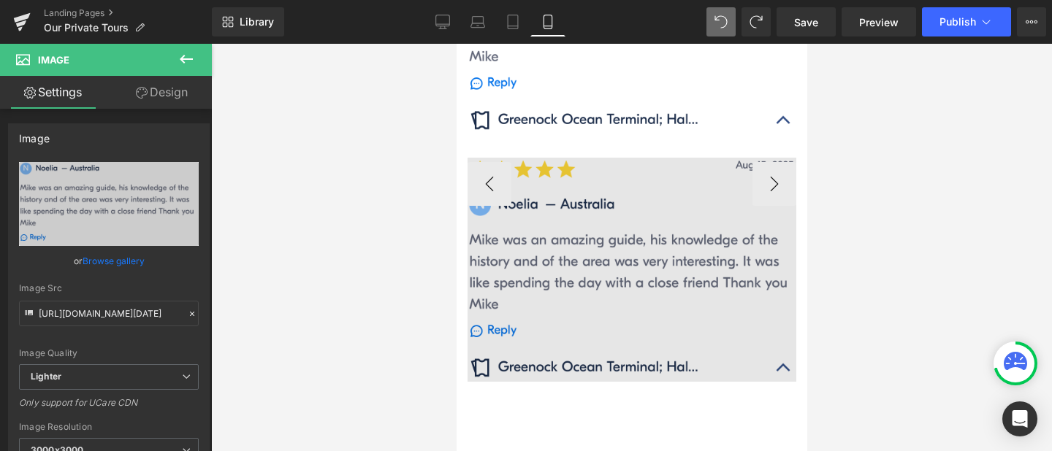
click at [618, 207] on img at bounding box center [631, 282] width 329 height 248
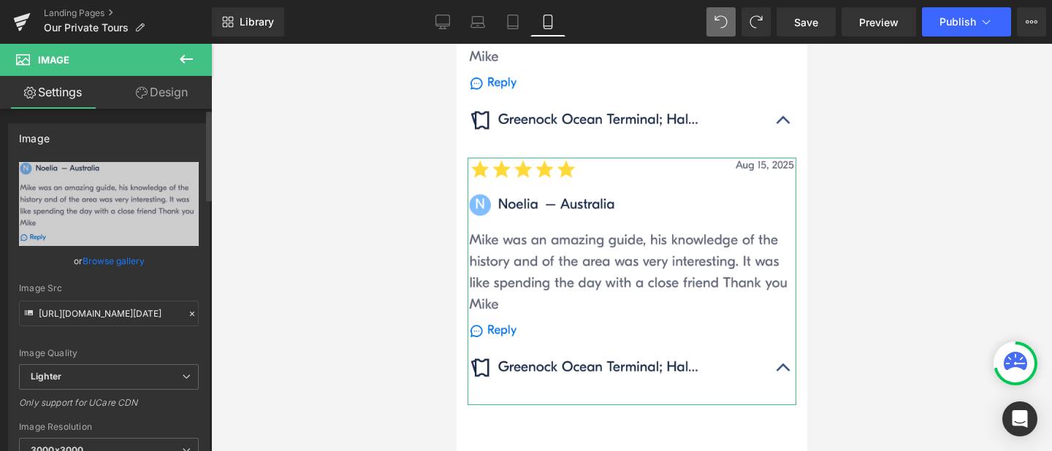
click at [114, 259] on link "Browse gallery" at bounding box center [114, 261] width 62 height 26
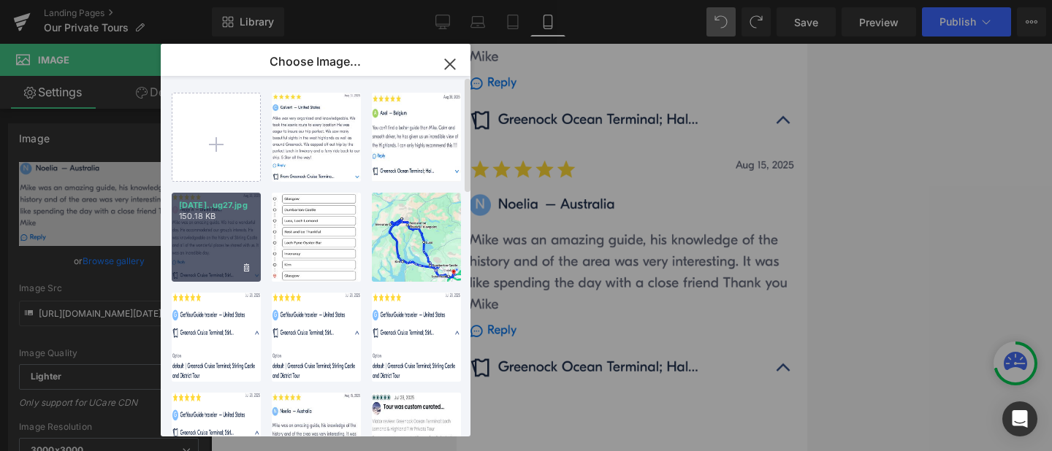
click at [213, 226] on div "[DATE]..ug27.jpg 150.18 KB" at bounding box center [216, 237] width 89 height 89
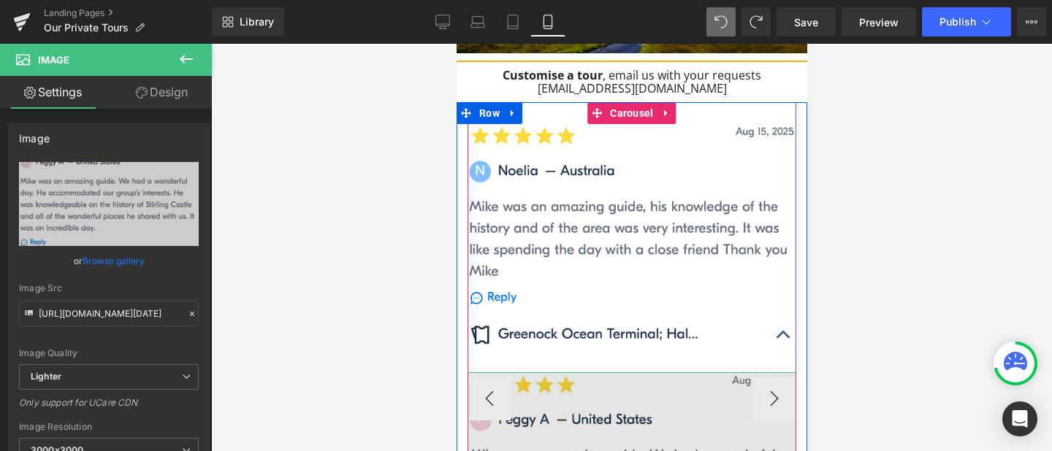
scroll to position [1400, 0]
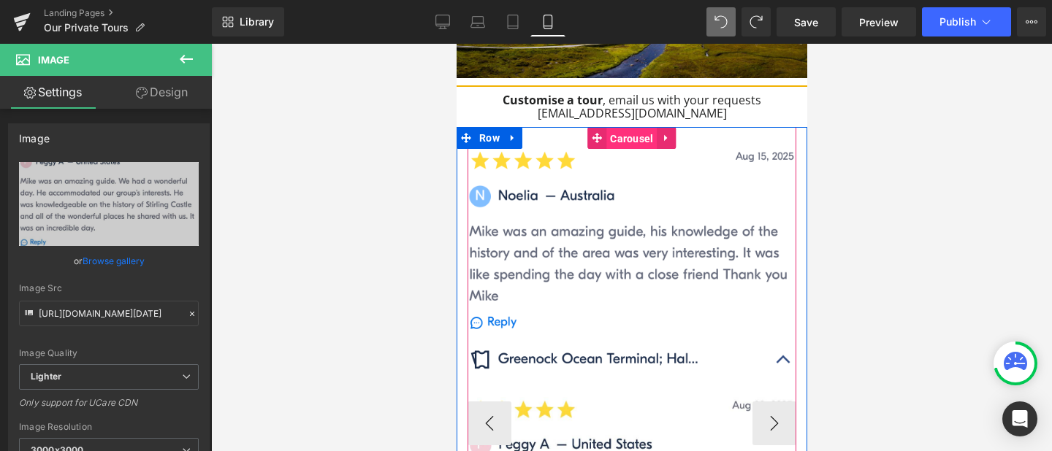
click at [628, 128] on span "Carousel" at bounding box center [631, 139] width 50 height 22
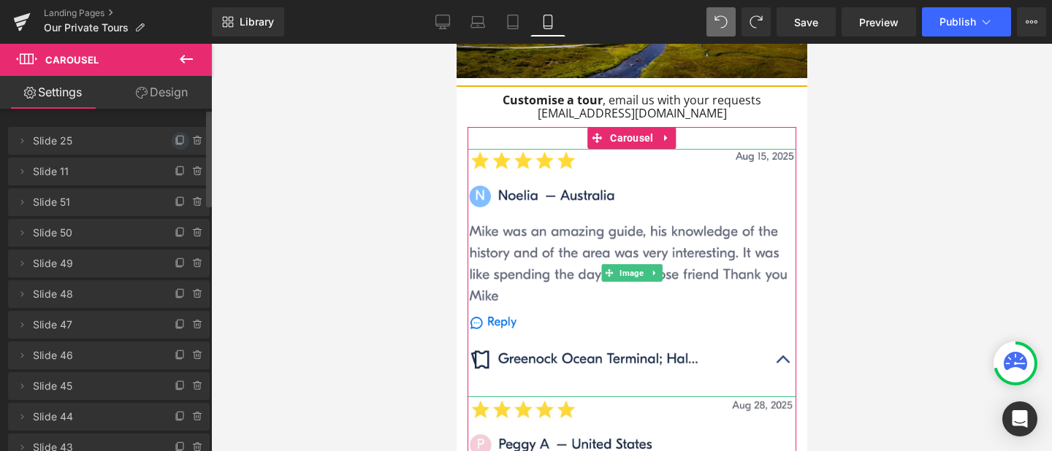
click at [175, 145] on icon at bounding box center [181, 141] width 12 height 12
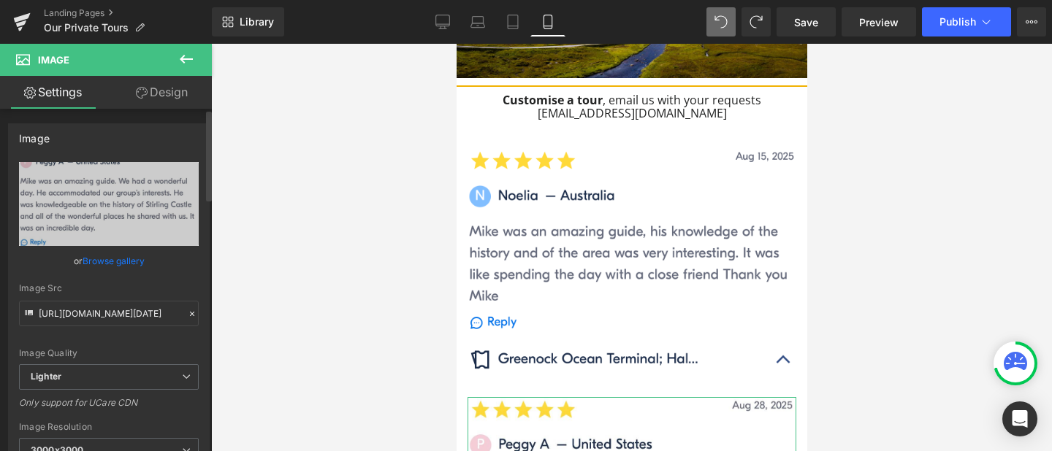
click at [128, 259] on link "Browse gallery" at bounding box center [114, 261] width 62 height 26
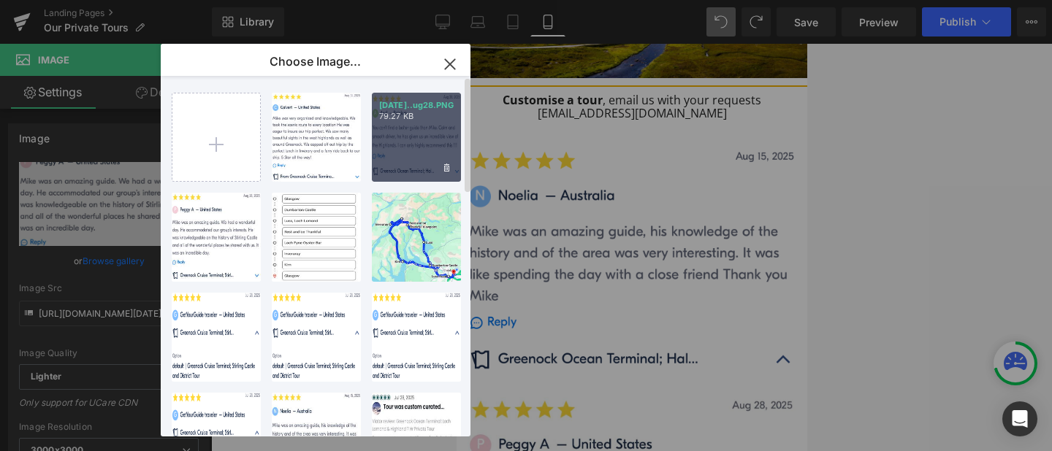
click at [403, 155] on div "[DATE]..ug28.PNG 79.27 KB" at bounding box center [416, 137] width 89 height 89
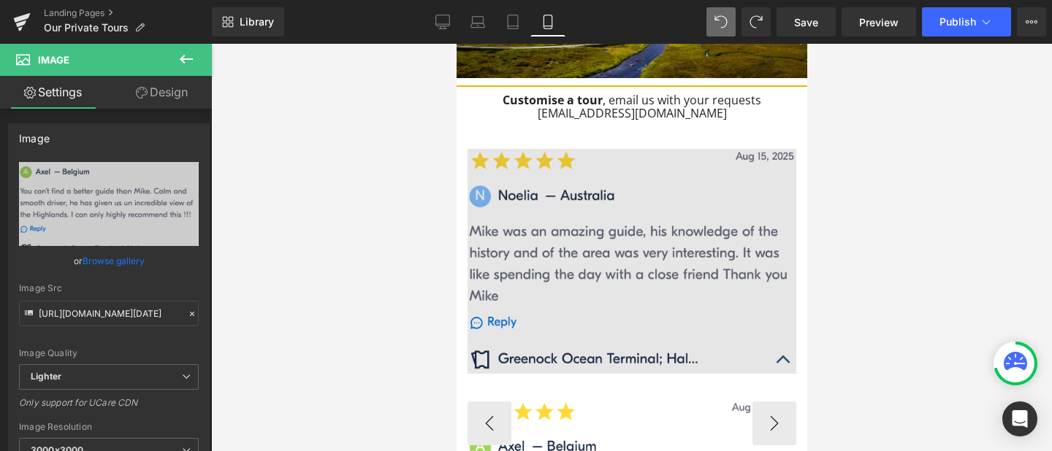
click at [603, 192] on img at bounding box center [631, 273] width 329 height 248
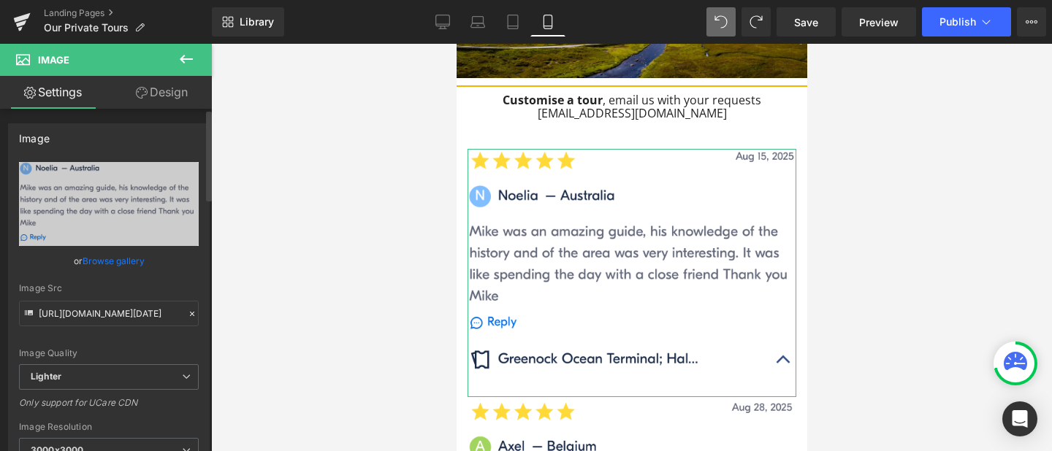
click at [102, 264] on link "Browse gallery" at bounding box center [114, 261] width 62 height 26
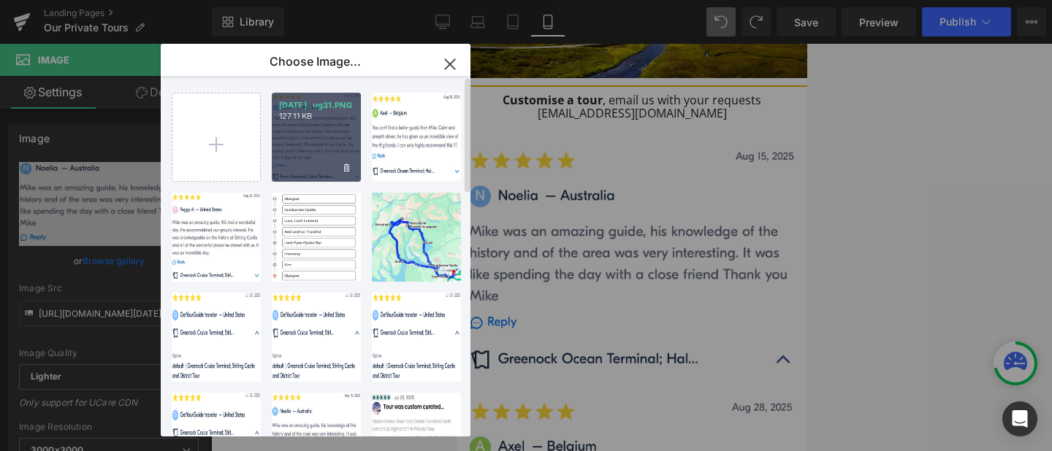
click at [316, 150] on div "[DATE]..ug31.PNG 127.11 KB" at bounding box center [316, 137] width 89 height 89
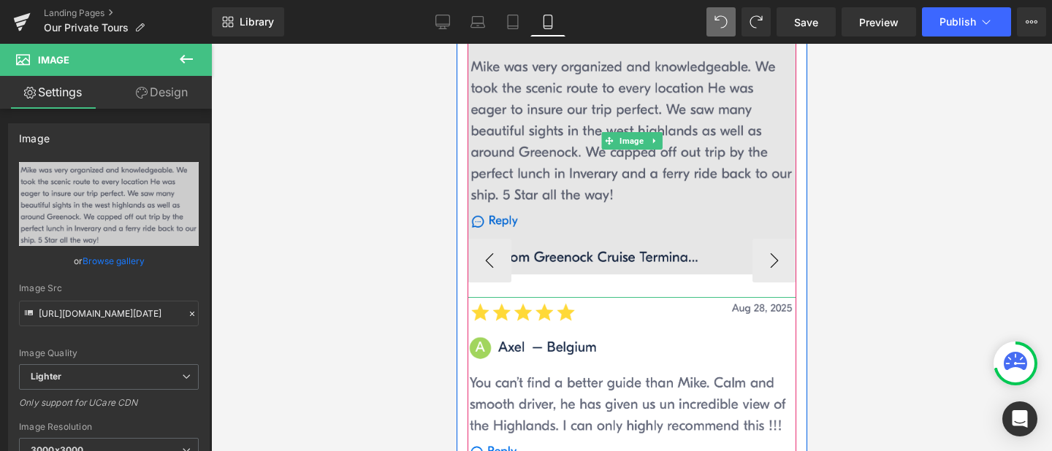
scroll to position [1582, 0]
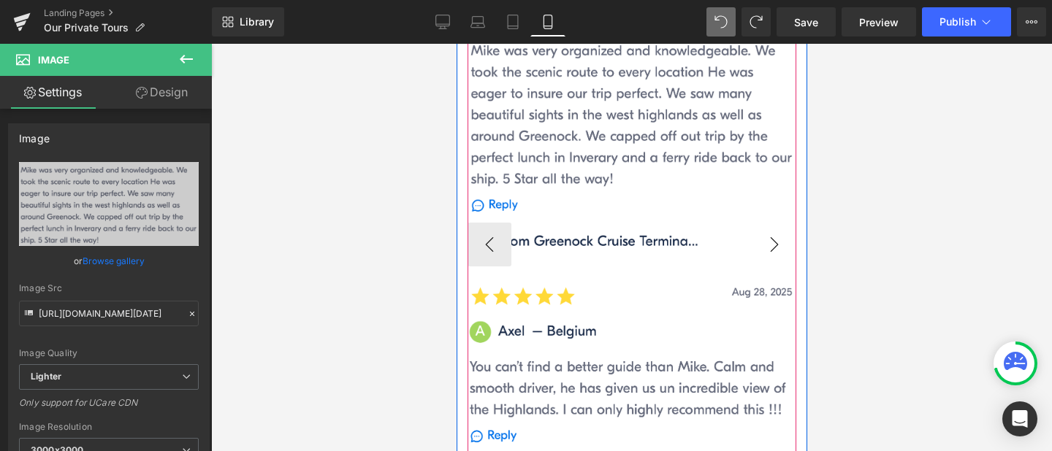
click at [775, 223] on button "›" at bounding box center [774, 245] width 44 height 44
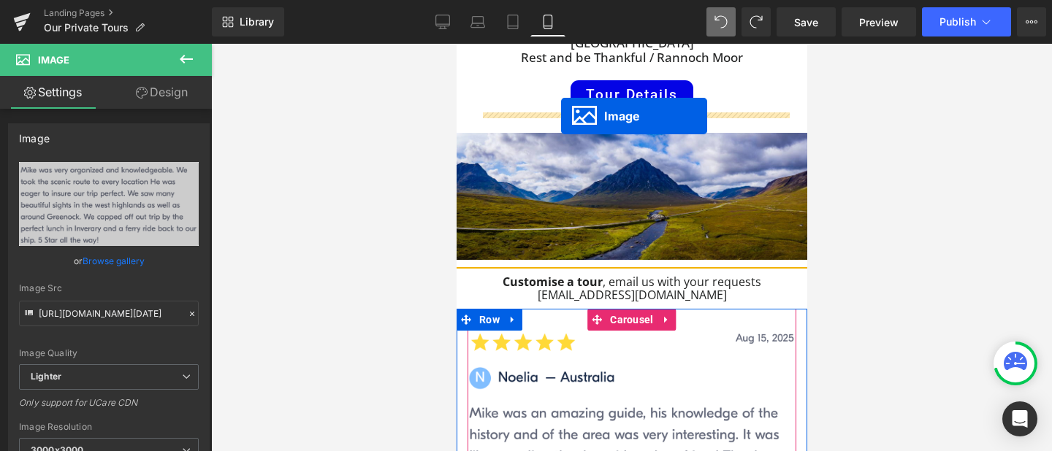
scroll to position [1131, 0]
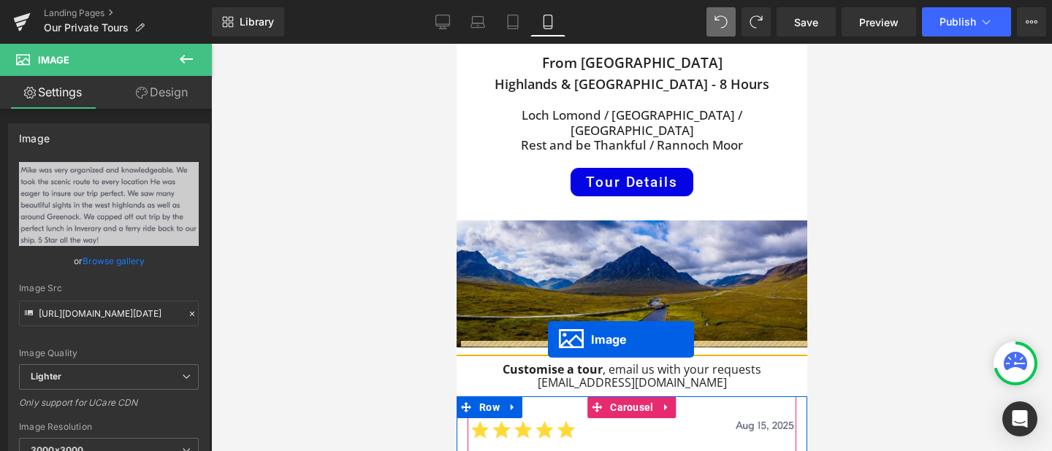
drag, startPoint x: 631, startPoint y: 418, endPoint x: 547, endPoint y: 340, distance: 114.7
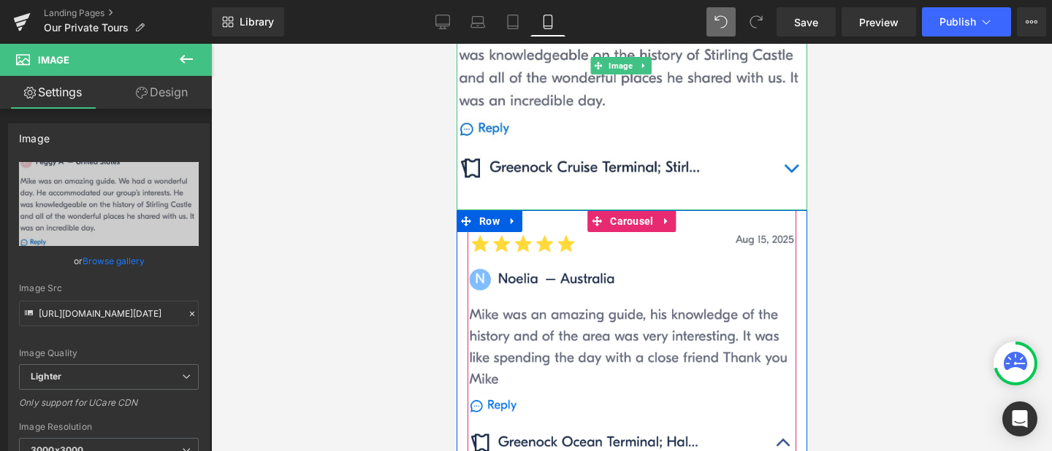
scroll to position [1628, 0]
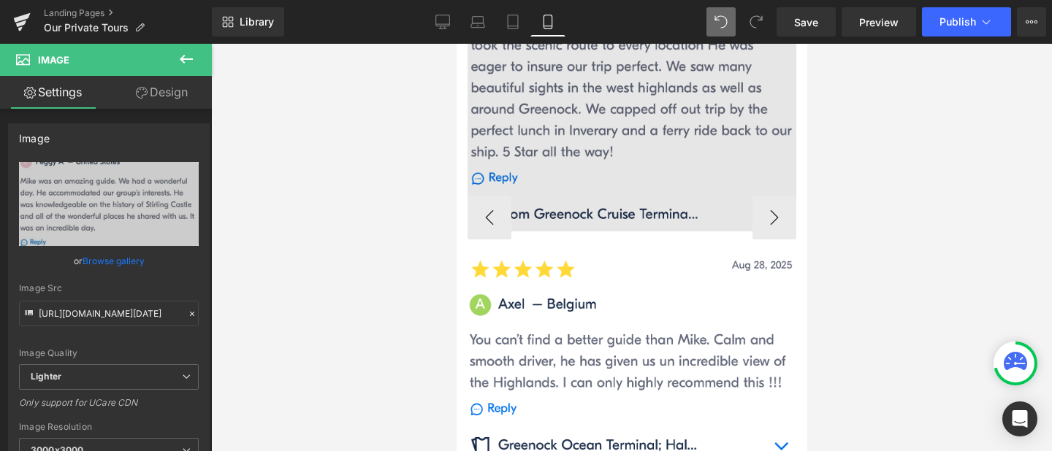
scroll to position [1914, 0]
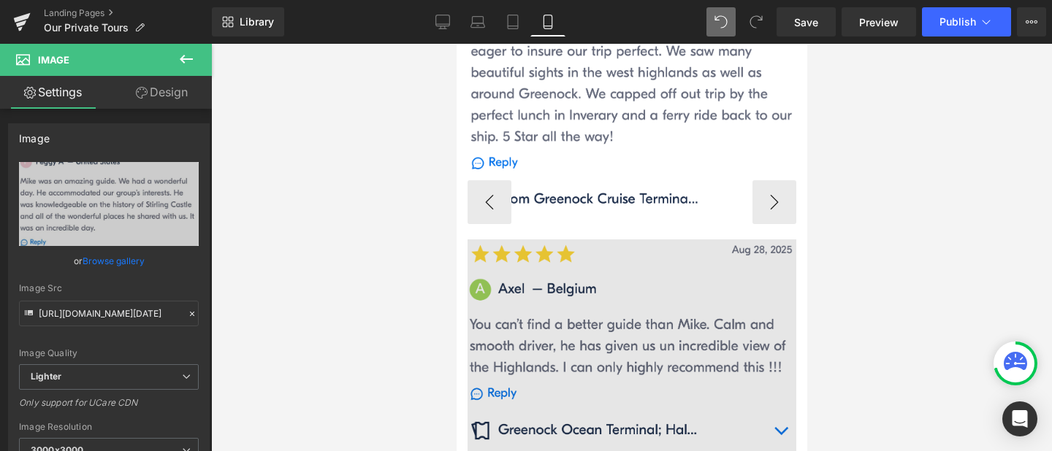
click at [625, 282] on img at bounding box center [631, 360] width 329 height 240
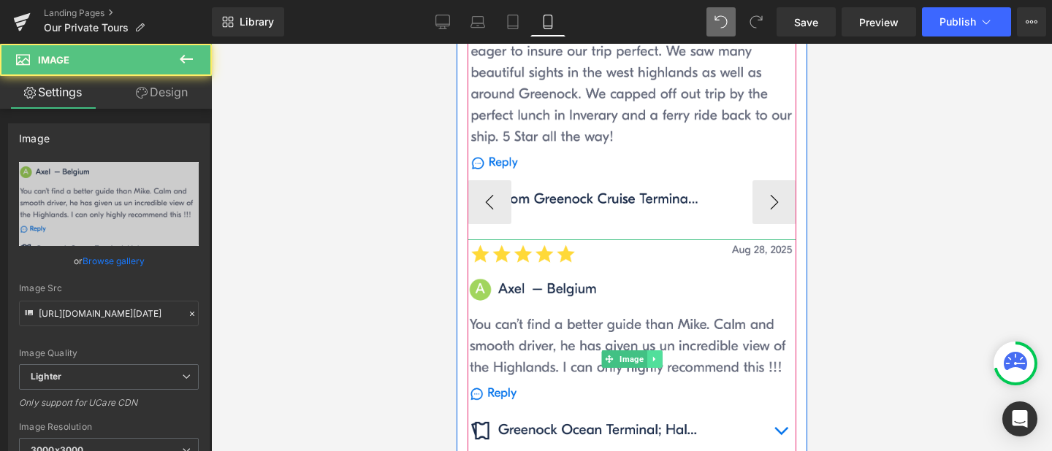
click at [657, 351] on link at bounding box center [653, 360] width 15 height 18
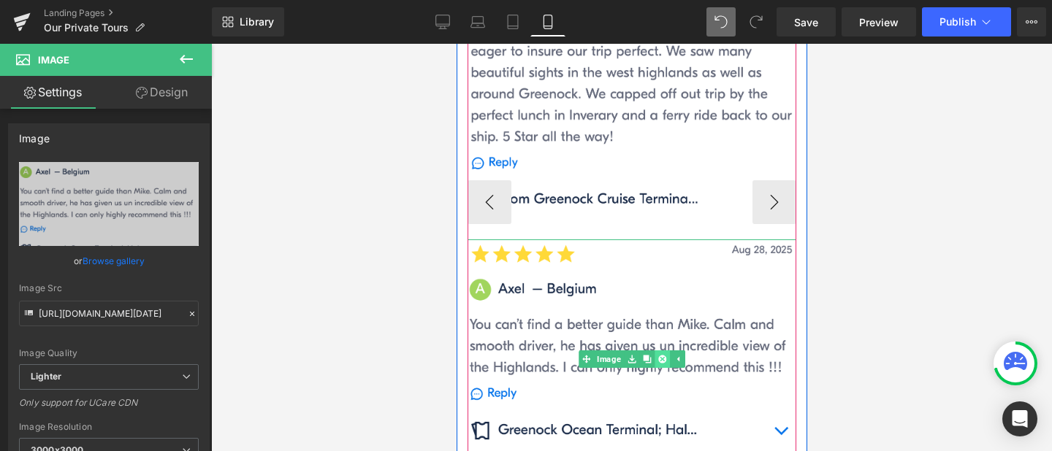
click at [660, 356] on icon at bounding box center [661, 360] width 8 height 8
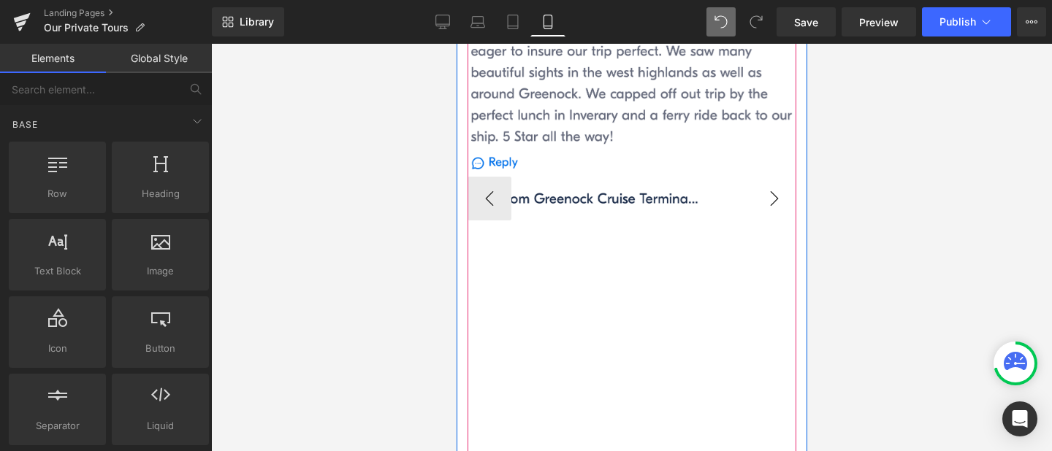
click at [774, 177] on button "›" at bounding box center [774, 199] width 44 height 44
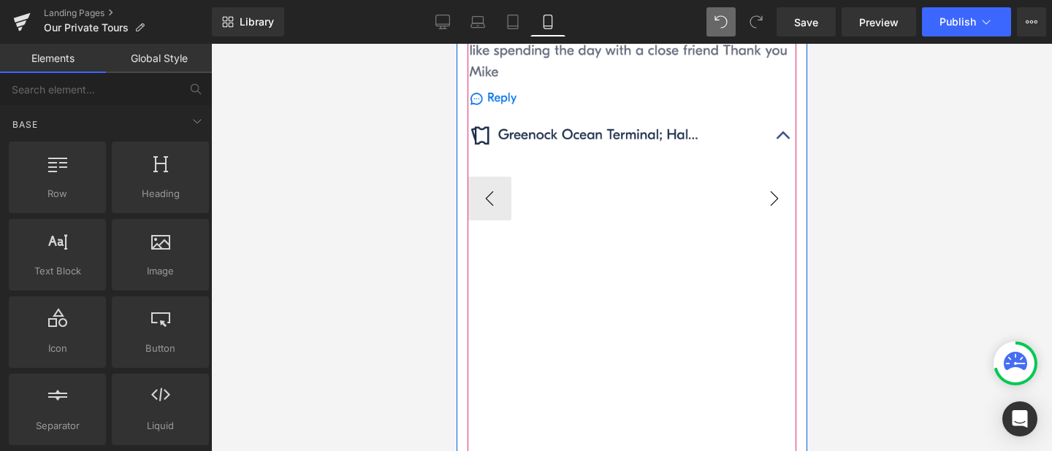
click at [774, 177] on button "›" at bounding box center [774, 199] width 44 height 44
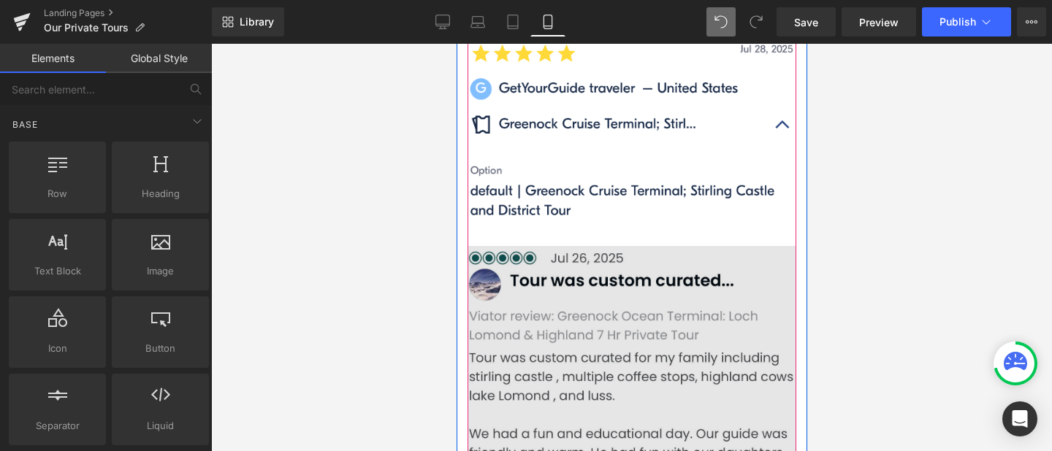
scroll to position [1795, 0]
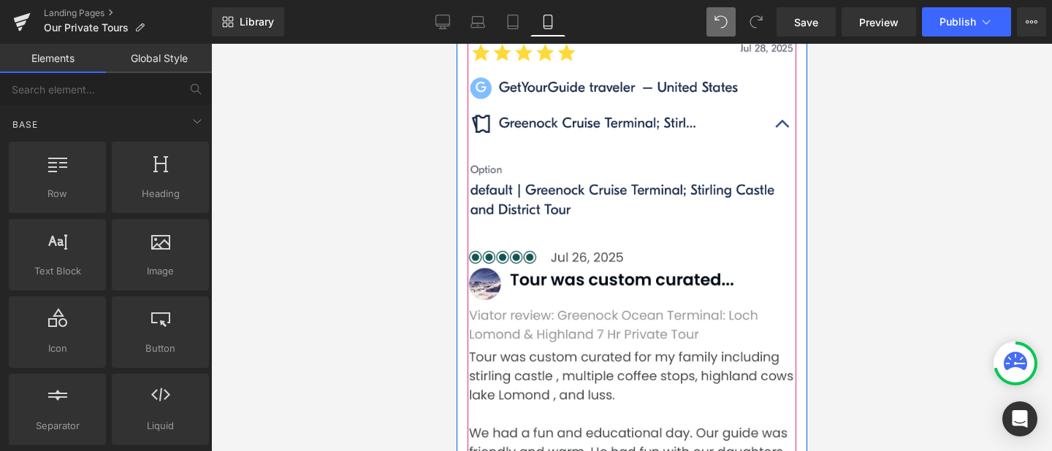
click at [467, 295] on button "‹" at bounding box center [445, 317] width 44 height 44
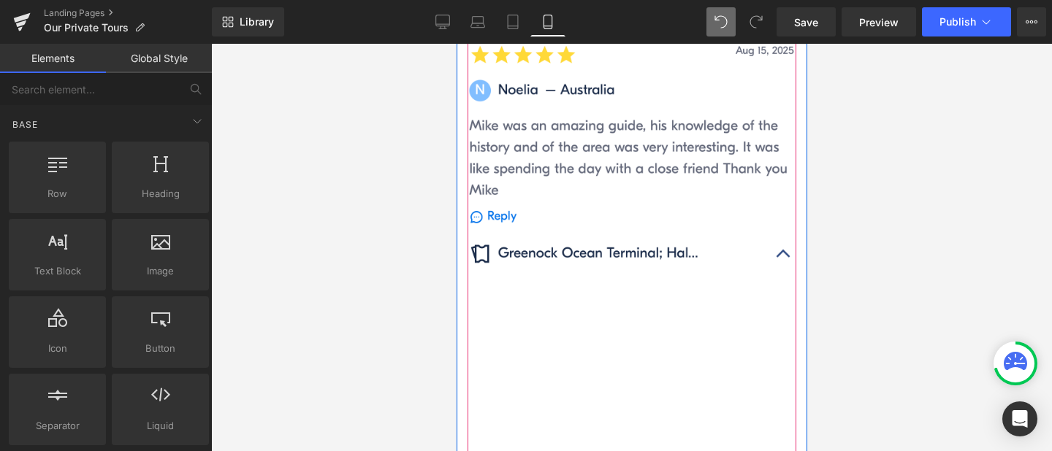
click at [467, 295] on button "‹" at bounding box center [445, 317] width 44 height 44
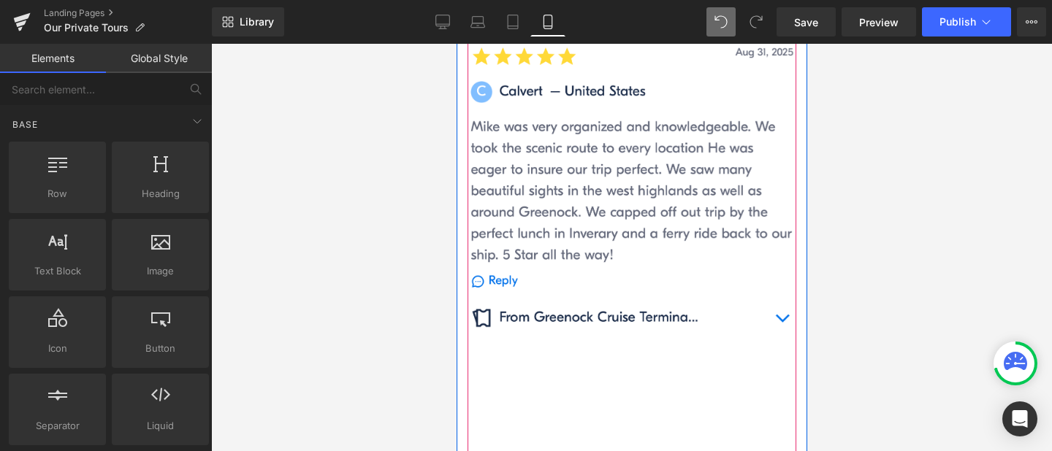
click at [467, 295] on button "‹" at bounding box center [445, 317] width 44 height 44
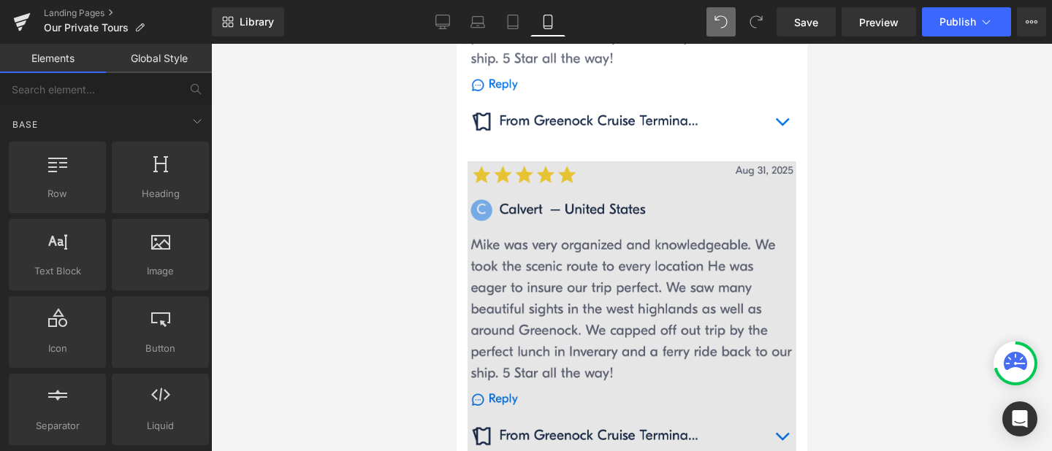
scroll to position [1996, 0]
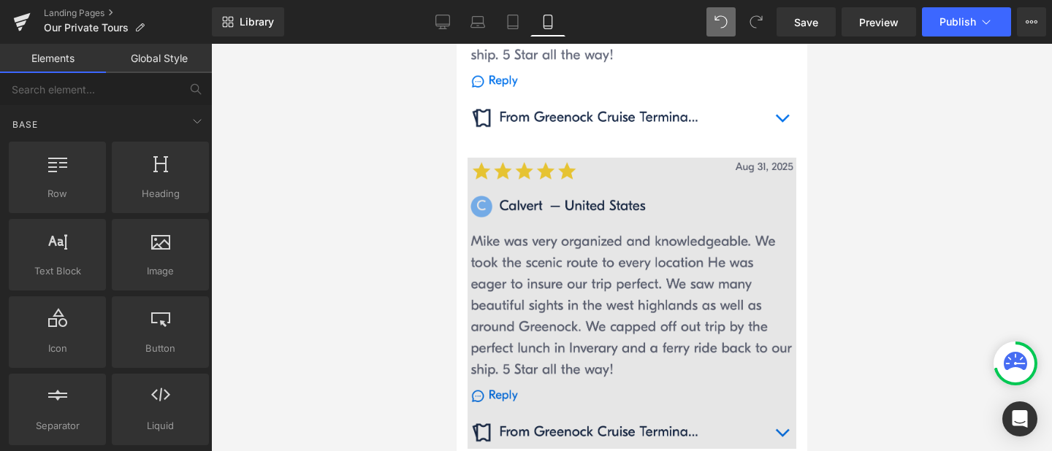
click at [634, 280] on img at bounding box center [631, 315] width 329 height 315
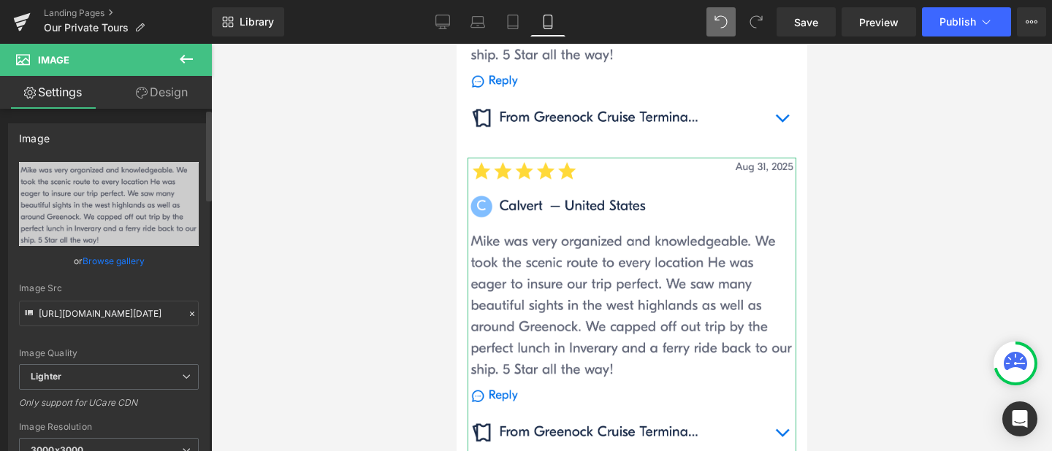
click at [134, 262] on link "Browse gallery" at bounding box center [114, 261] width 62 height 26
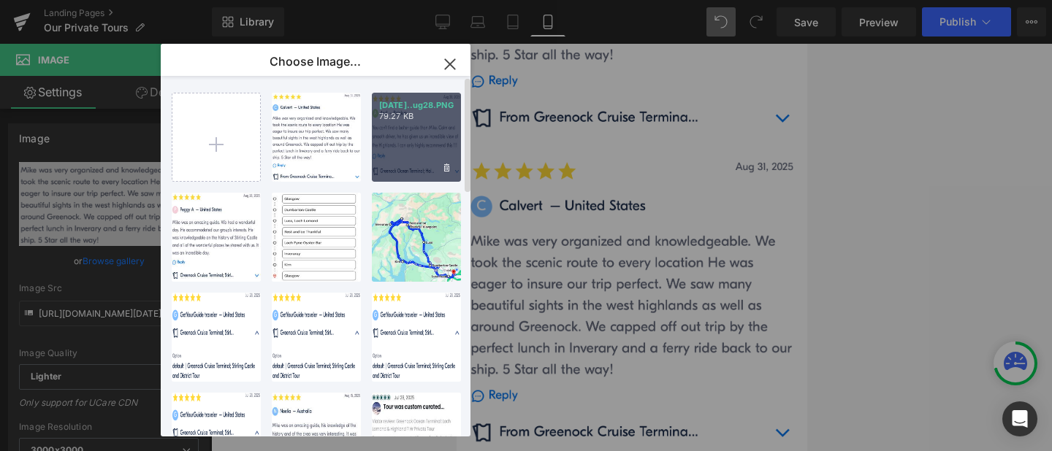
click at [377, 148] on div "[DATE]..ug28.PNG 79.27 KB" at bounding box center [416, 137] width 89 height 89
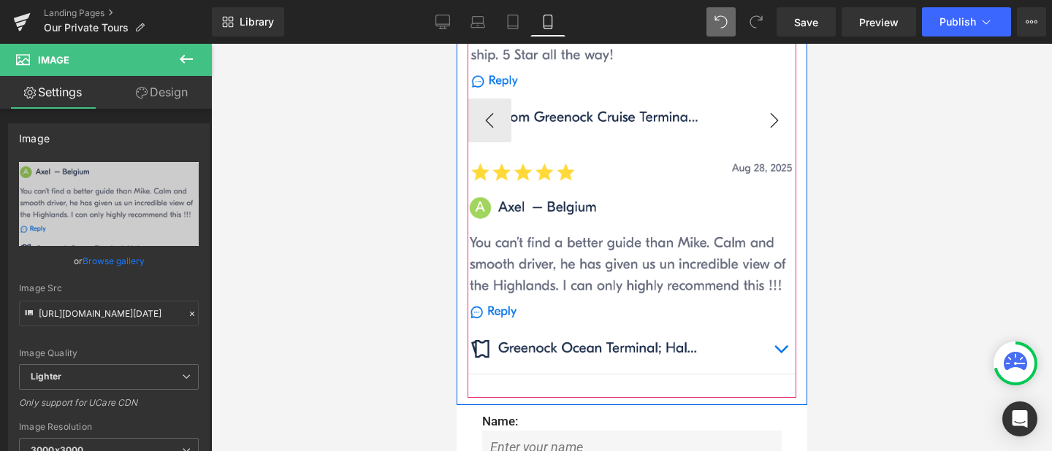
click at [776, 99] on button "›" at bounding box center [774, 121] width 44 height 44
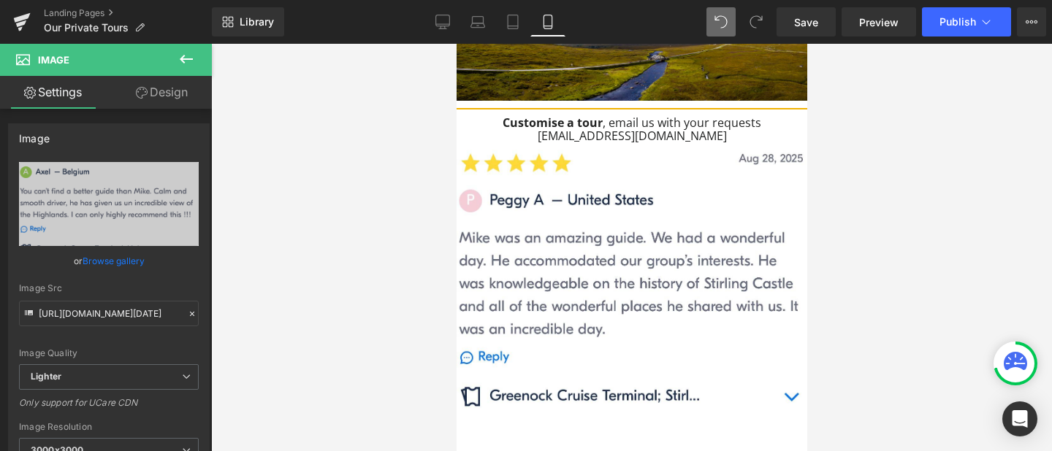
scroll to position [1379, 0]
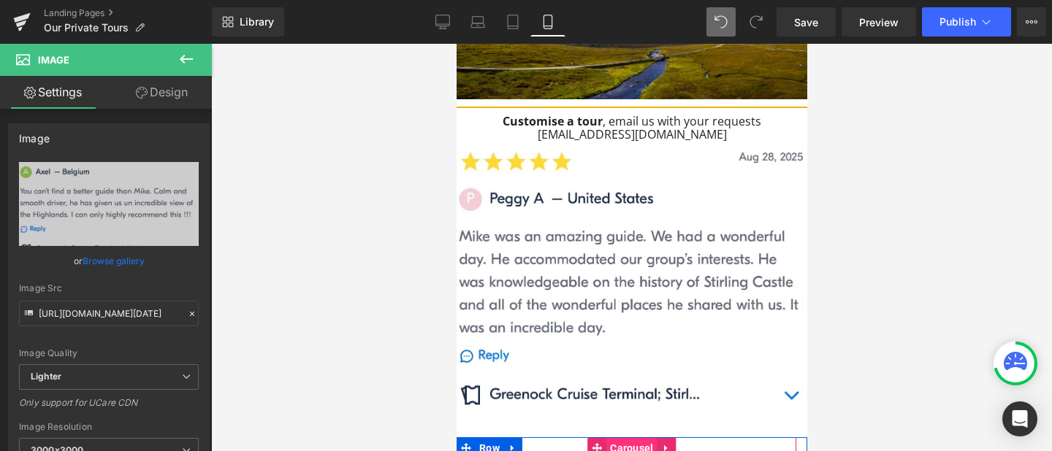
click at [639, 438] on span "Carousel" at bounding box center [631, 449] width 50 height 22
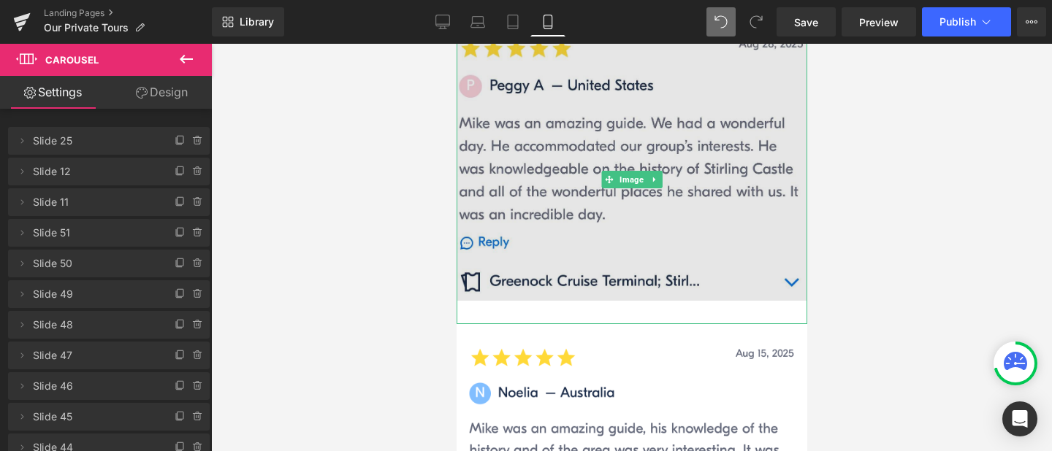
scroll to position [1494, 0]
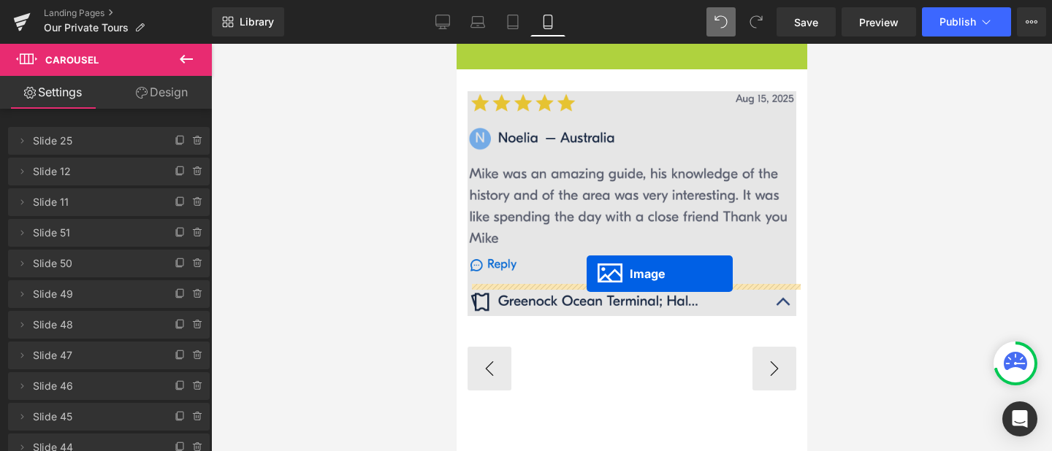
drag, startPoint x: 630, startPoint y: 120, endPoint x: 586, endPoint y: 274, distance: 160.2
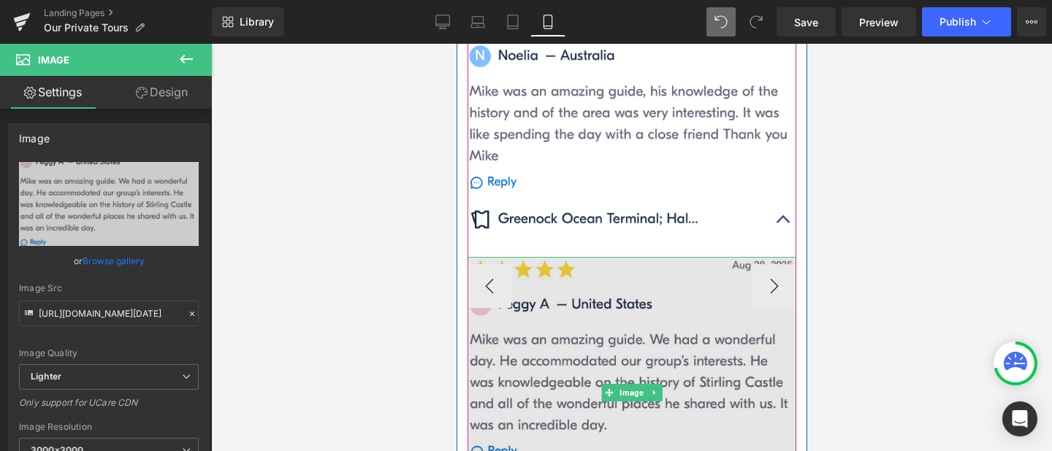
scroll to position [1539, 0]
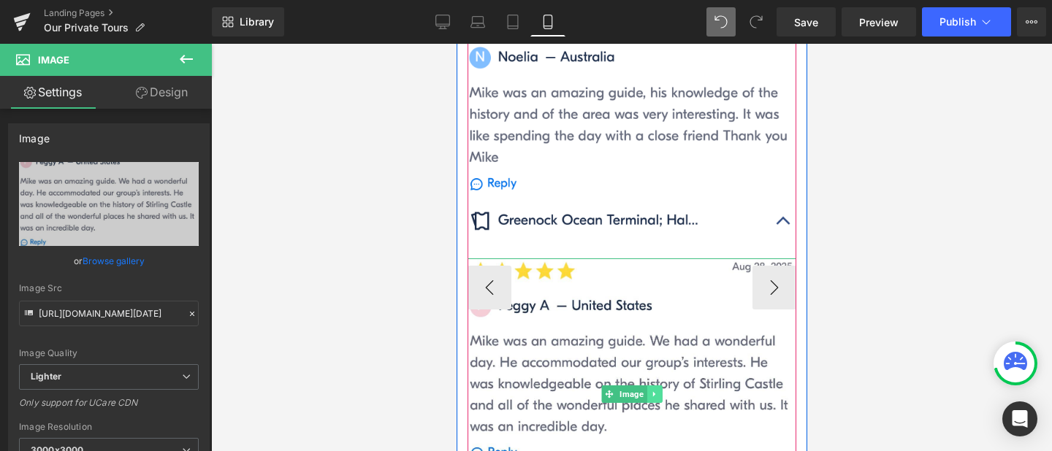
click at [658, 386] on link at bounding box center [653, 395] width 15 height 18
click at [658, 386] on link at bounding box center [661, 395] width 15 height 18
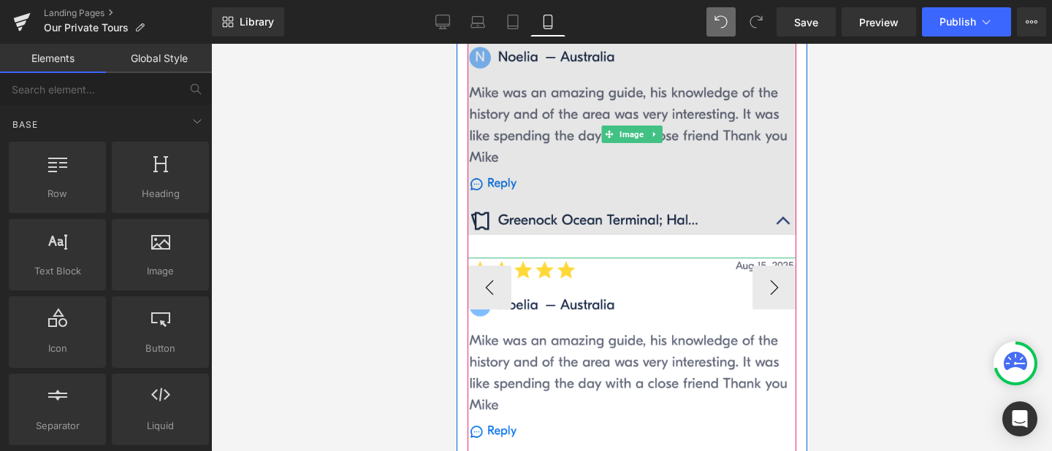
click at [603, 101] on img at bounding box center [631, 134] width 329 height 248
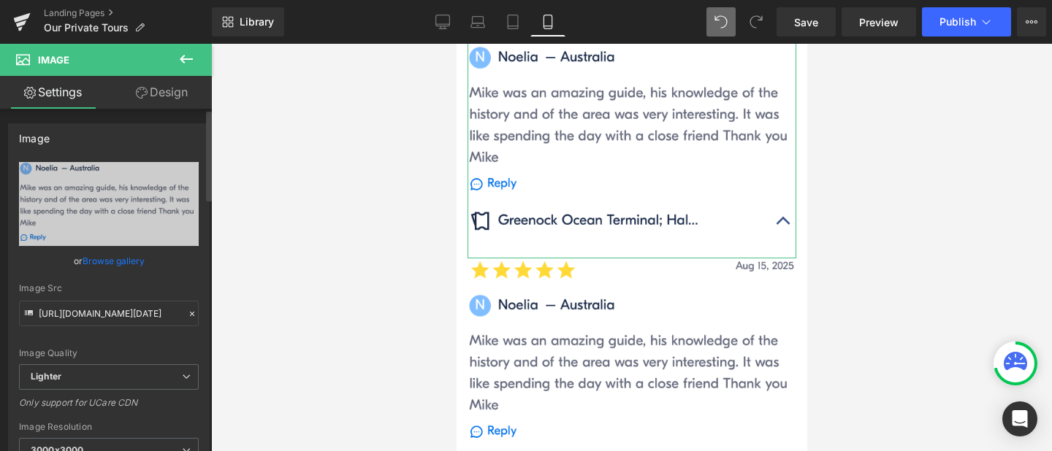
click at [111, 259] on link "Browse gallery" at bounding box center [114, 261] width 62 height 26
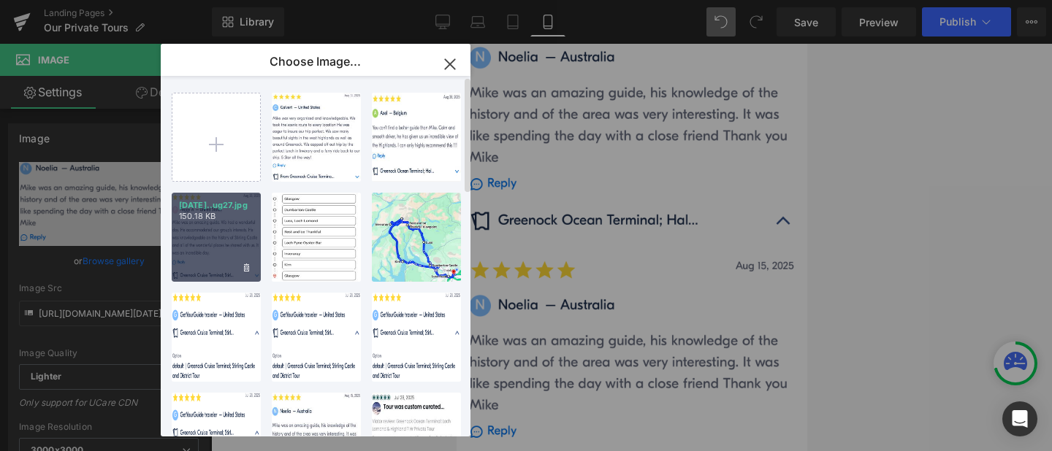
click at [228, 229] on div "[DATE]..ug27.jpg 150.18 KB" at bounding box center [216, 237] width 89 height 89
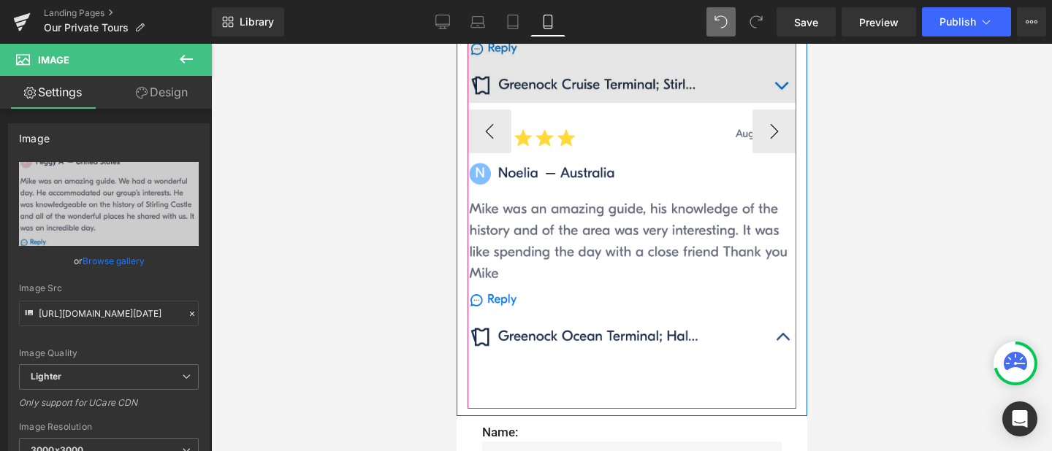
scroll to position [1651, 0]
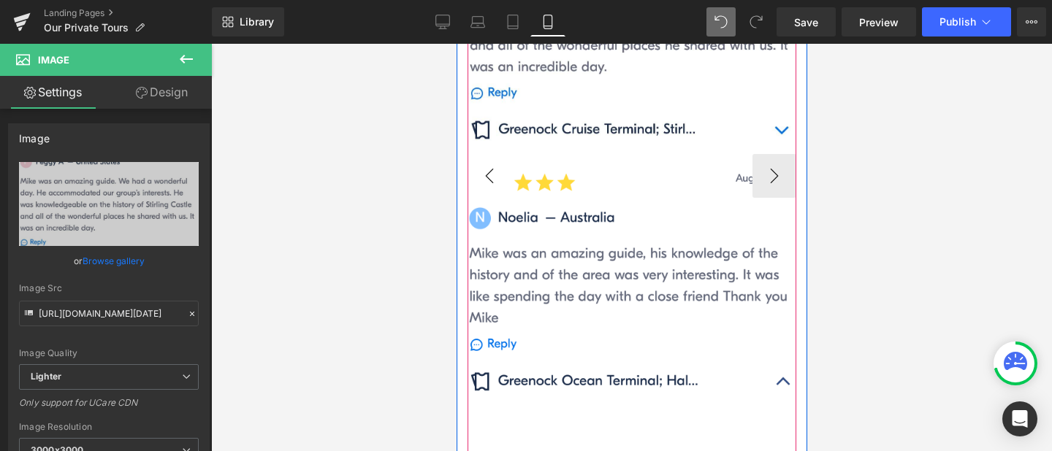
click at [488, 154] on button "‹" at bounding box center [489, 176] width 44 height 44
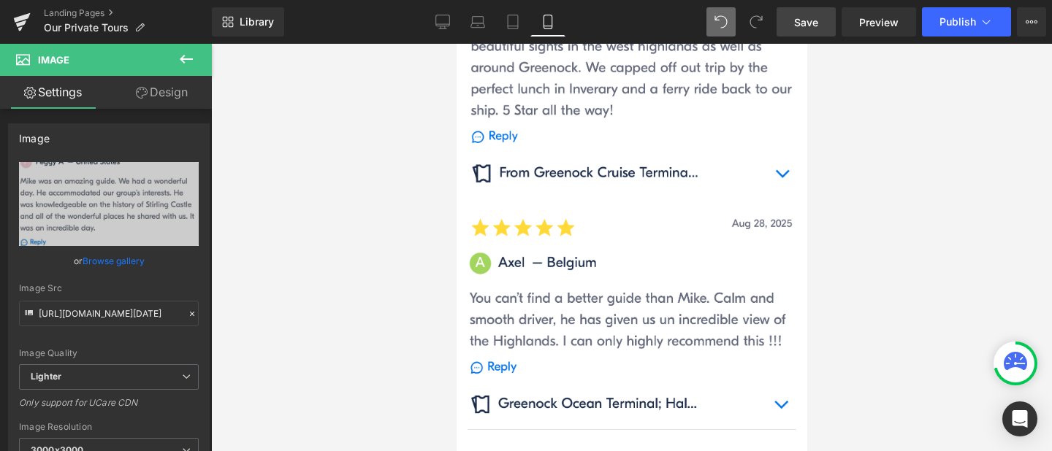
click at [815, 18] on span "Save" at bounding box center [806, 22] width 24 height 15
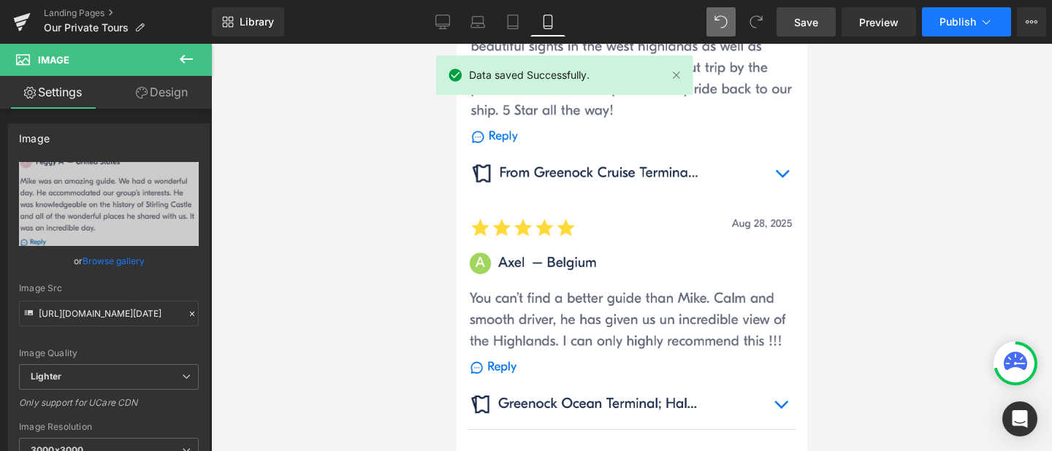
click at [980, 23] on icon at bounding box center [986, 22] width 15 height 15
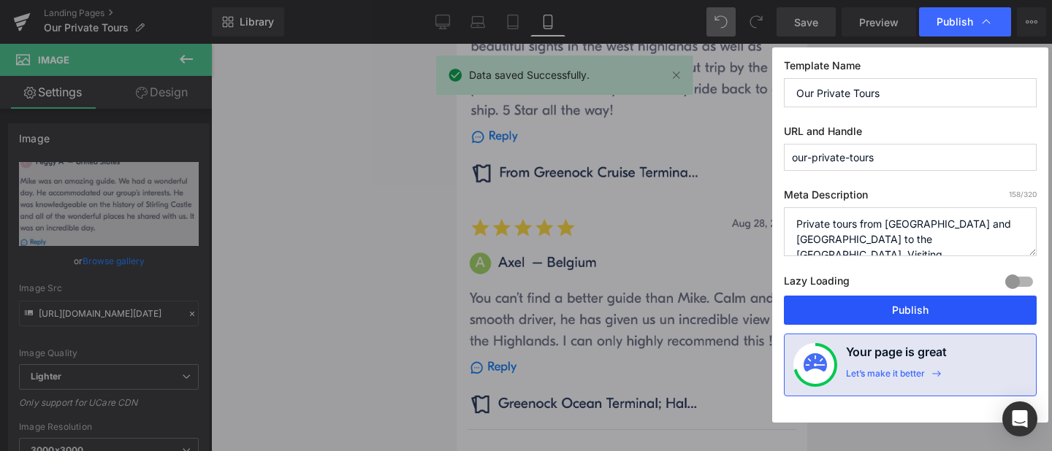
click at [927, 308] on button "Publish" at bounding box center [910, 310] width 253 height 29
